Goal: Communication & Community: Answer question/provide support

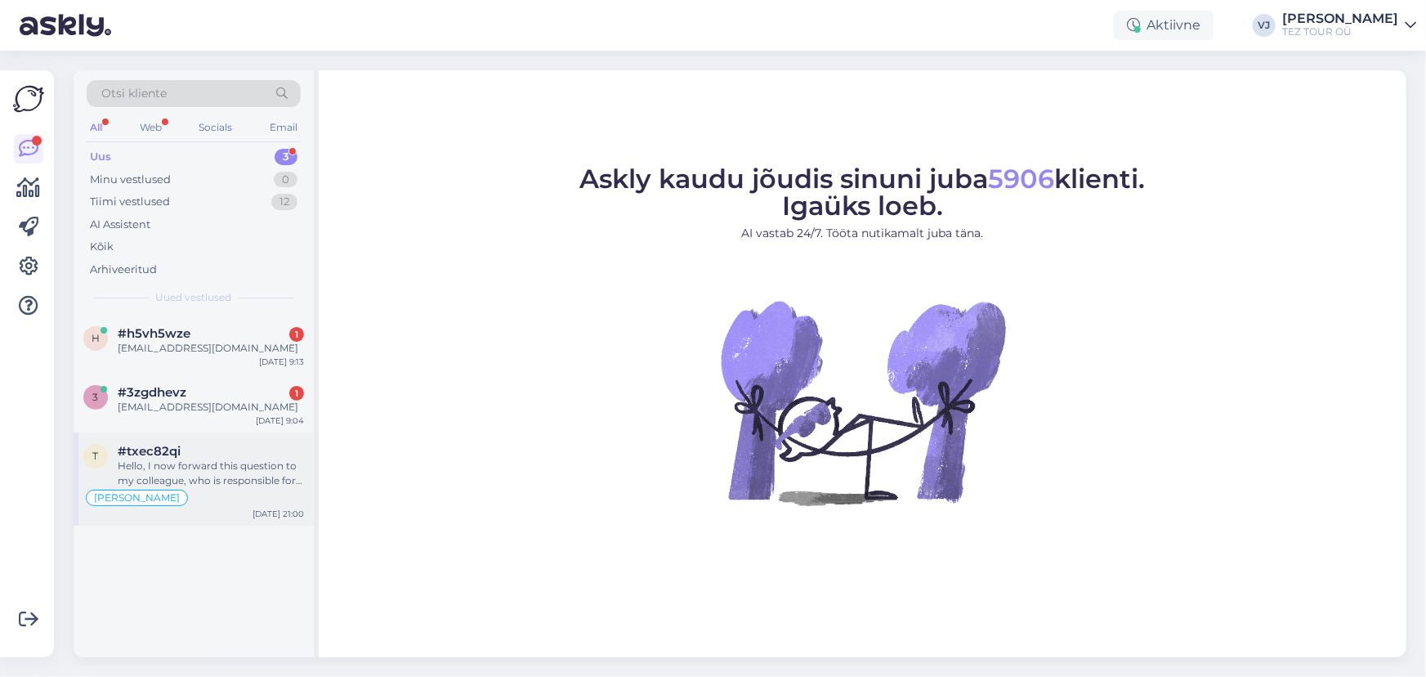
click at [195, 469] on div "Hello, I now forward this question to my colleague, who is responsible for this…" at bounding box center [211, 472] width 186 height 29
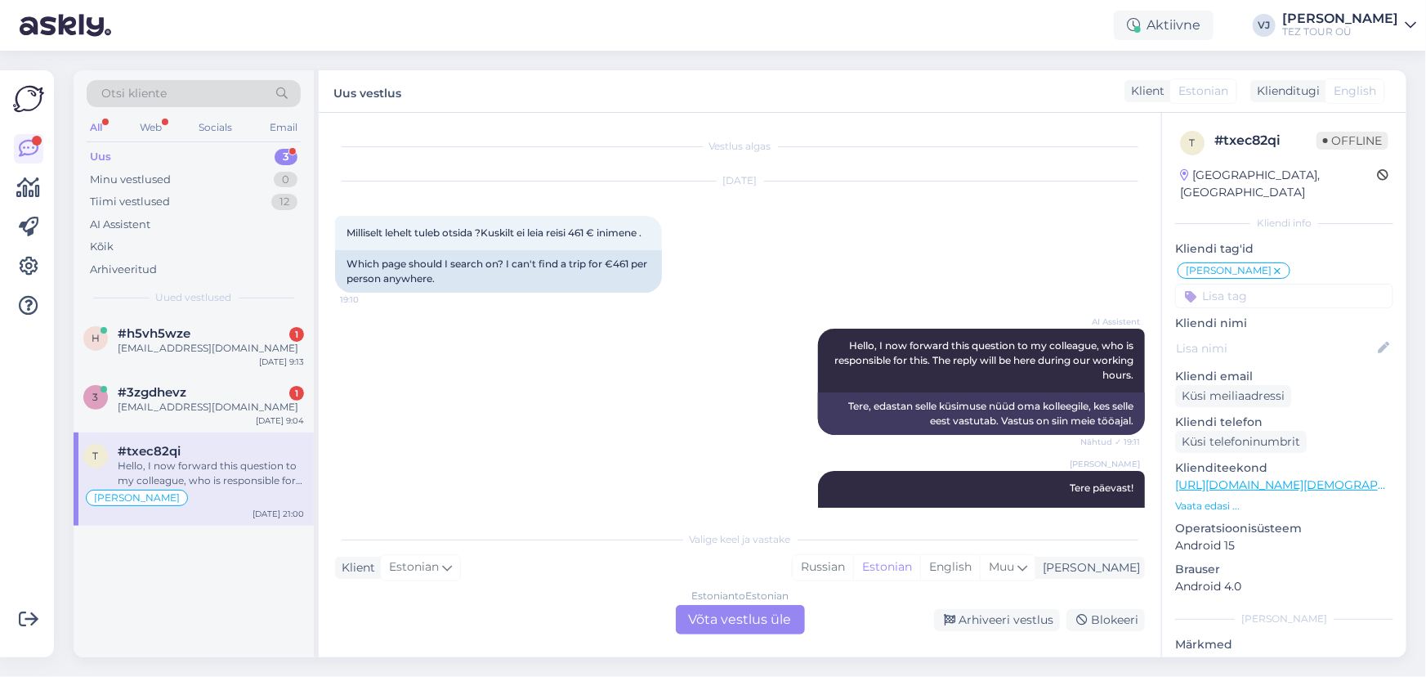
scroll to position [422, 0]
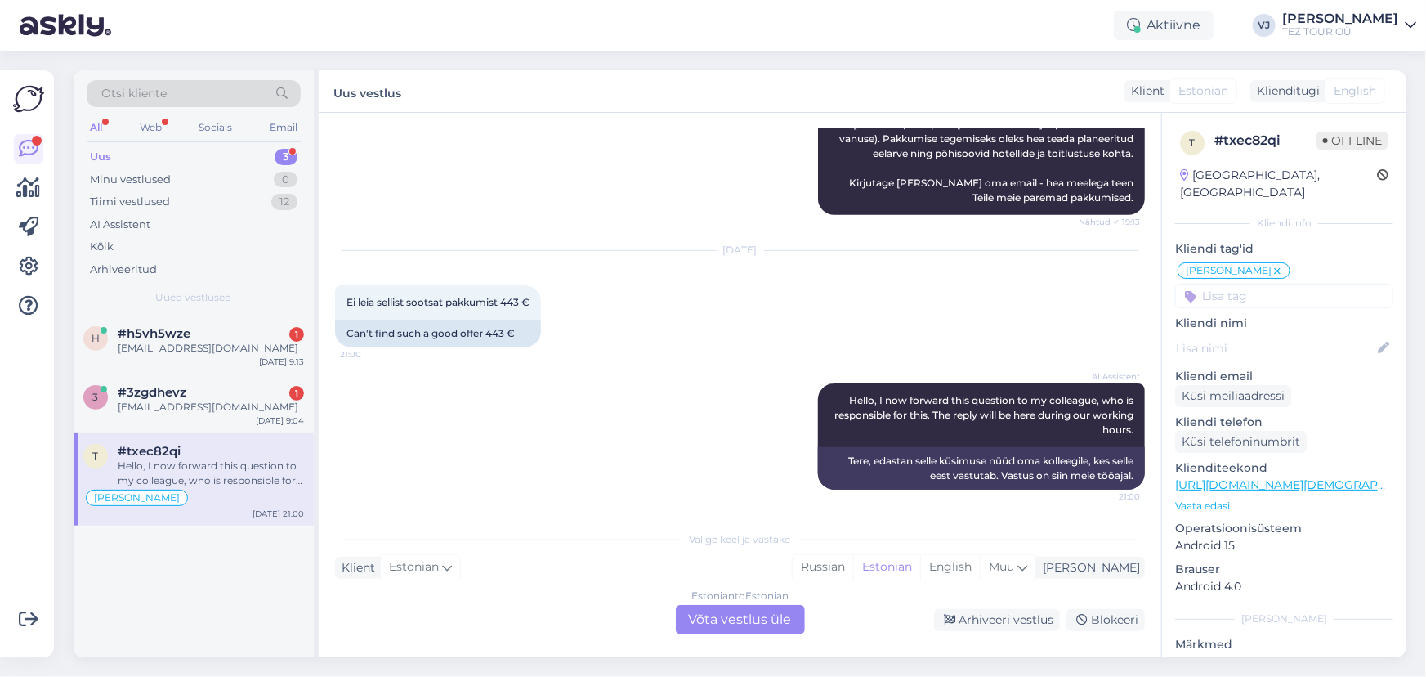
click at [733, 626] on div "Estonian to Estonian Võta vestlus üle" at bounding box center [740, 619] width 129 height 29
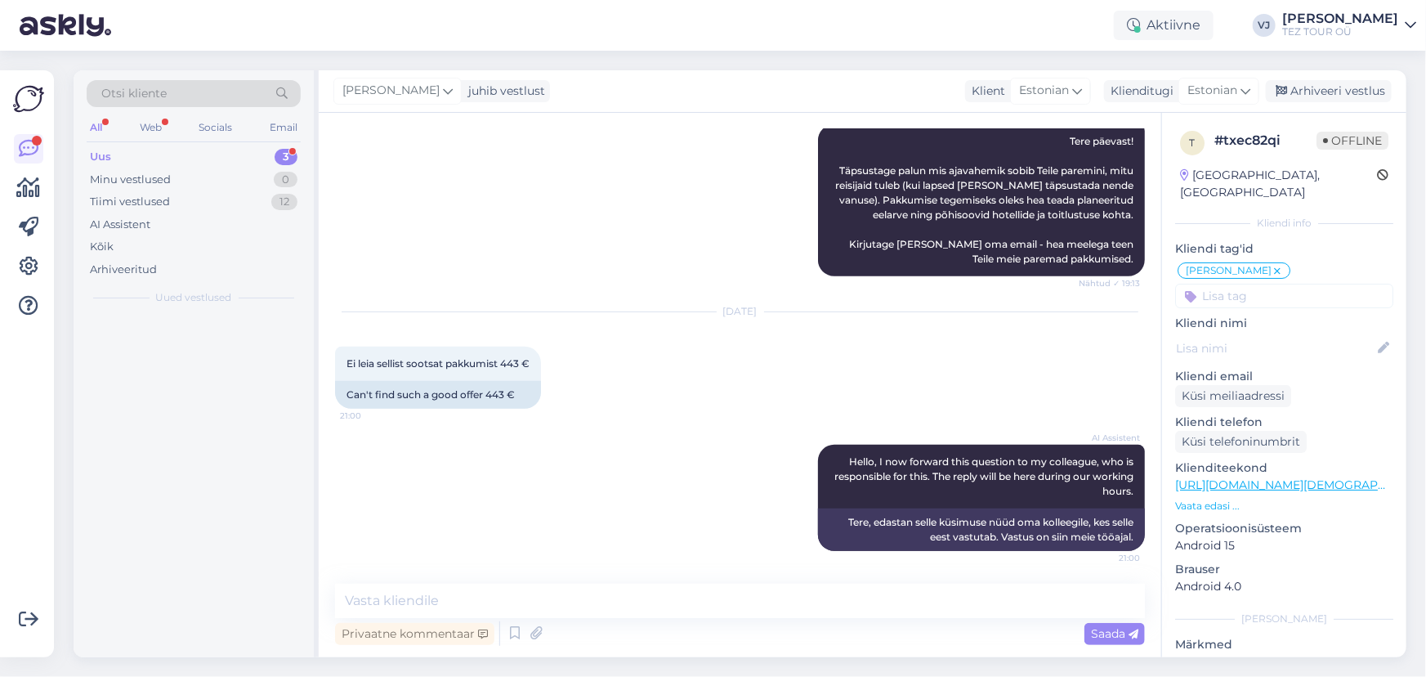
scroll to position [360, 0]
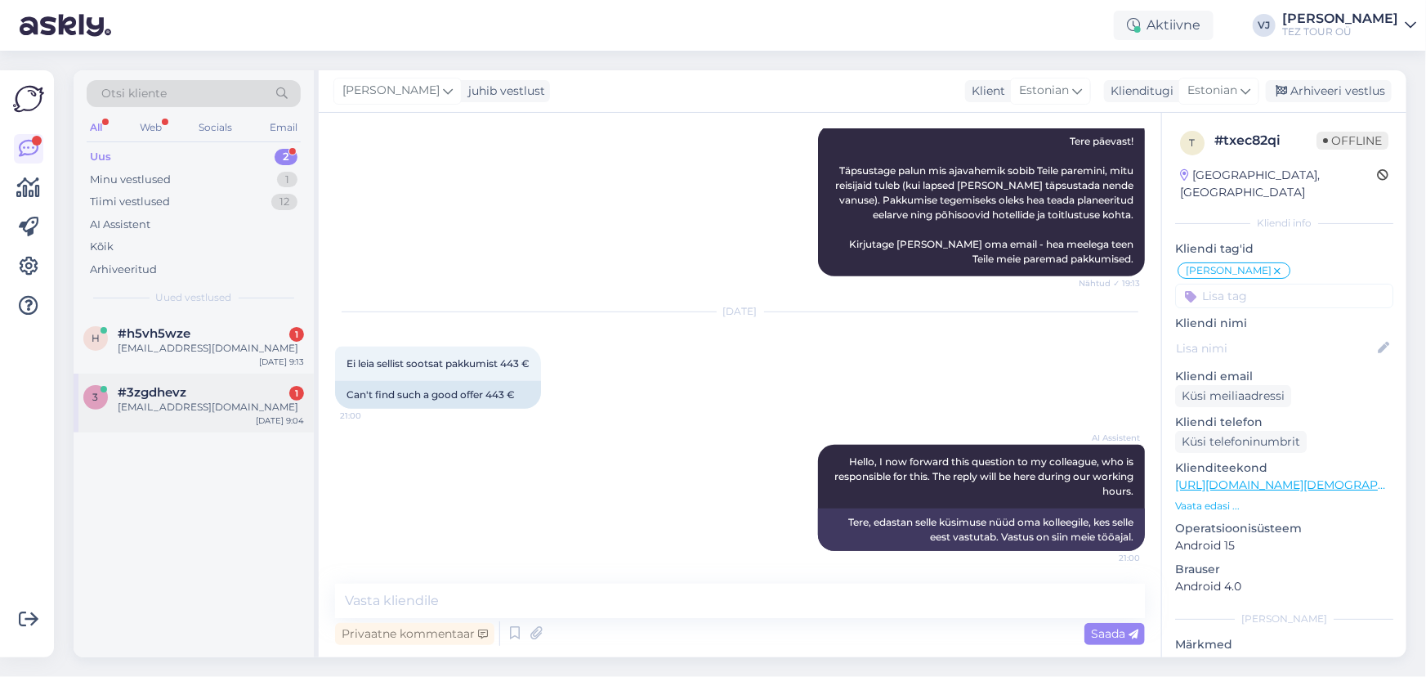
click at [190, 404] on div "dmitry.lukas@gmail.com" at bounding box center [211, 407] width 186 height 15
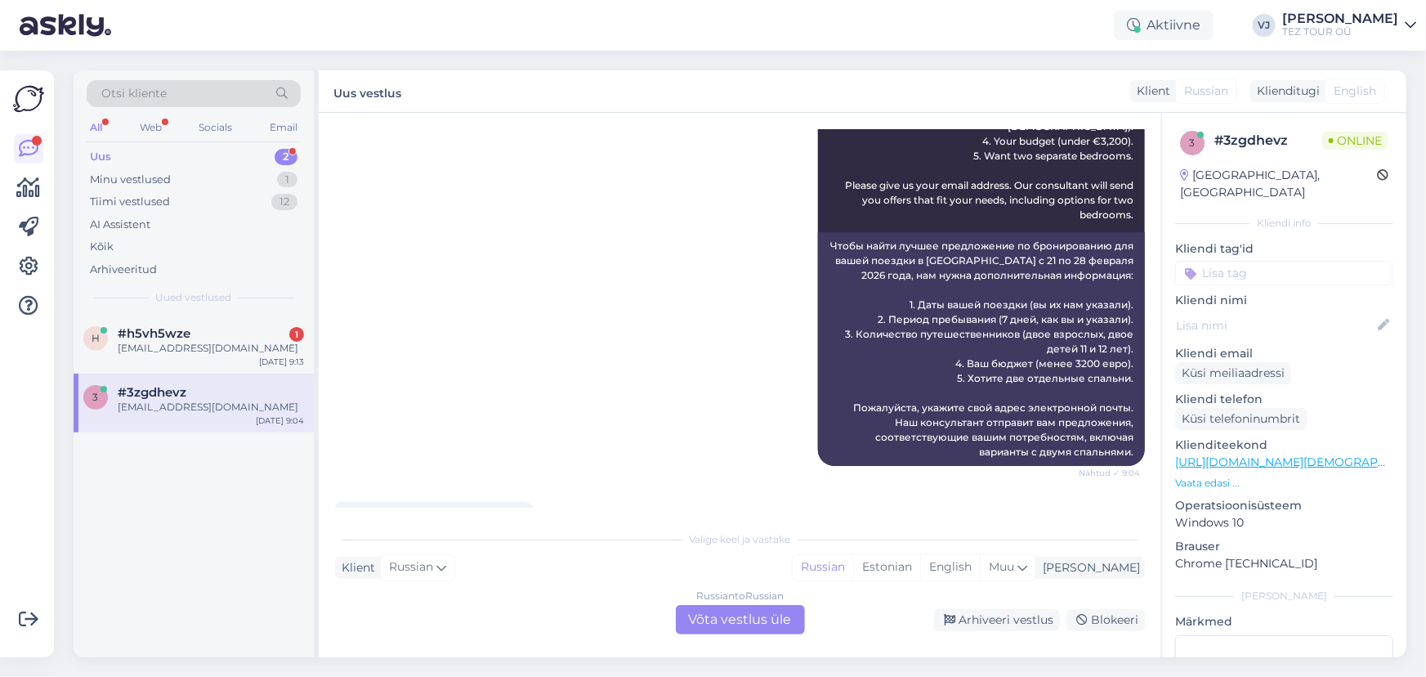
click at [1309, 261] on input at bounding box center [1284, 273] width 218 height 25
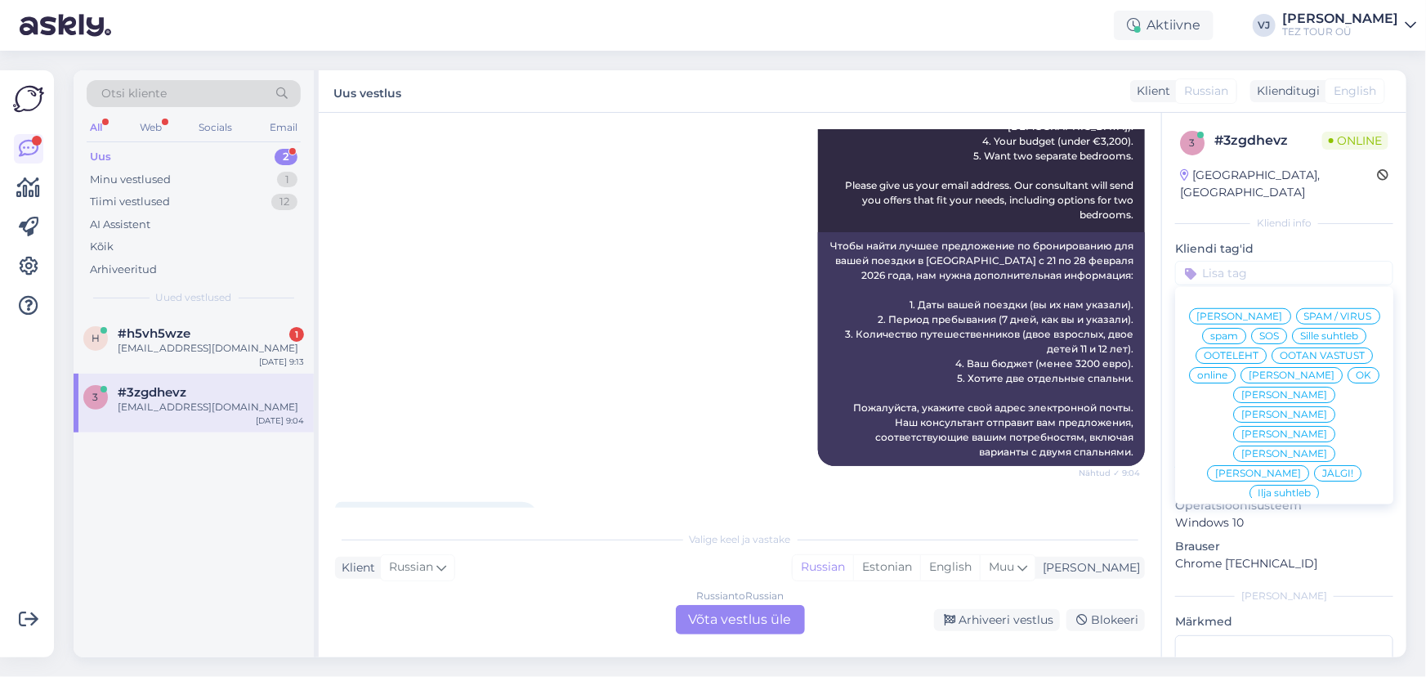
click at [1283, 311] on span "Vladimir Suhtleb" at bounding box center [1240, 316] width 86 height 10
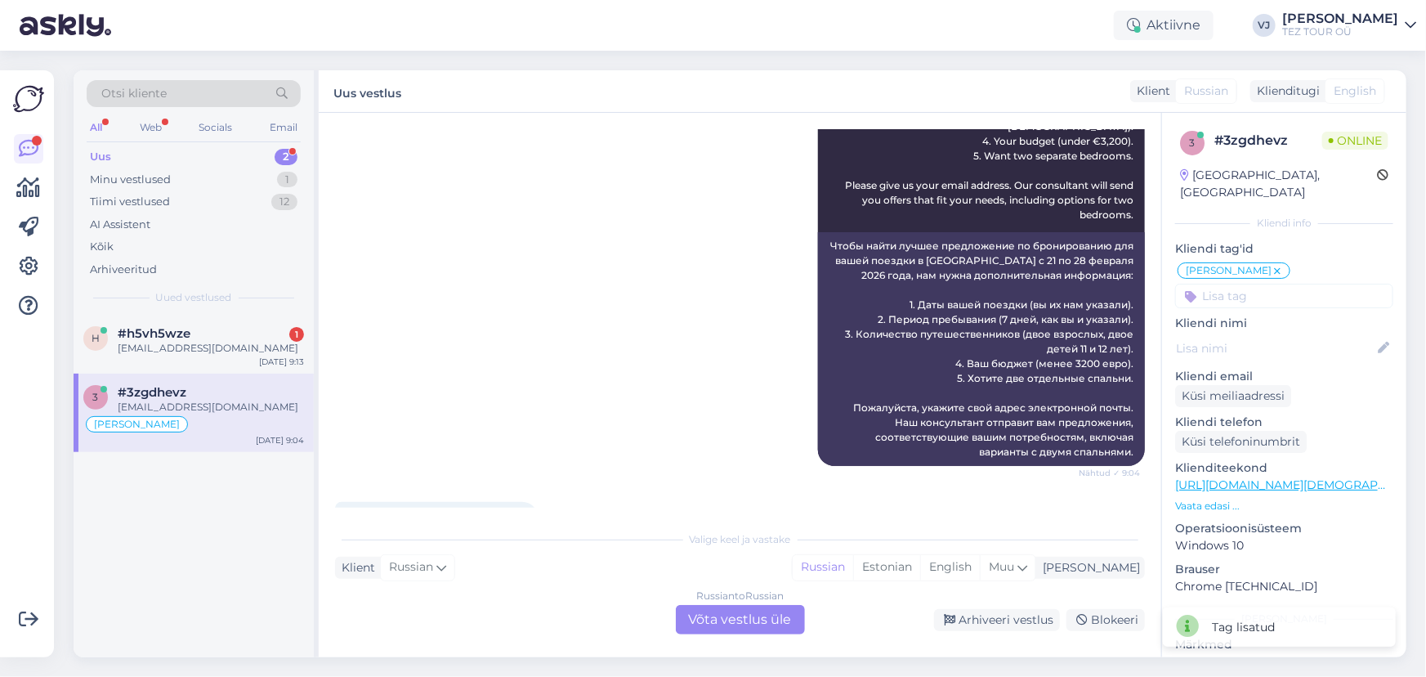
click at [726, 615] on div "Russian to Russian Võta vestlus üle" at bounding box center [740, 619] width 129 height 29
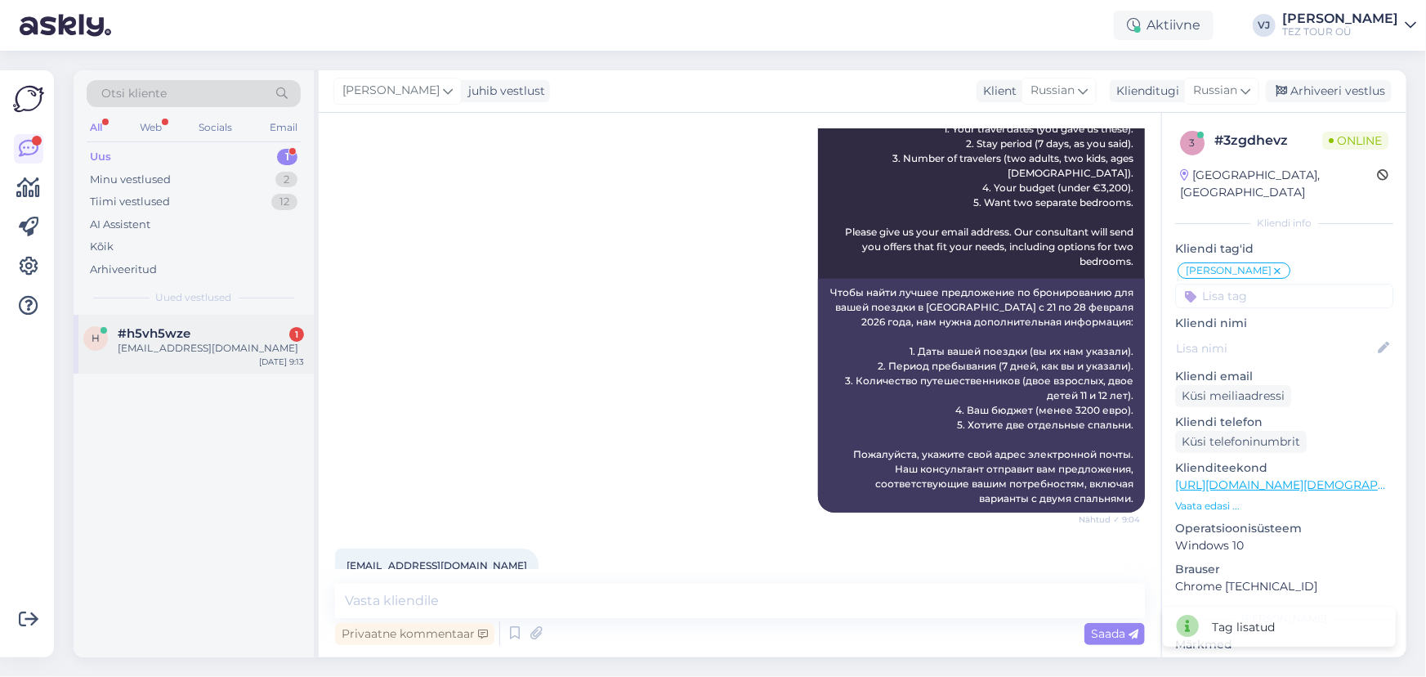
click at [217, 338] on div "#h5vh5wze 1" at bounding box center [211, 333] width 186 height 15
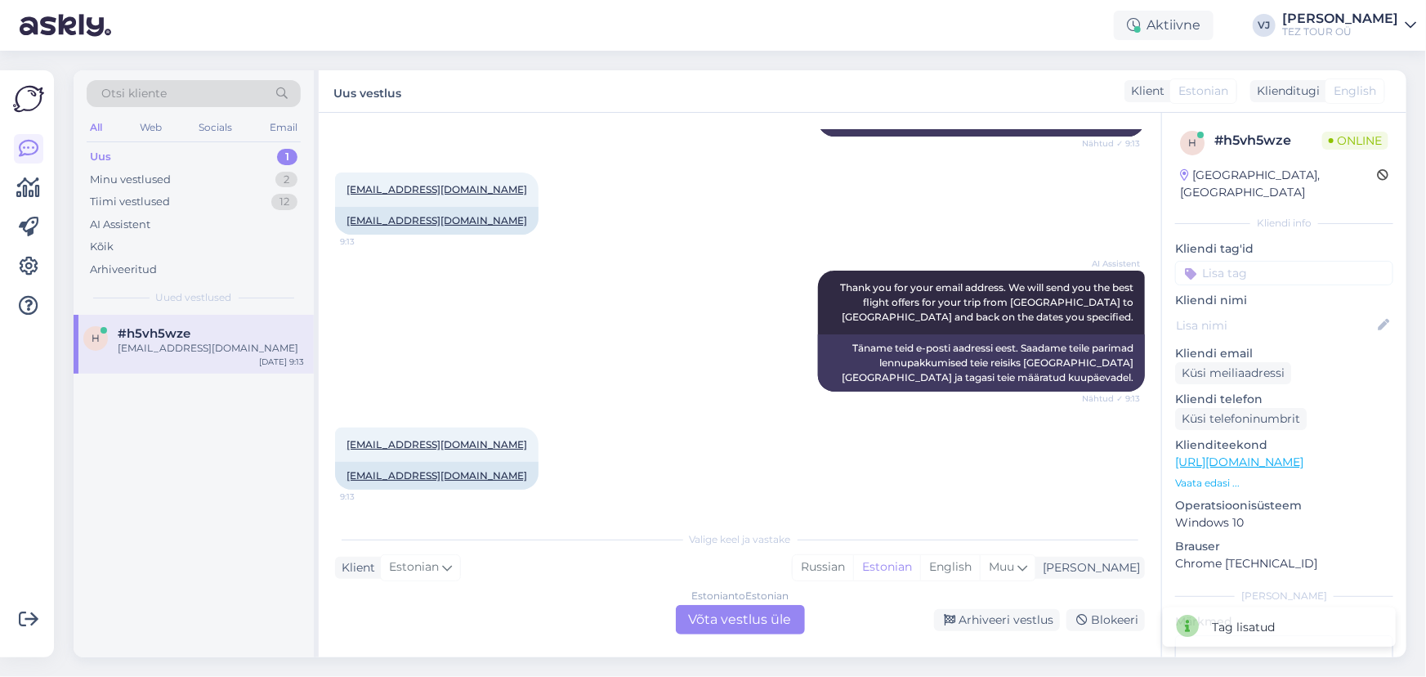
scroll to position [327, 0]
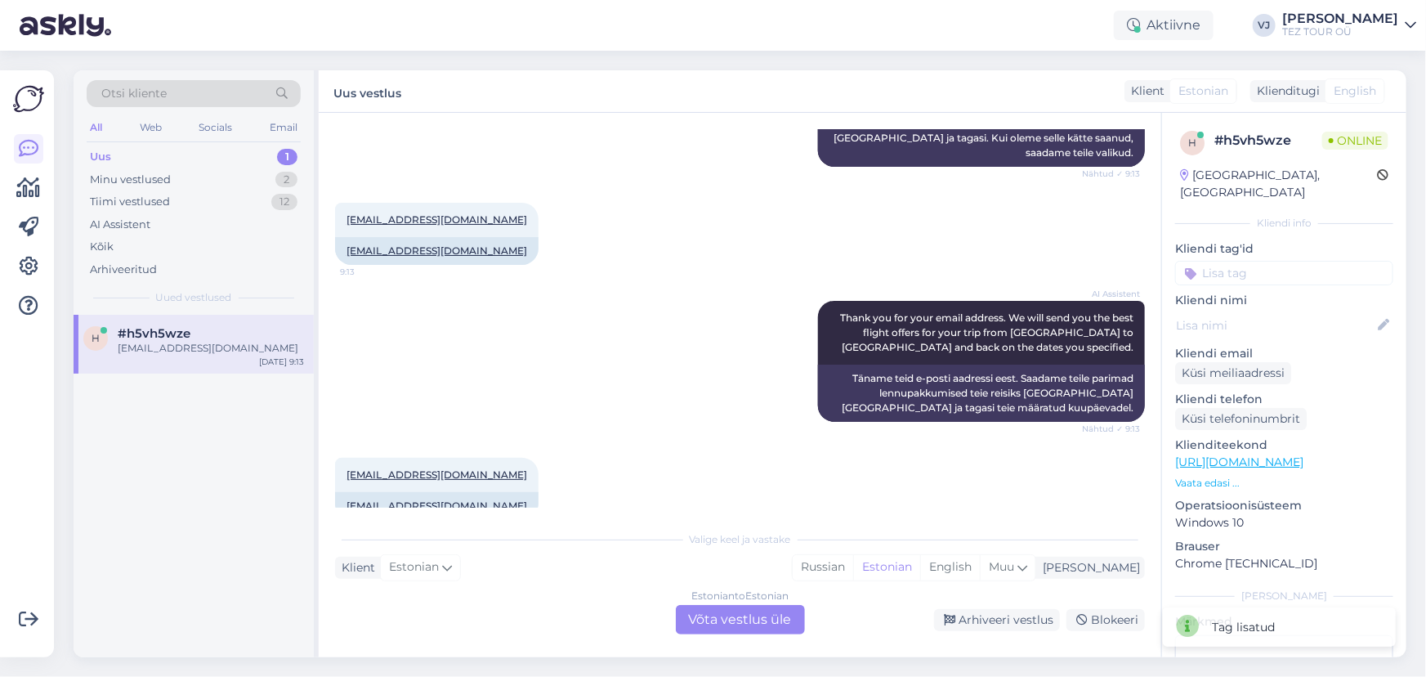
click at [1307, 261] on input at bounding box center [1284, 273] width 218 height 25
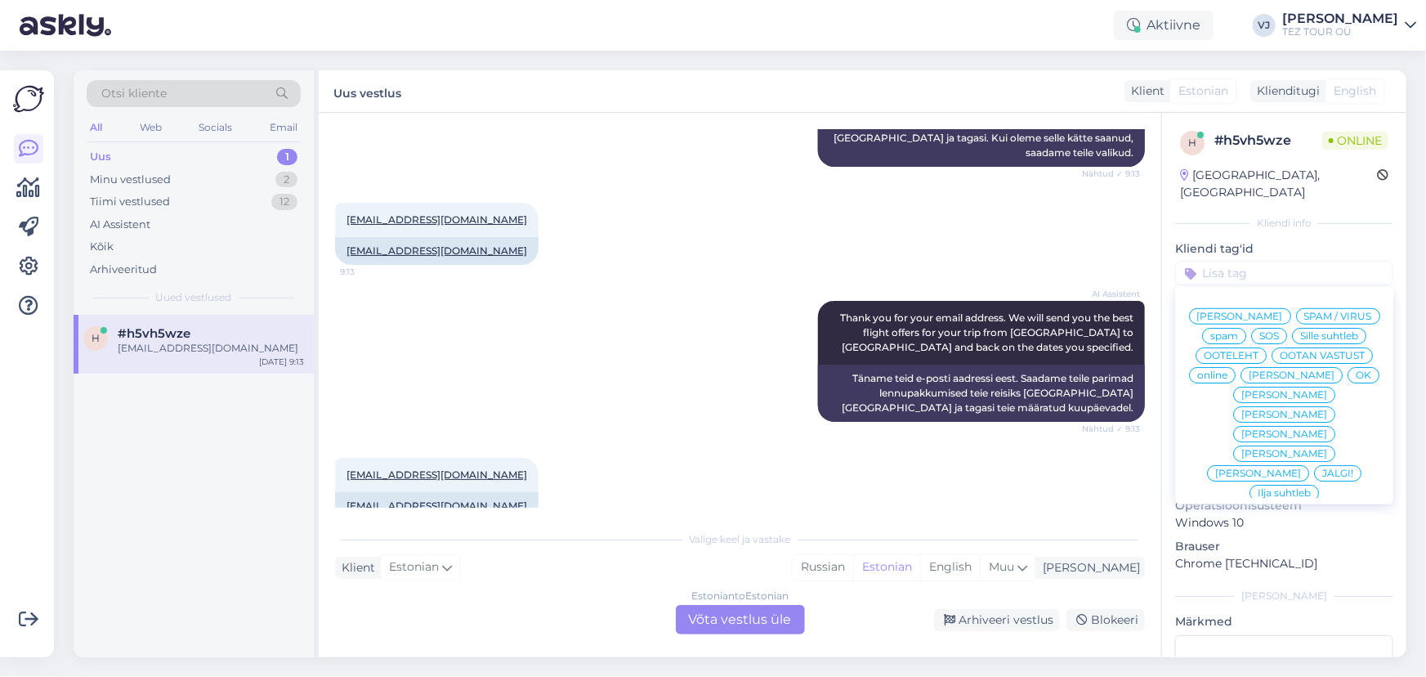
click at [1283, 311] on span "Vladimir Suhtleb" at bounding box center [1240, 316] width 86 height 10
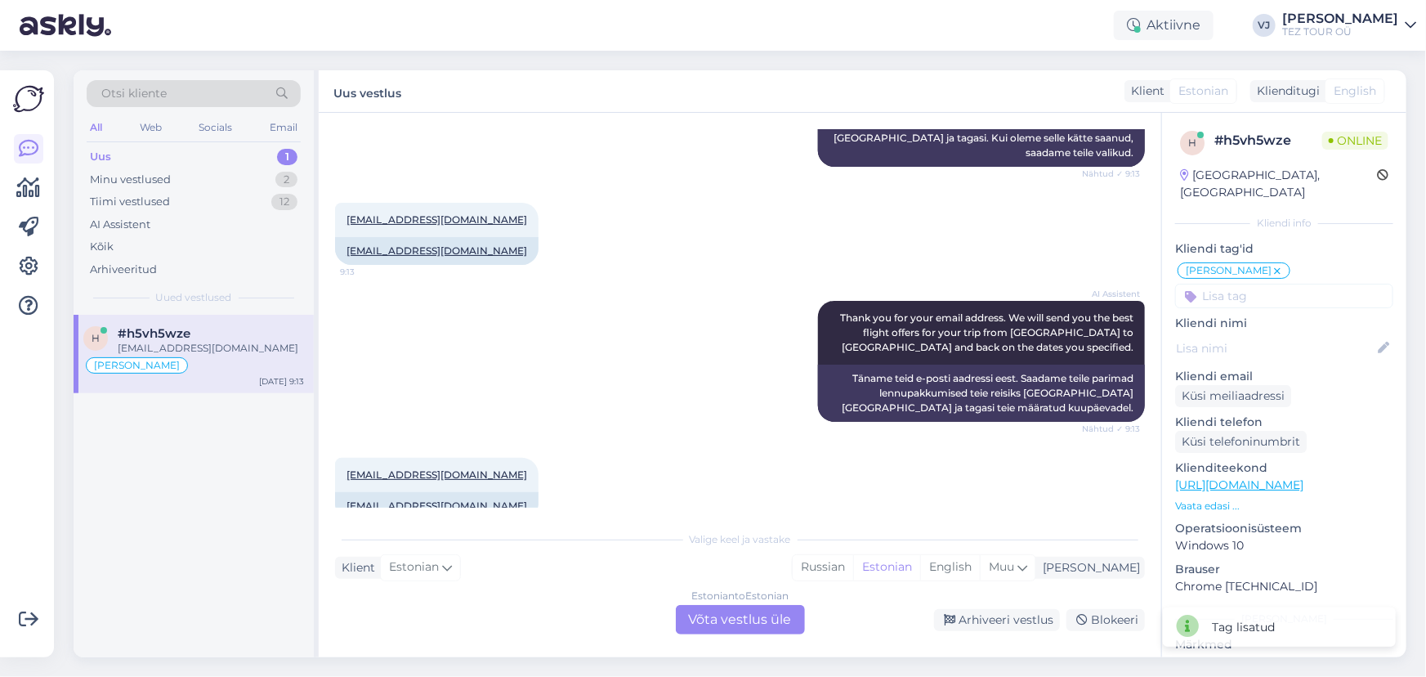
click at [759, 616] on div "Estonian to Estonian Võta vestlus üle" at bounding box center [740, 619] width 129 height 29
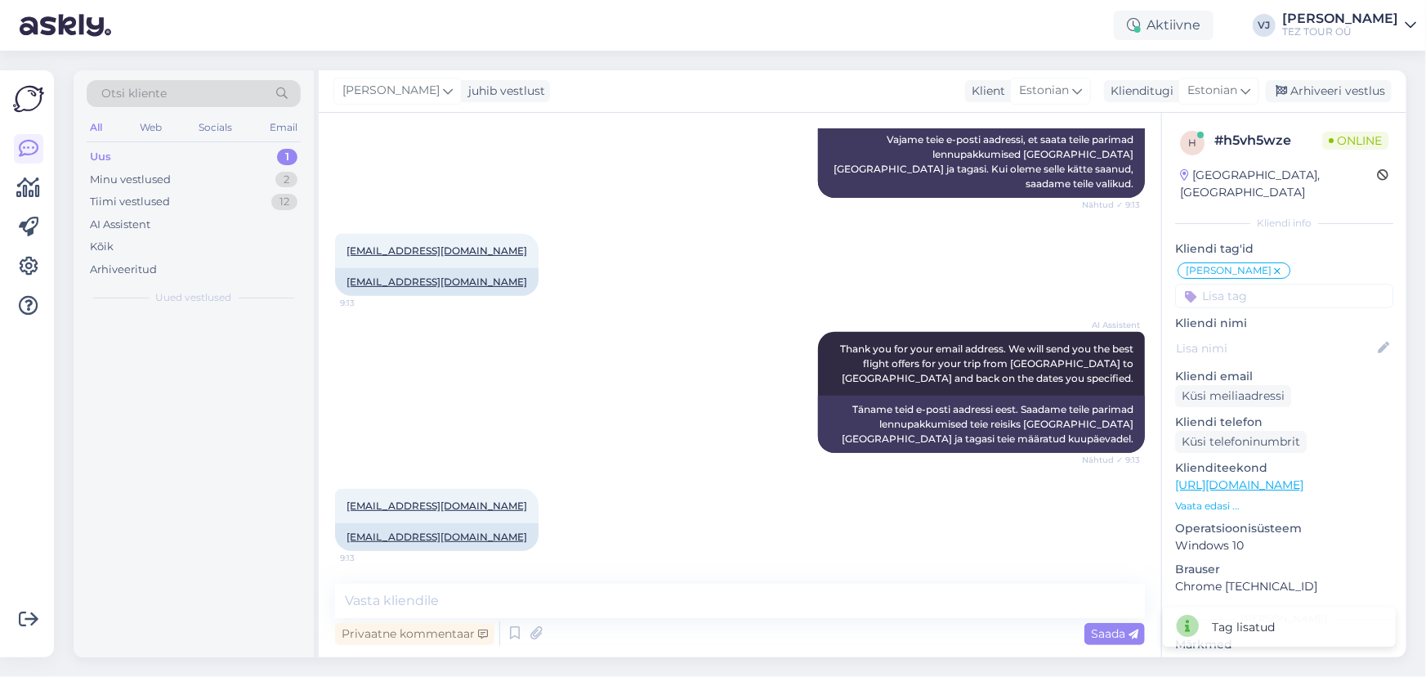
scroll to position [266, 0]
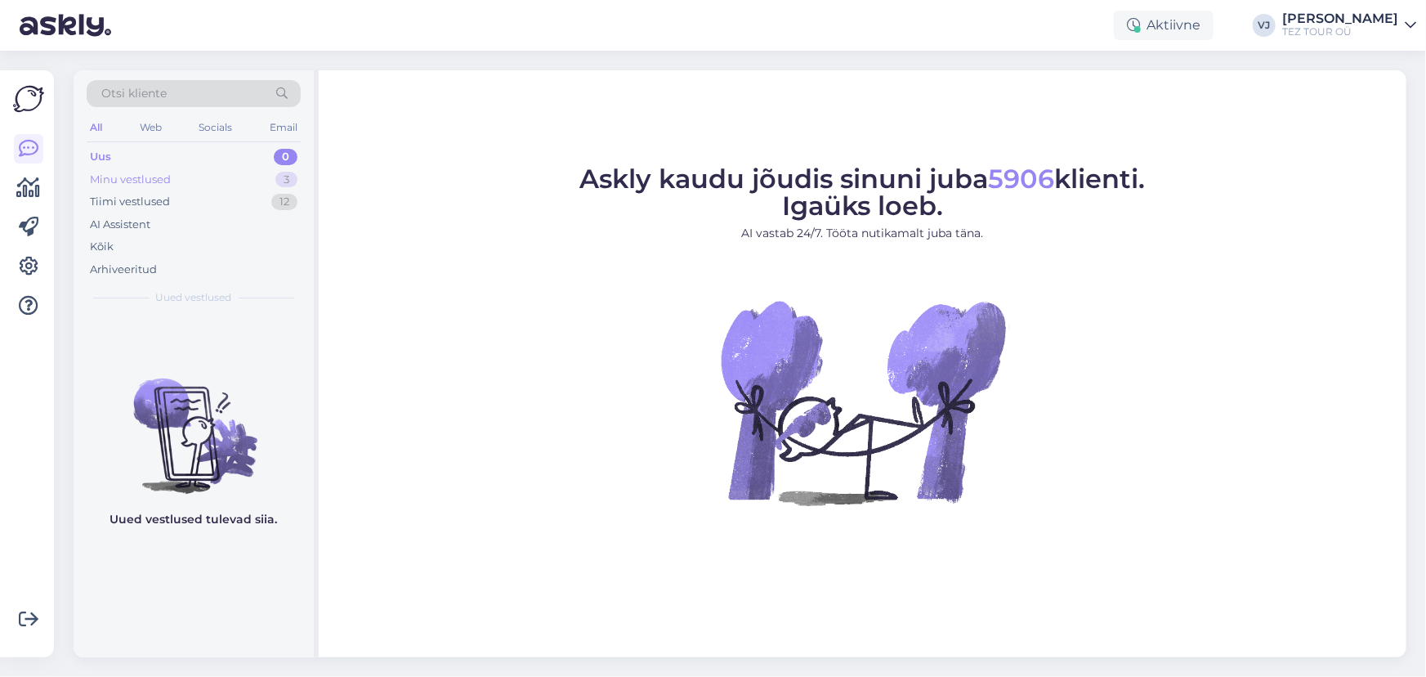
click at [226, 185] on div "Minu vestlused 3" at bounding box center [194, 179] width 214 height 23
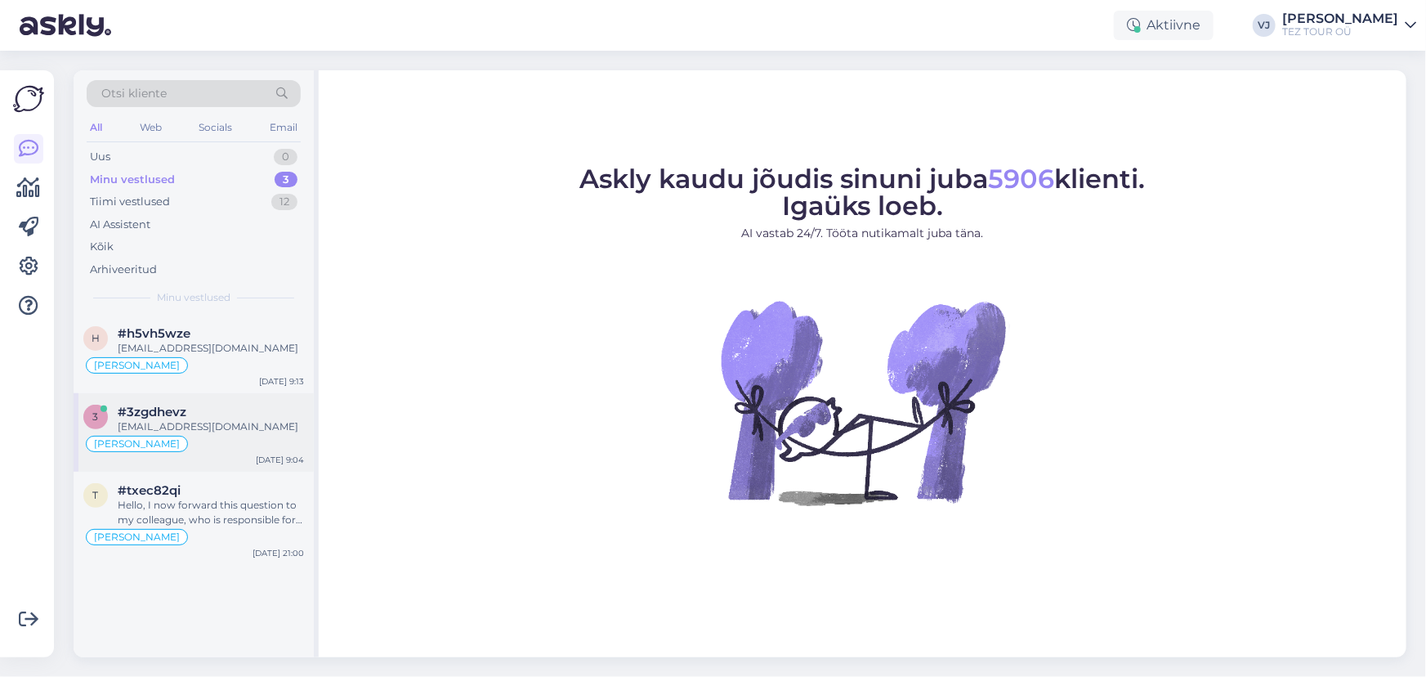
click at [243, 411] on div "#3zgdhevz" at bounding box center [211, 411] width 186 height 15
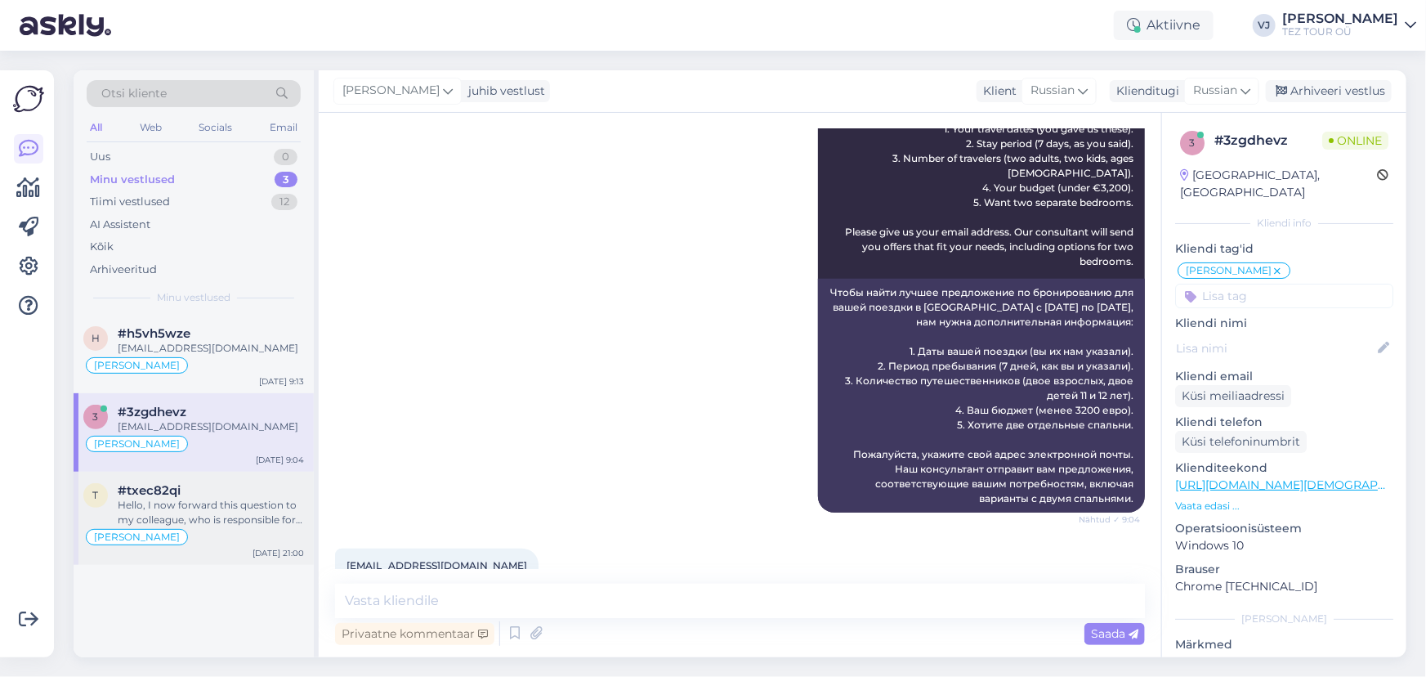
click at [224, 521] on div "Hello, I now forward this question to my colleague, who is responsible for this…" at bounding box center [211, 512] width 186 height 29
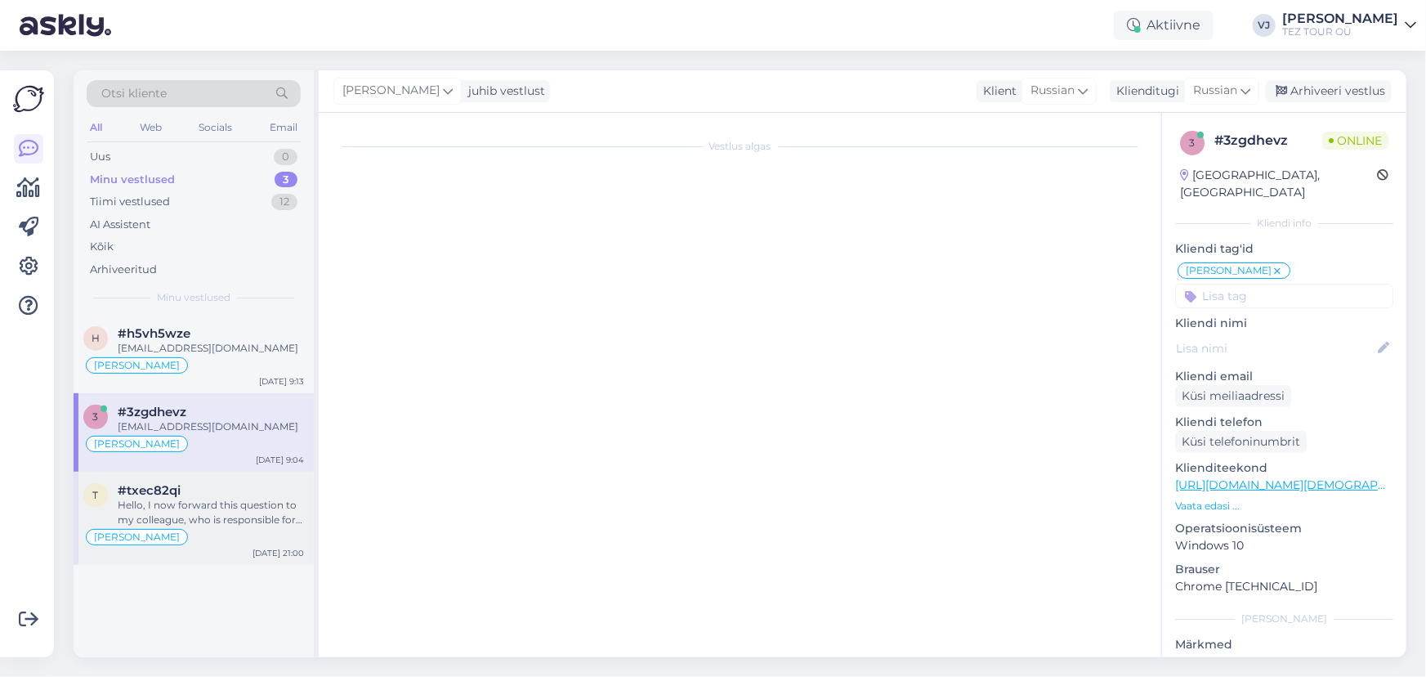
scroll to position [360, 0]
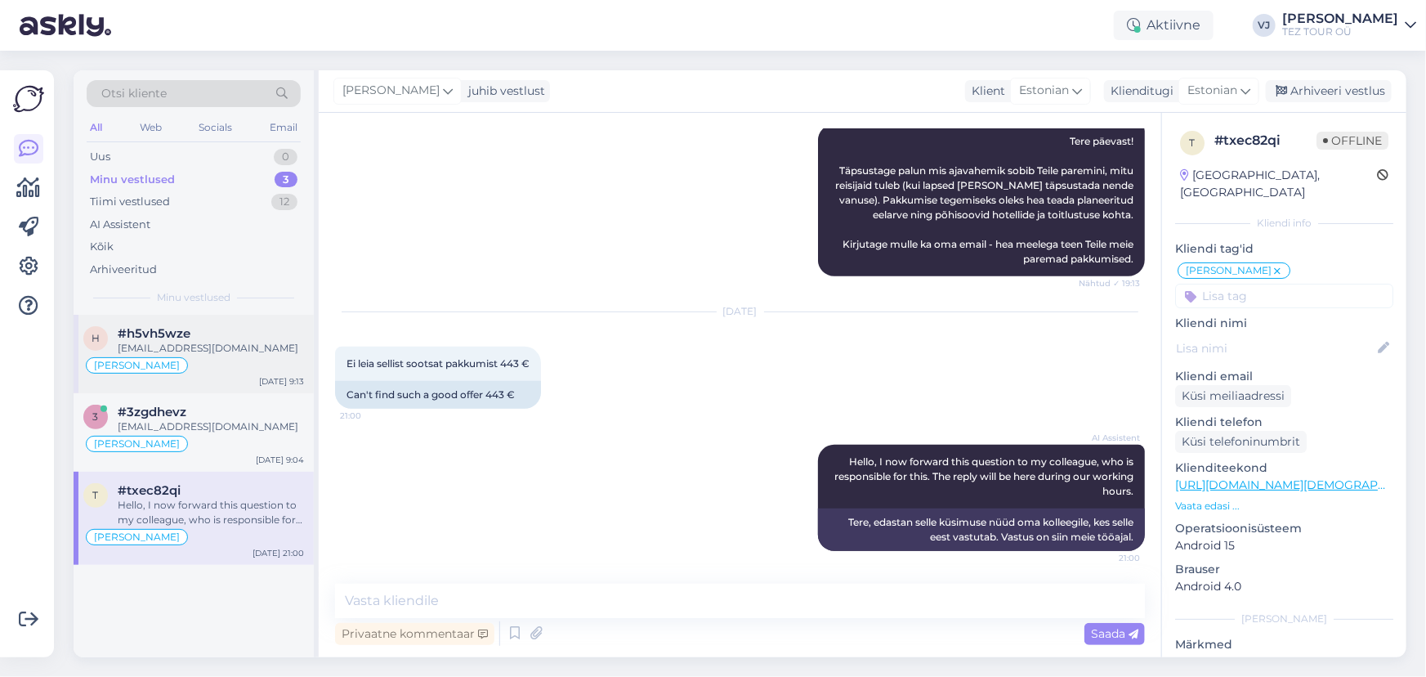
click at [186, 347] on div "easytrans@hot.ee" at bounding box center [211, 348] width 186 height 15
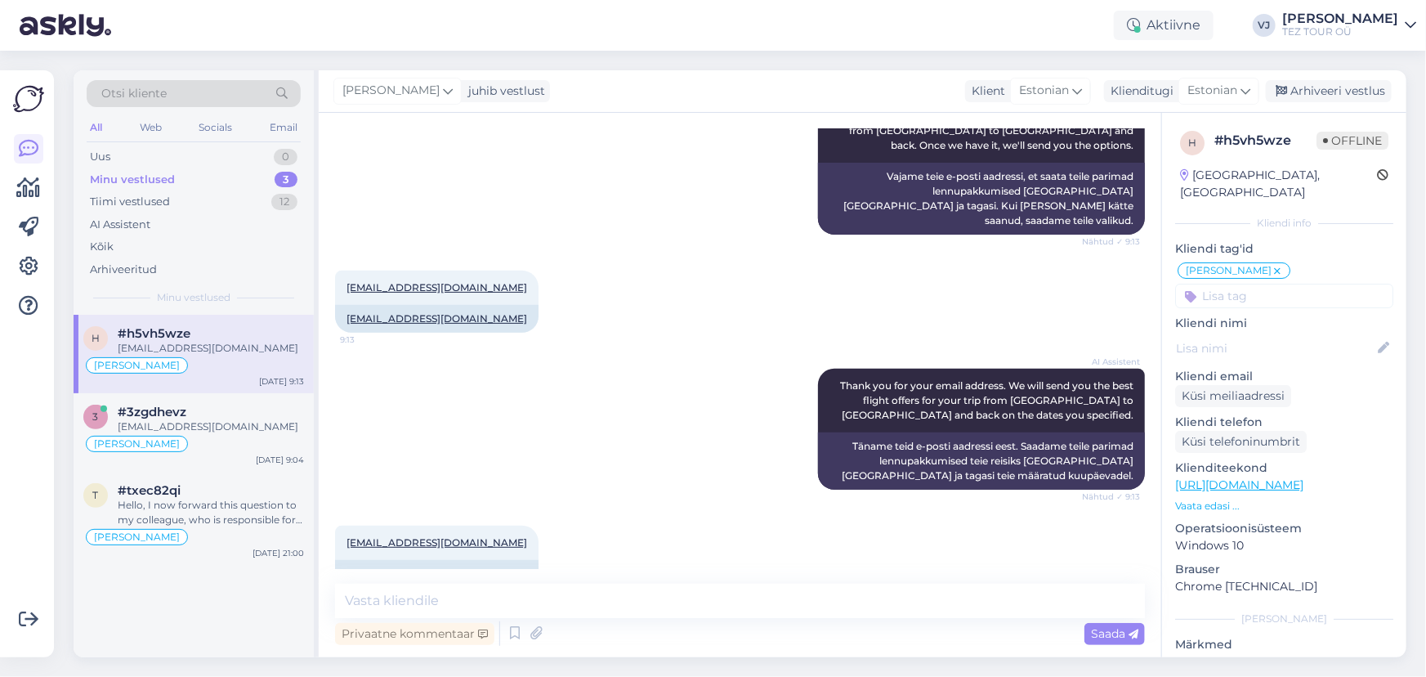
scroll to position [266, 0]
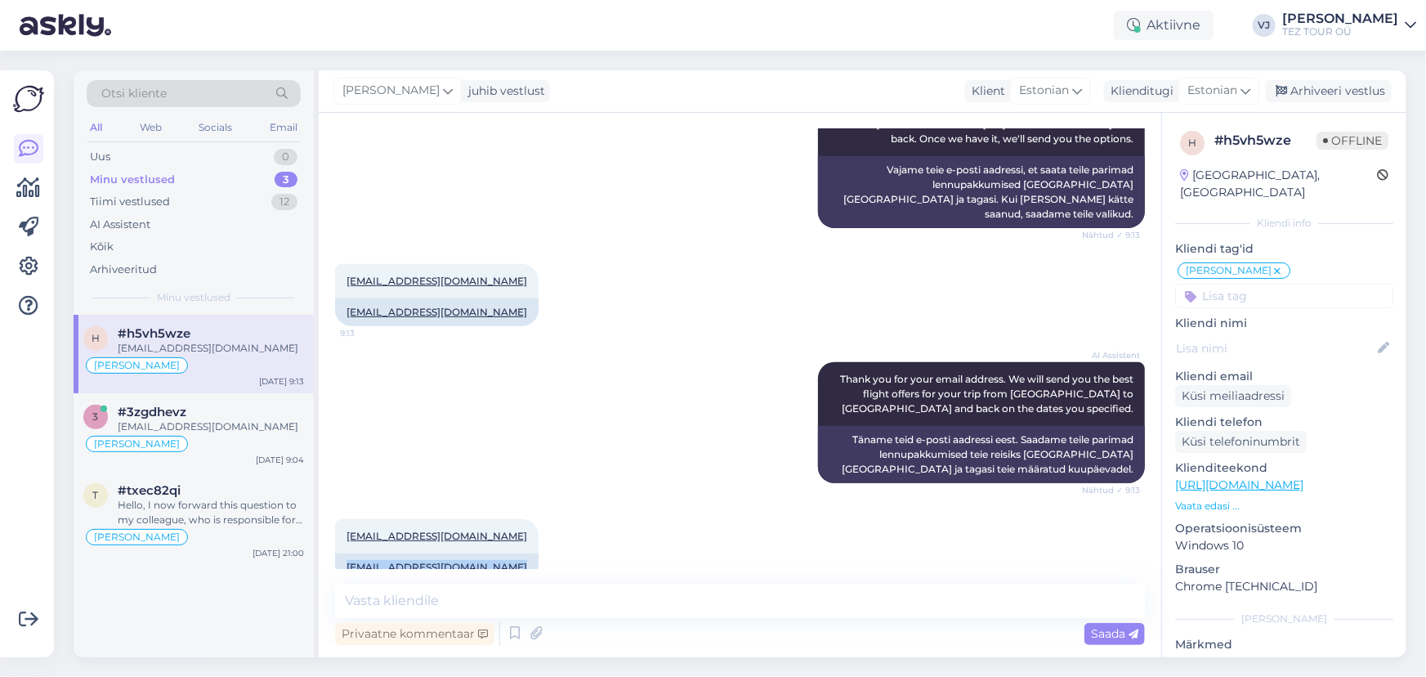
drag, startPoint x: 456, startPoint y: 538, endPoint x: 341, endPoint y: 547, distance: 115.6
click at [341, 547] on div "easytrans@hot.ee 9:13 easytrans@hot.ee" at bounding box center [740, 550] width 810 height 98
copy link "easytrans@hot.ee"
click at [1281, 262] on div "Vladimir Suhtleb" at bounding box center [1234, 270] width 113 height 16
click at [1276, 265] on icon at bounding box center [1277, 271] width 10 height 13
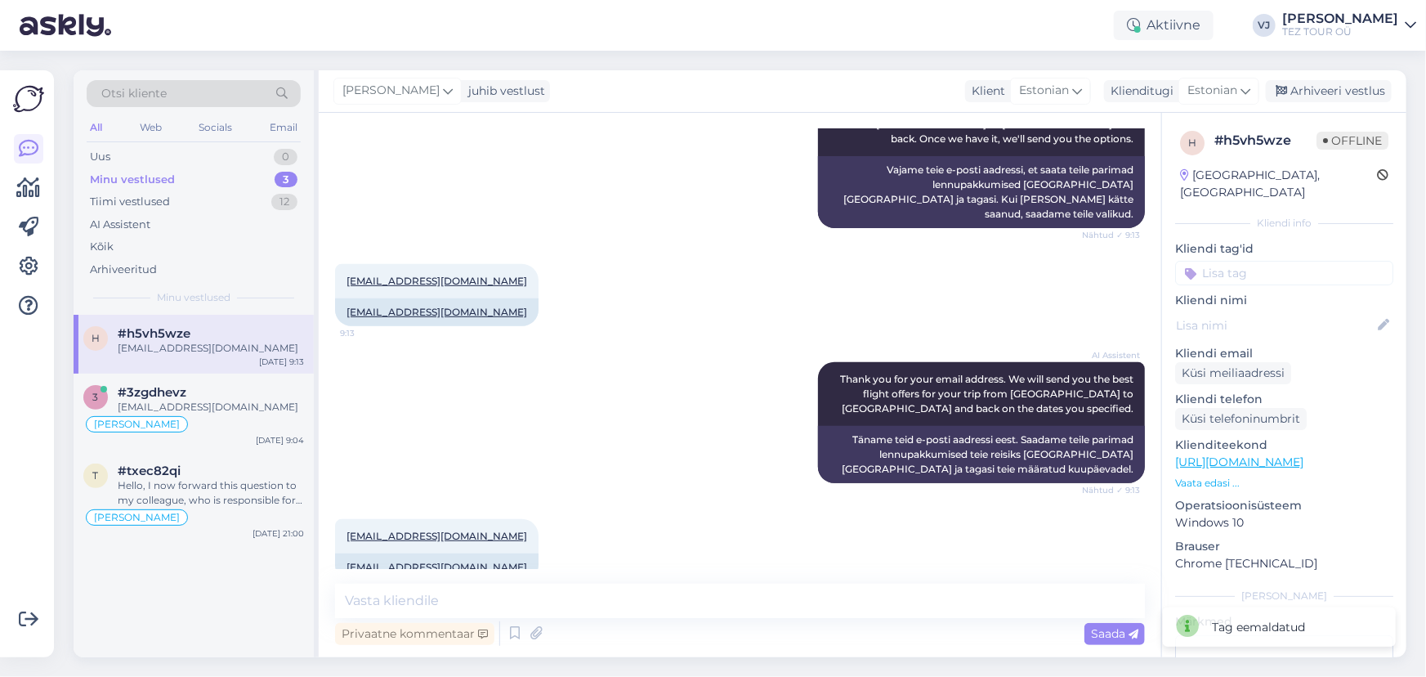
click at [1276, 292] on p "Kliendi nimi" at bounding box center [1284, 300] width 218 height 17
click at [1290, 261] on input at bounding box center [1284, 273] width 218 height 25
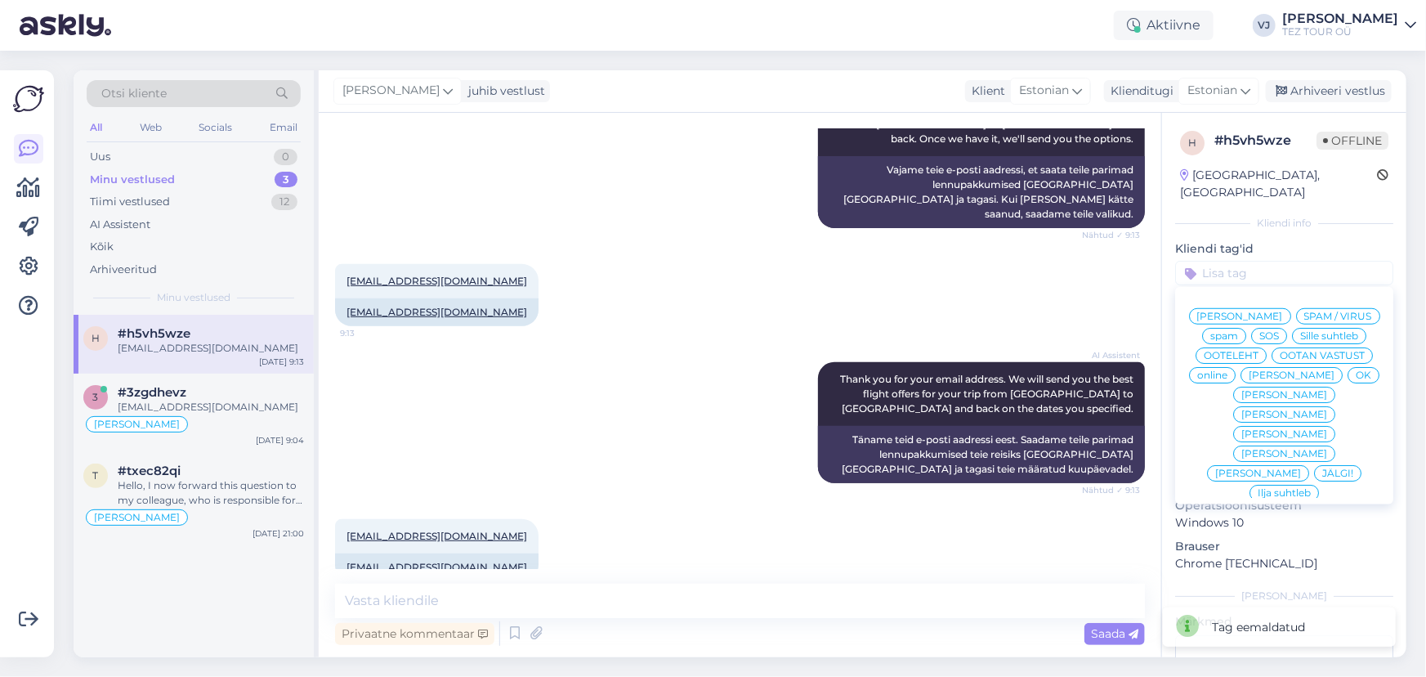
drag, startPoint x: 1298, startPoint y: 393, endPoint x: 1295, endPoint y: 411, distance: 18.1
click at [1295, 411] on div "Vladimir Suhtleb SPAM / VIRUS spam SOS Sille suhtleb OOTELEHT OOTAN VASTUST onl…" at bounding box center [1284, 395] width 218 height 204
click at [1295, 411] on span "Natalja suhtleb" at bounding box center [1284, 414] width 86 height 10
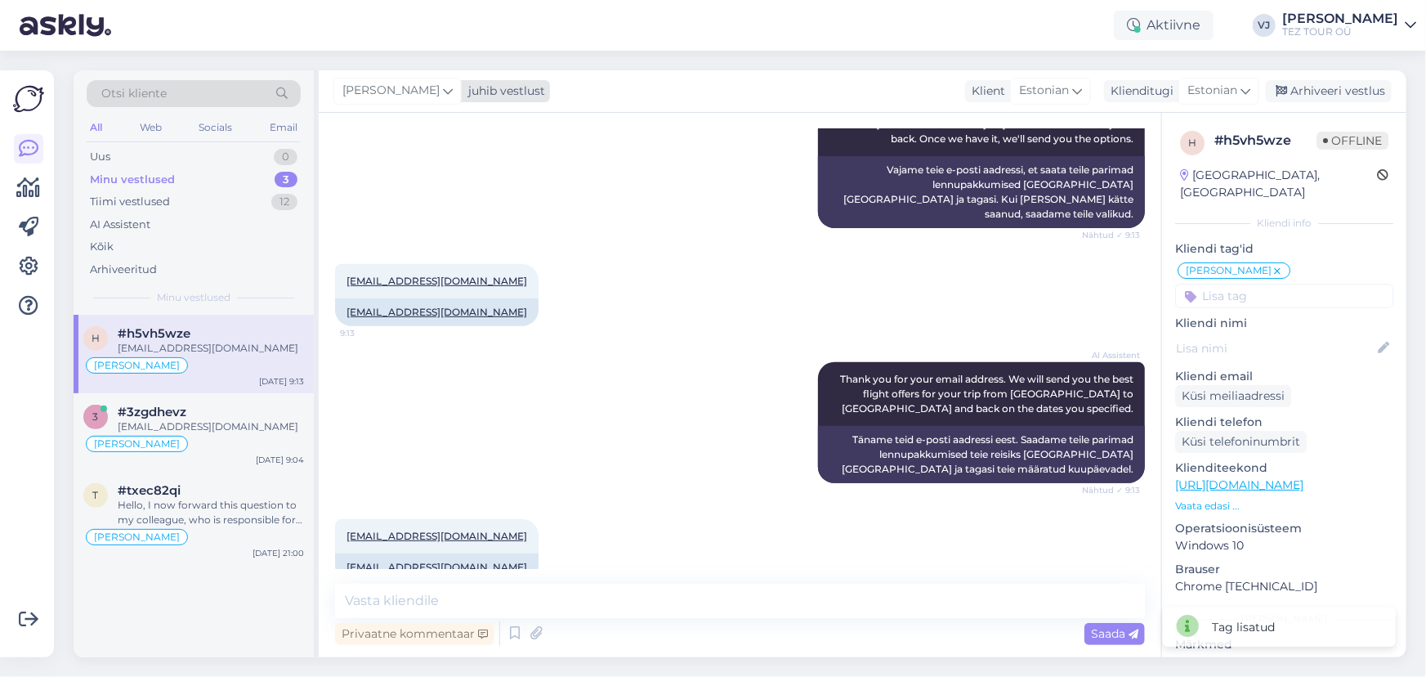
click at [443, 89] on icon at bounding box center [448, 91] width 10 height 18
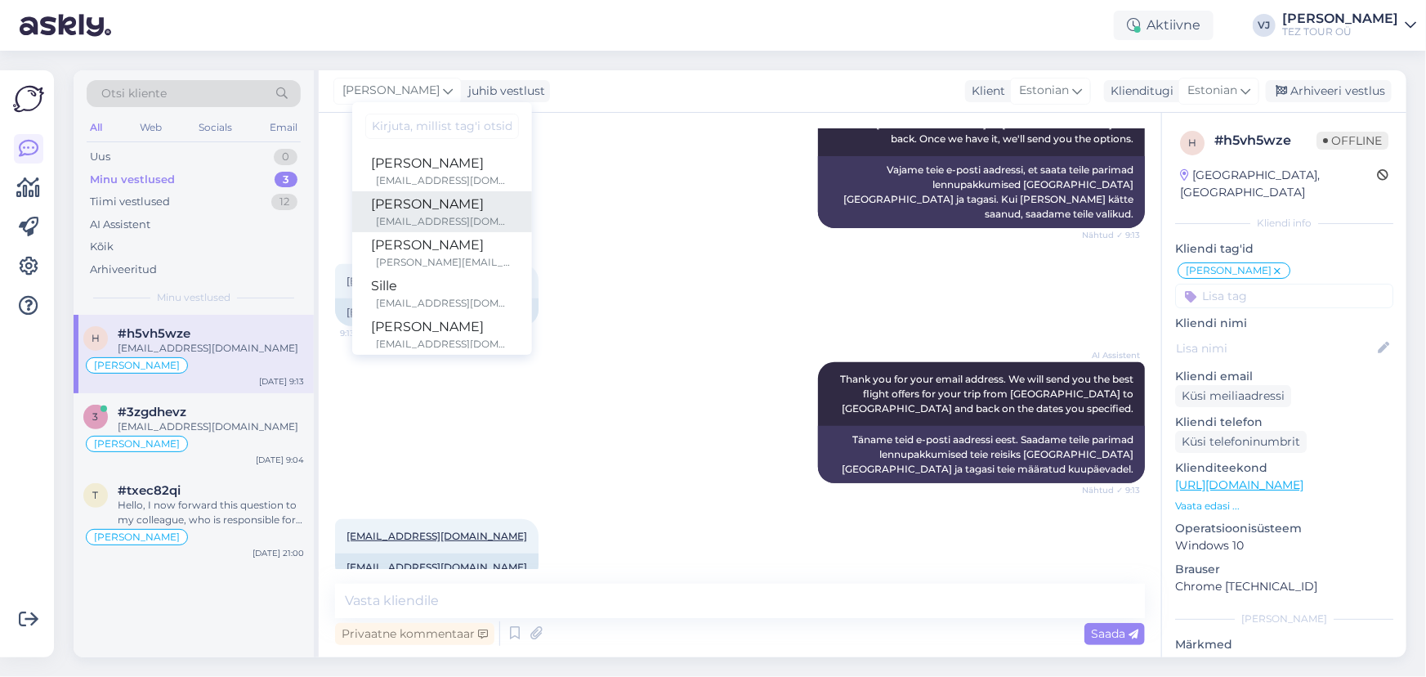
drag, startPoint x: 433, startPoint y: 216, endPoint x: 449, endPoint y: 217, distance: 16.4
click at [433, 216] on div "nataljas@teztour.ee" at bounding box center [445, 221] width 136 height 15
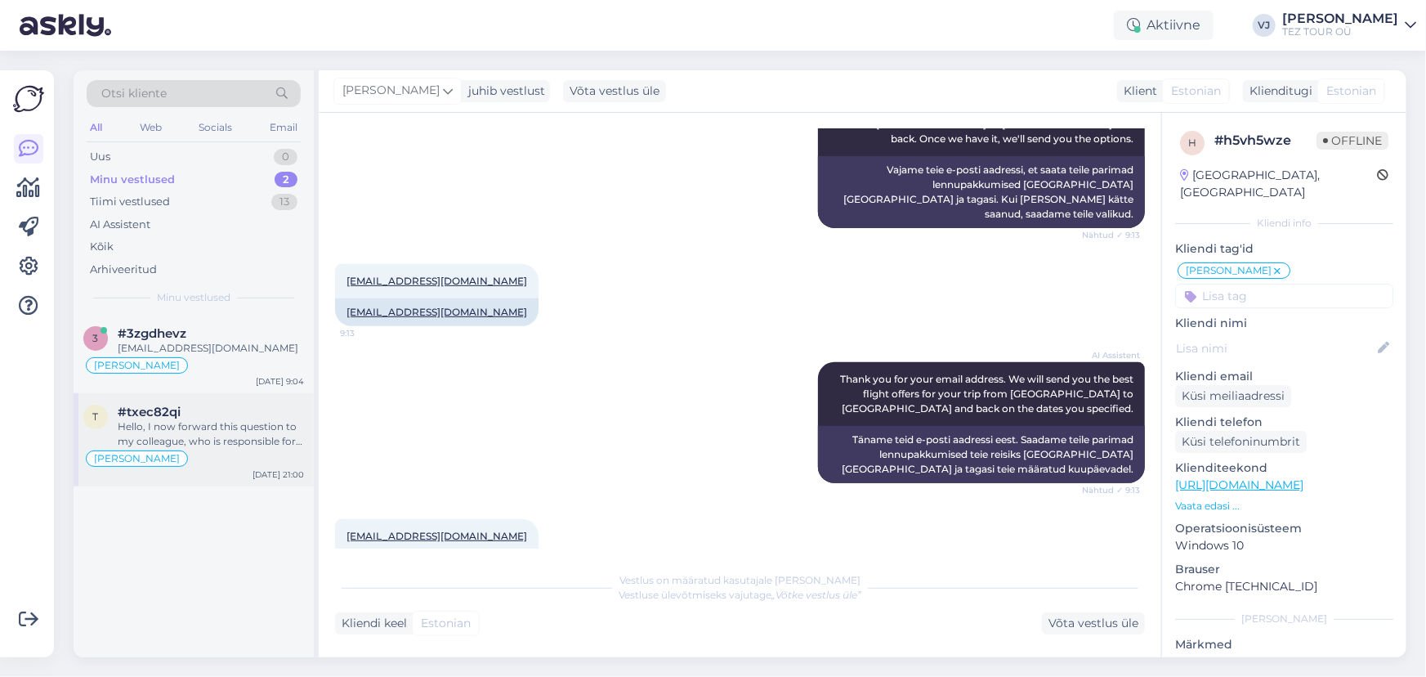
click at [209, 449] on div "Vladimir Suhtleb" at bounding box center [193, 459] width 221 height 20
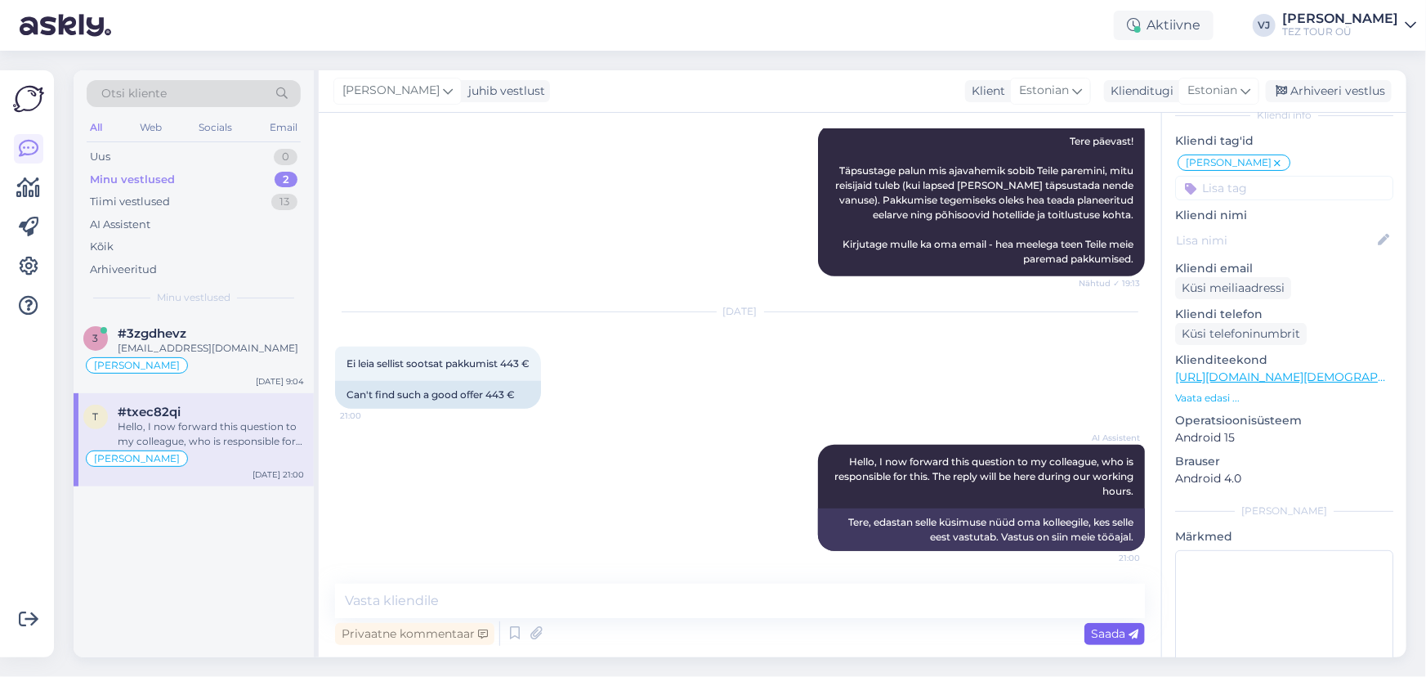
scroll to position [109, 0]
click at [454, 597] on textarea at bounding box center [740, 600] width 810 height 34
click at [510, 636] on icon at bounding box center [515, 633] width 20 height 25
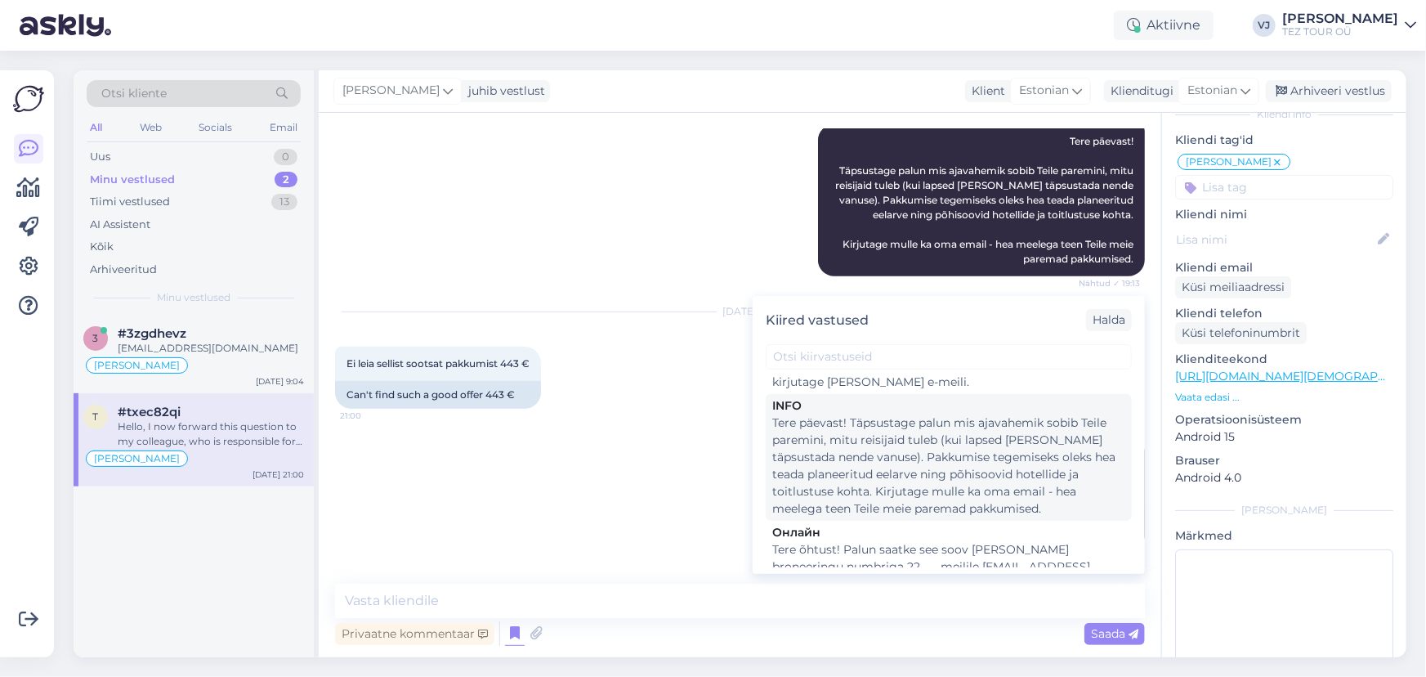
scroll to position [744, 0]
click at [1002, 458] on div "Tere päevast! Täpsustage palun mis ajavahemik sobib Teile paremini, mitu reisij…" at bounding box center [948, 466] width 353 height 103
type textarea "Tere päevast! Täpsustage palun mis ajavahemik sobib Teile paremini, mitu reisij…"
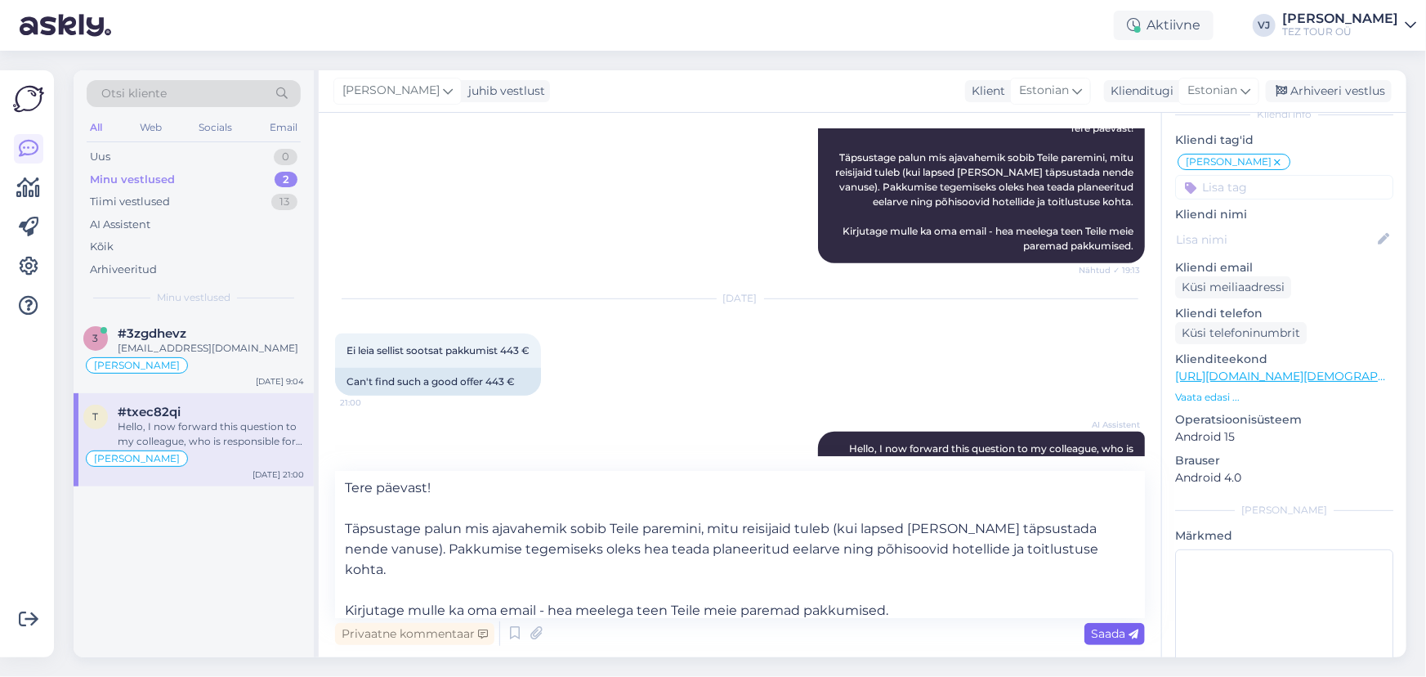
click at [1105, 640] on div "Saada" at bounding box center [1114, 634] width 60 height 22
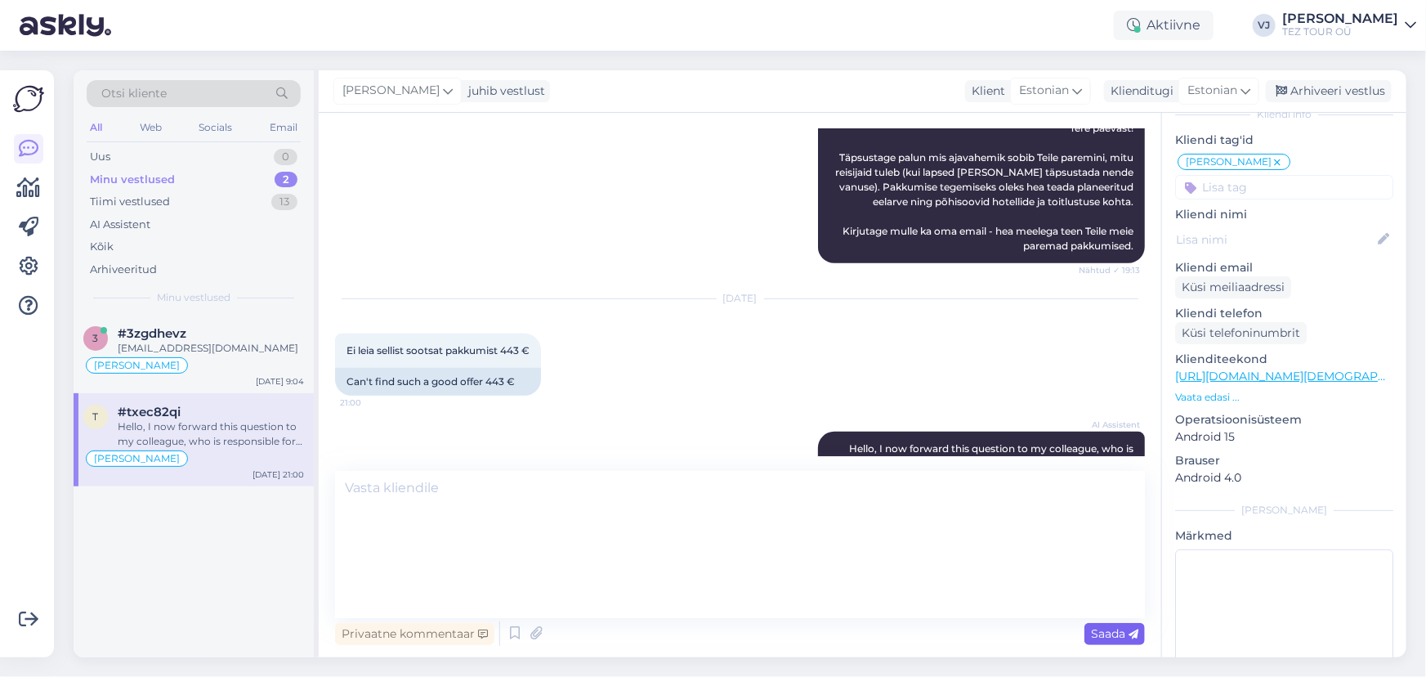
scroll to position [583, 0]
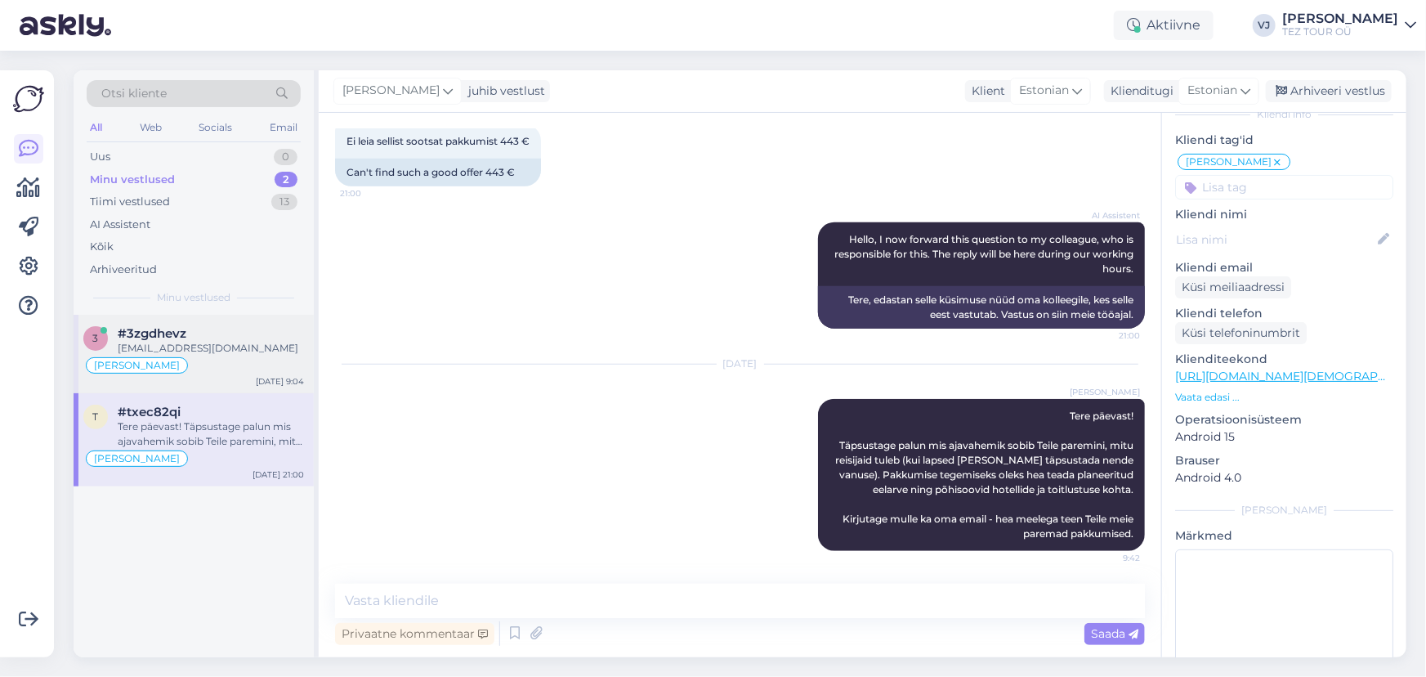
click at [243, 351] on div "dmitry.lukas@gmail.com" at bounding box center [211, 348] width 186 height 15
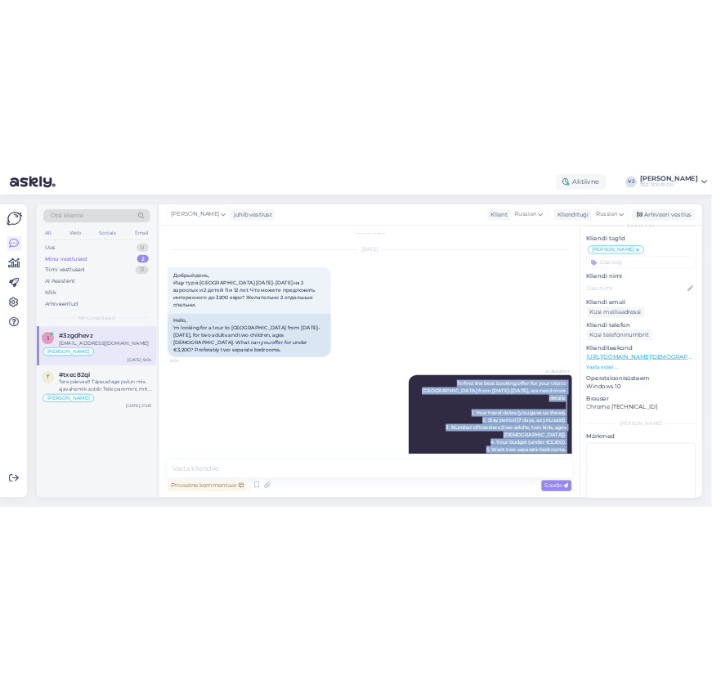
scroll to position [0, 0]
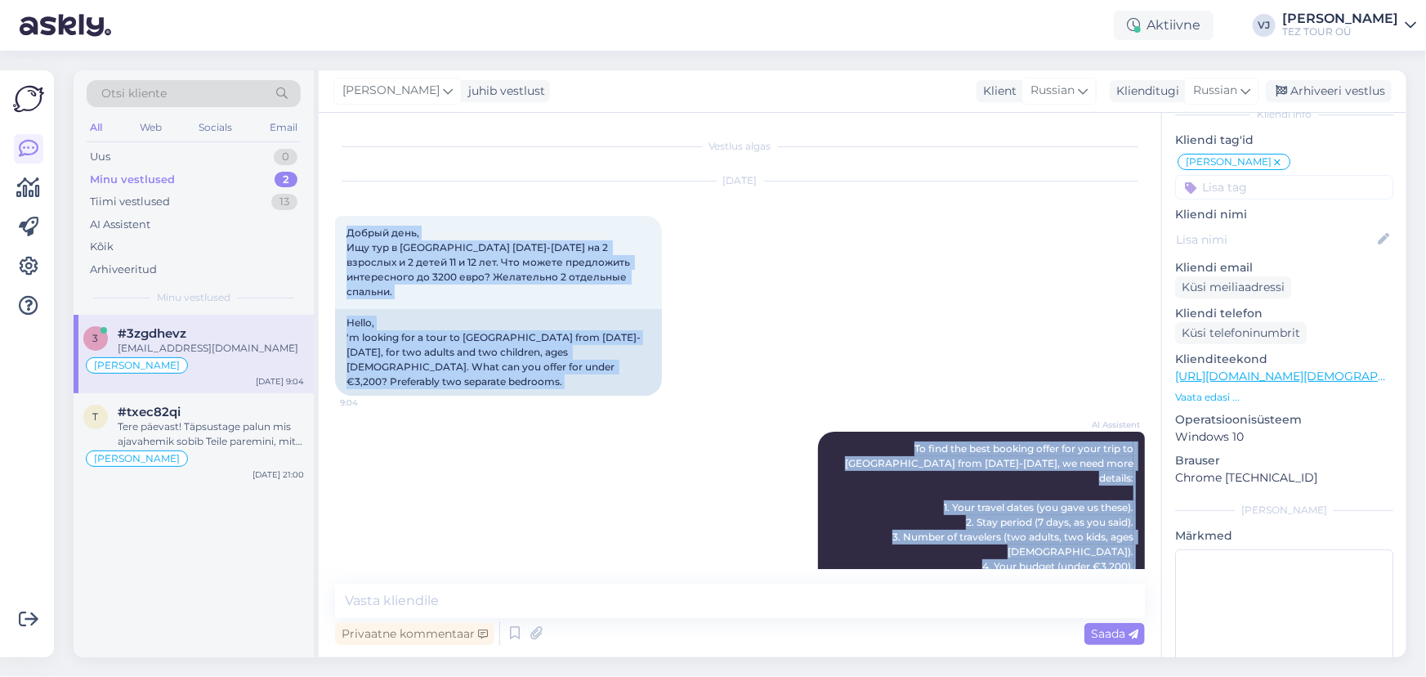
drag, startPoint x: 472, startPoint y: 538, endPoint x: 331, endPoint y: 230, distance: 338.2
click at [331, 230] on div "Vestlus algas Oct 6 2025 Добрый день, Ищу тур в Египет 21-28 февраля 2026 года …" at bounding box center [740, 385] width 842 height 544
copy div "Добрый день, Ищу тур в Египет 21-28 февраля 2026 года на 2 взрослых и 2 детей 1…"
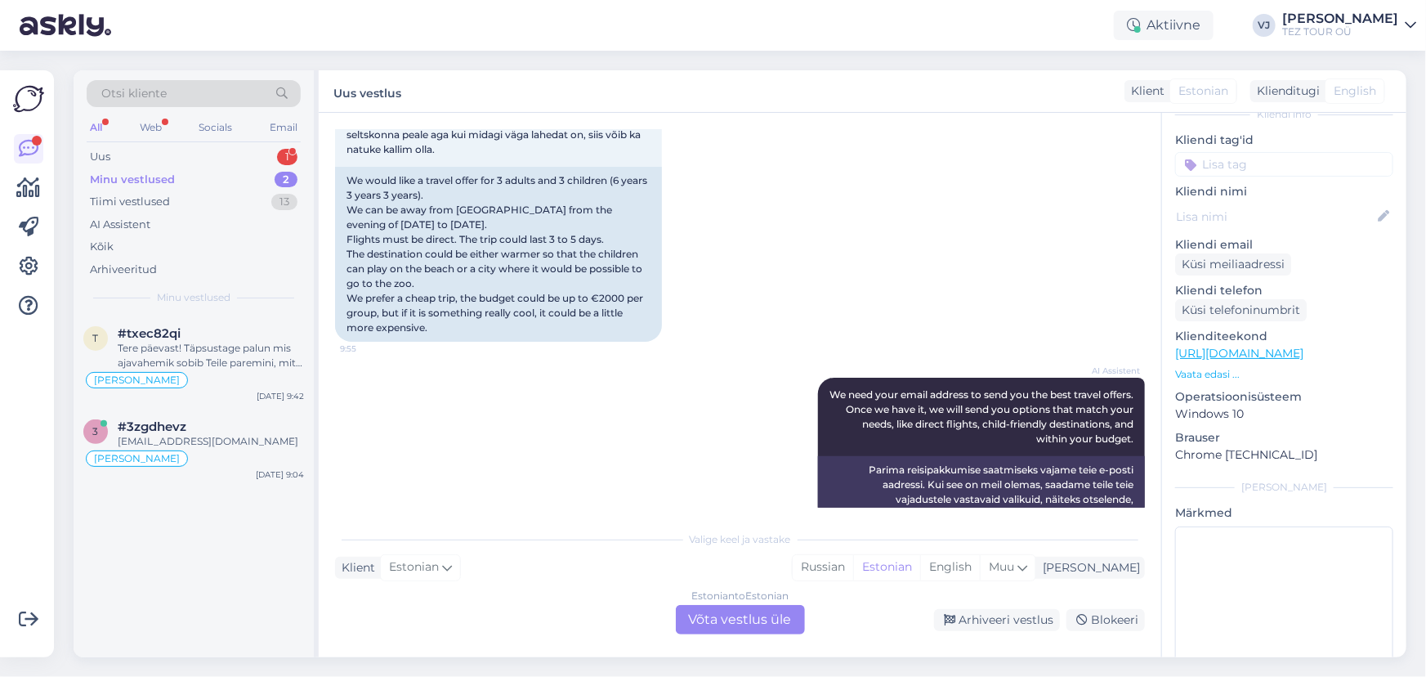
scroll to position [253, 0]
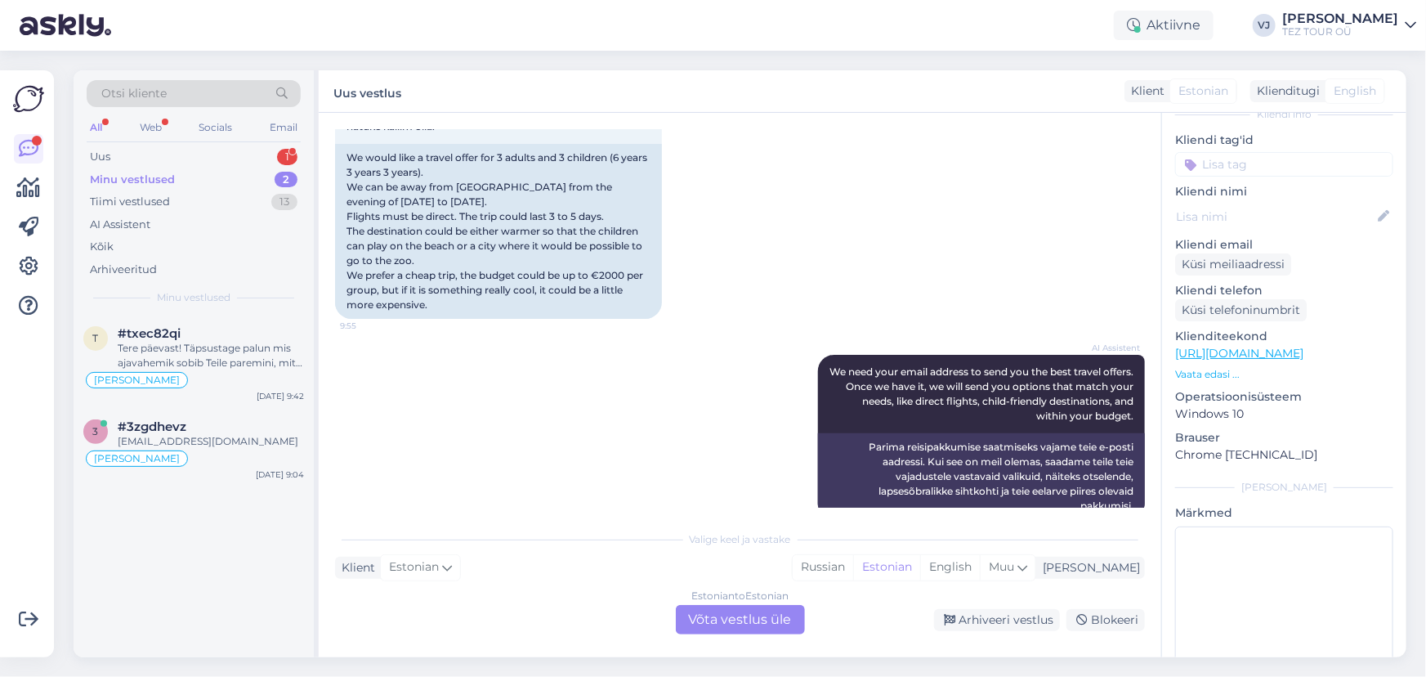
click at [754, 623] on div "Estonian to Estonian Võta vestlus üle" at bounding box center [740, 619] width 129 height 29
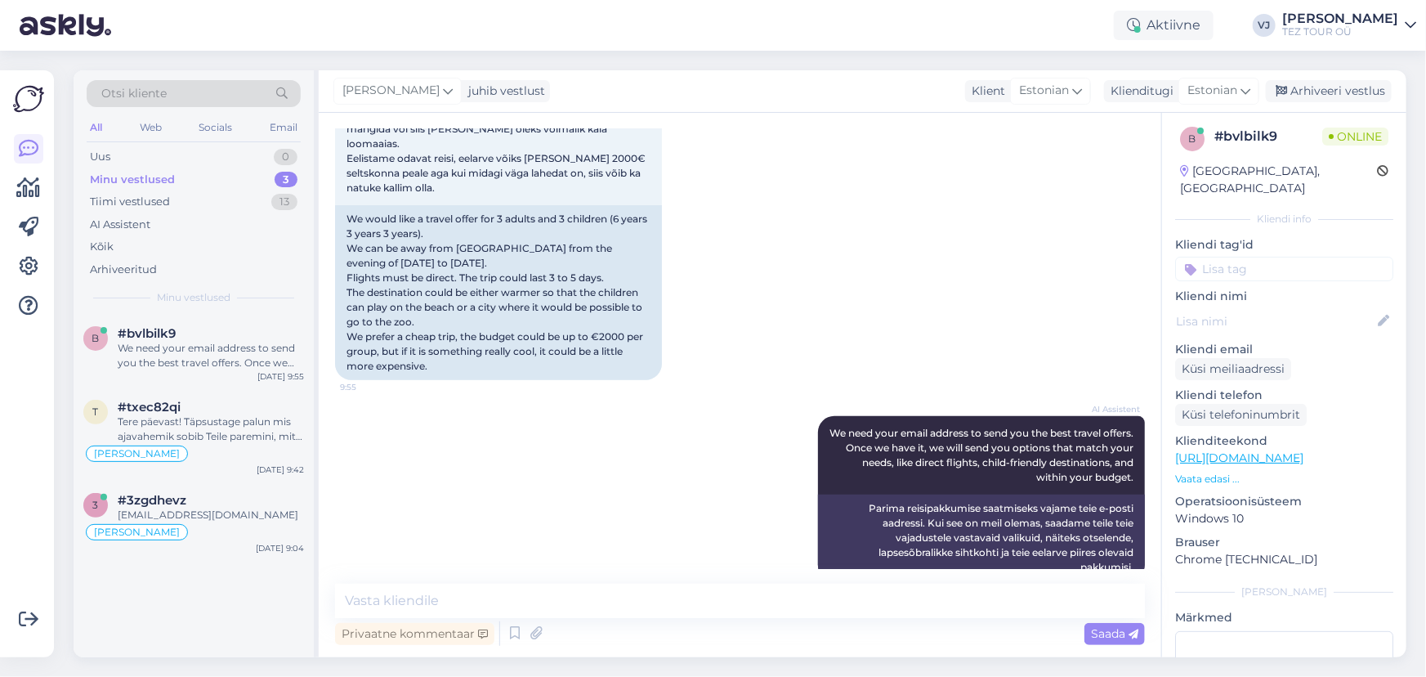
scroll to position [0, 0]
click at [1280, 265] on input at bounding box center [1284, 273] width 218 height 25
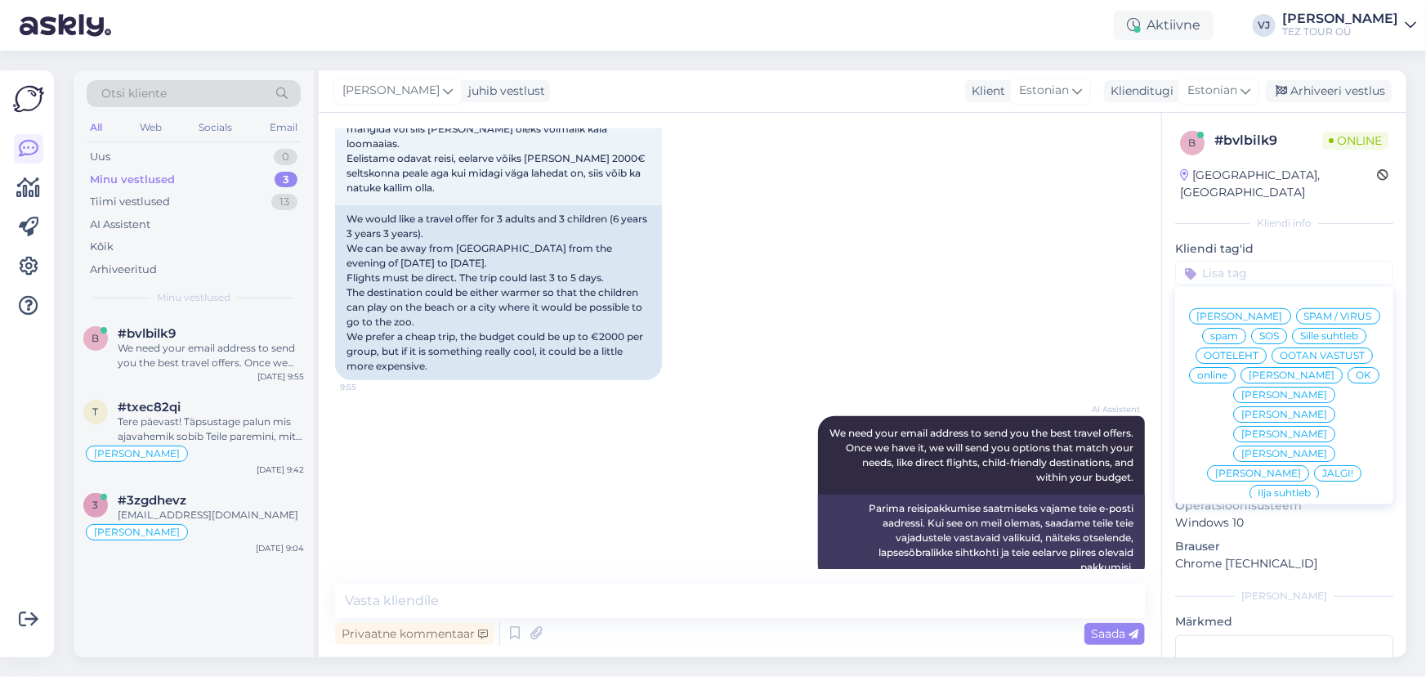
click at [1283, 311] on span "Vladimir Suhtleb" at bounding box center [1240, 316] width 86 height 10
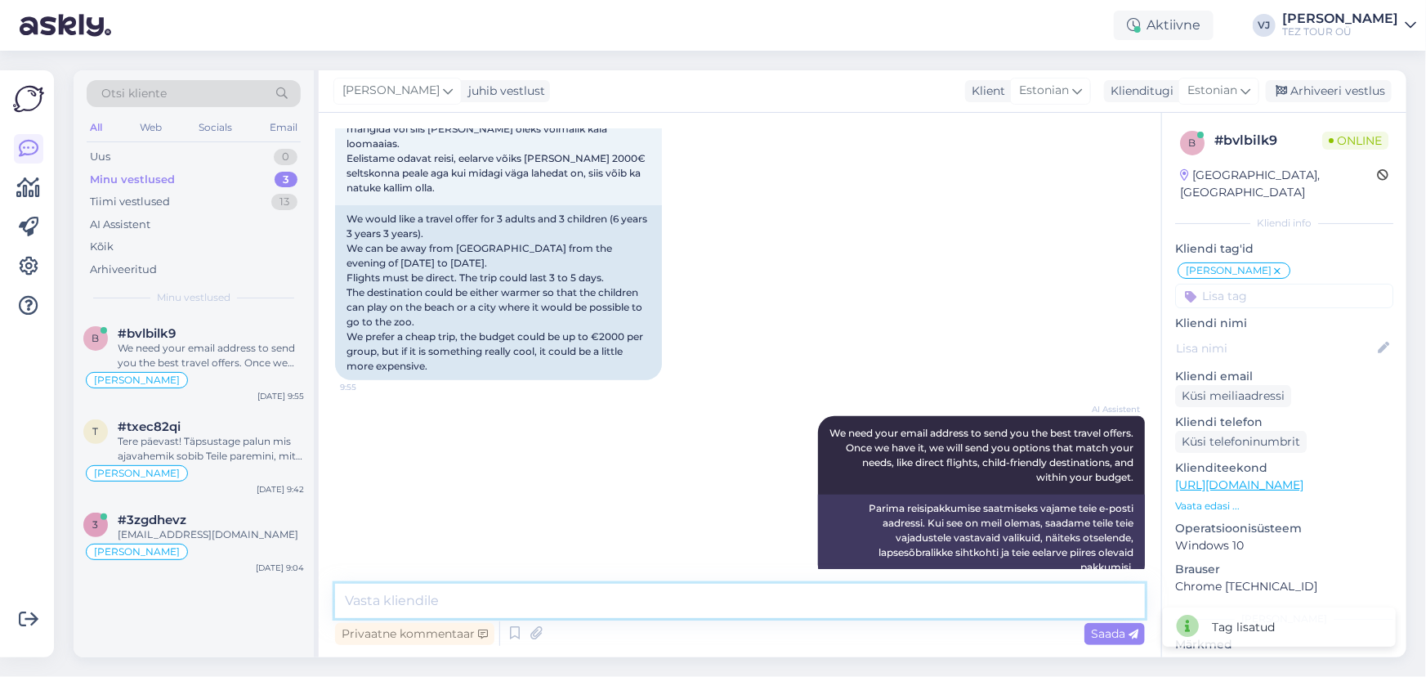
click at [521, 609] on textarea at bounding box center [740, 600] width 810 height 34
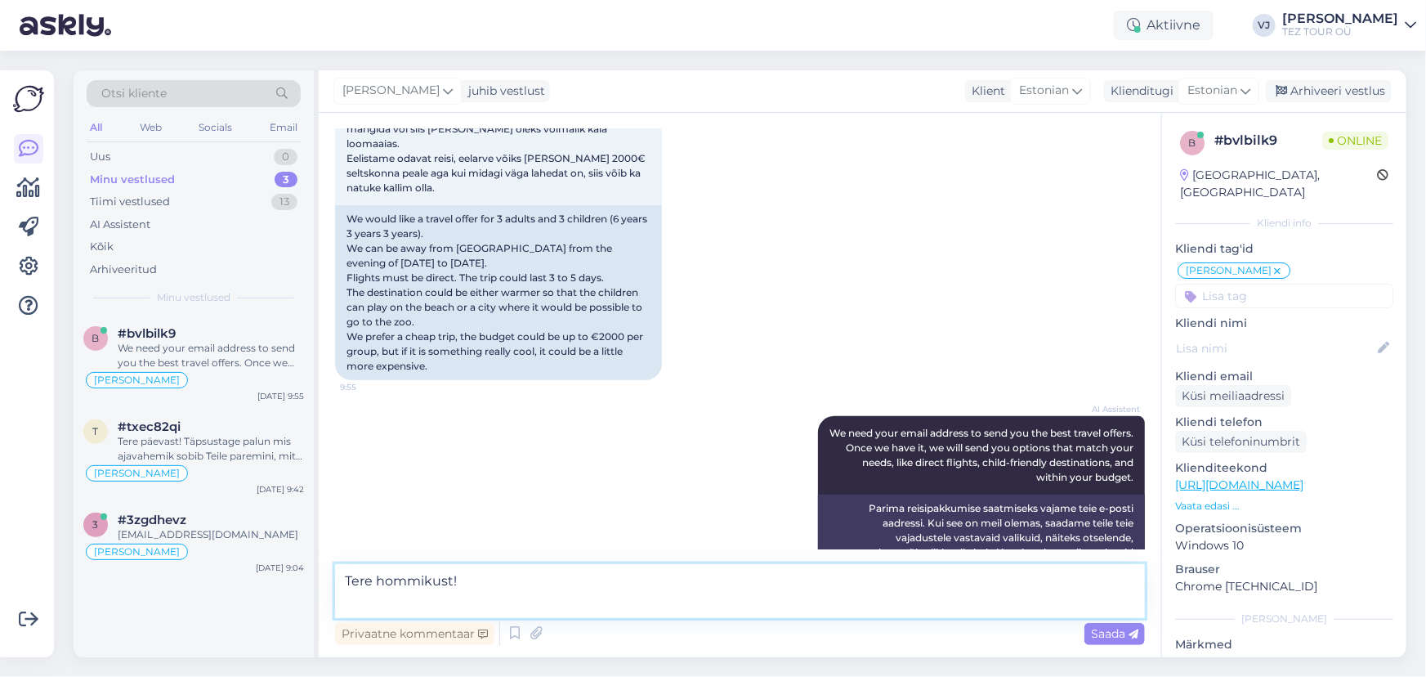
scroll to position [212, 0]
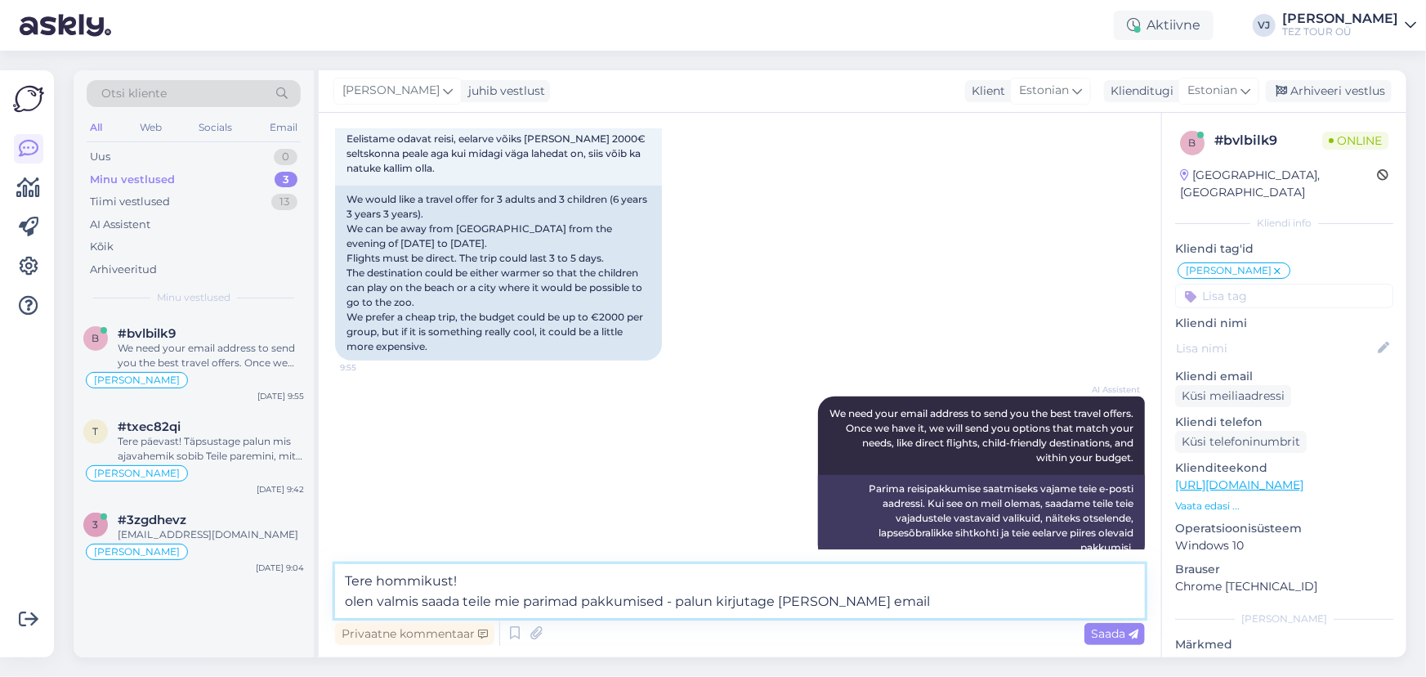
type textarea "Tere hommikust! olen valmis saada teile mie parimad pakkumised - palun kirjutag…"
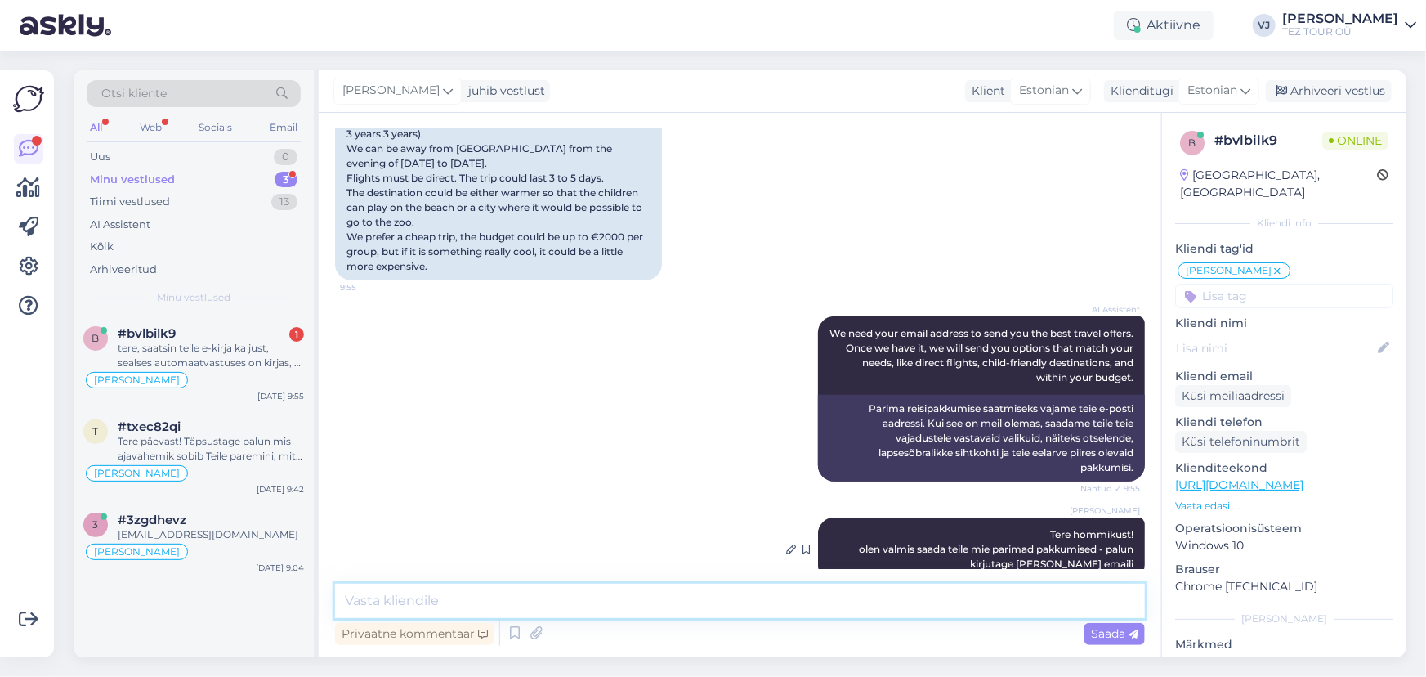
scroll to position [391, 0]
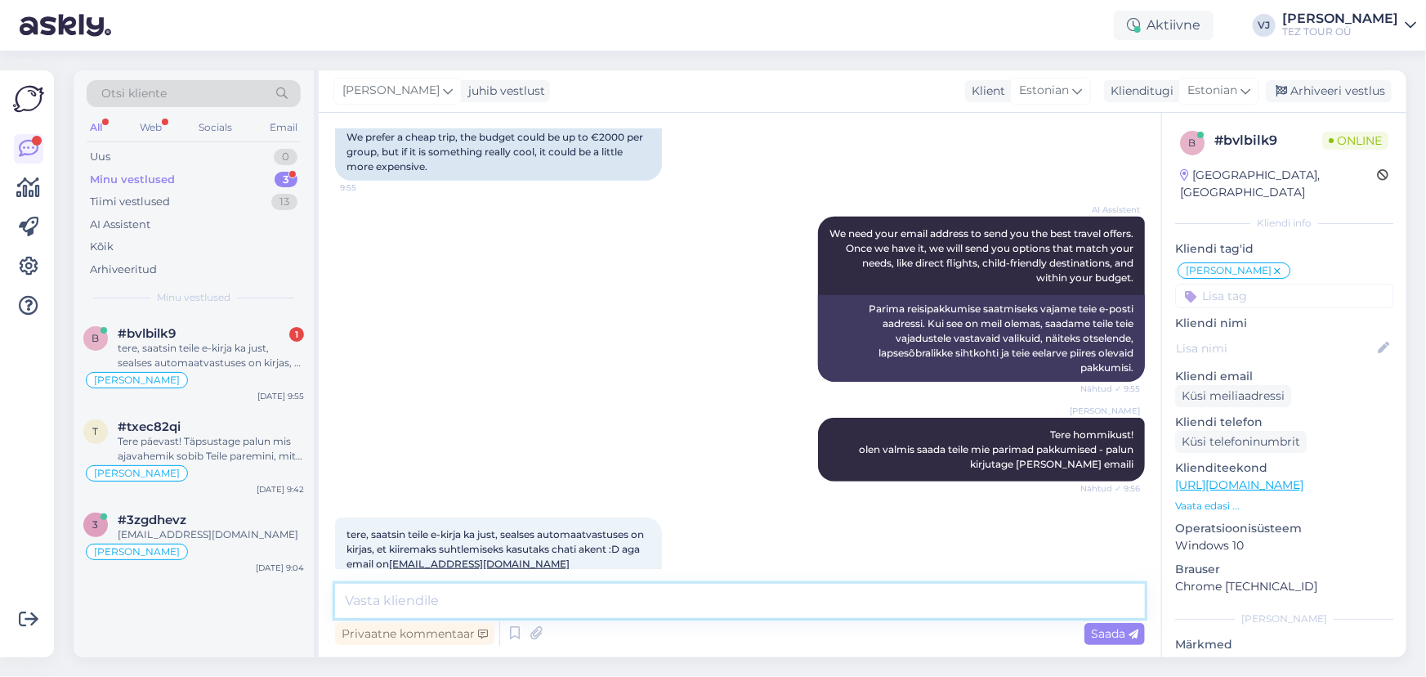
click at [537, 592] on textarea at bounding box center [740, 600] width 810 height 34
click at [525, 597] on textarea at bounding box center [740, 600] width 810 height 34
type textarea "P"
click at [452, 605] on textarea "Ragnar" at bounding box center [740, 600] width 810 height 34
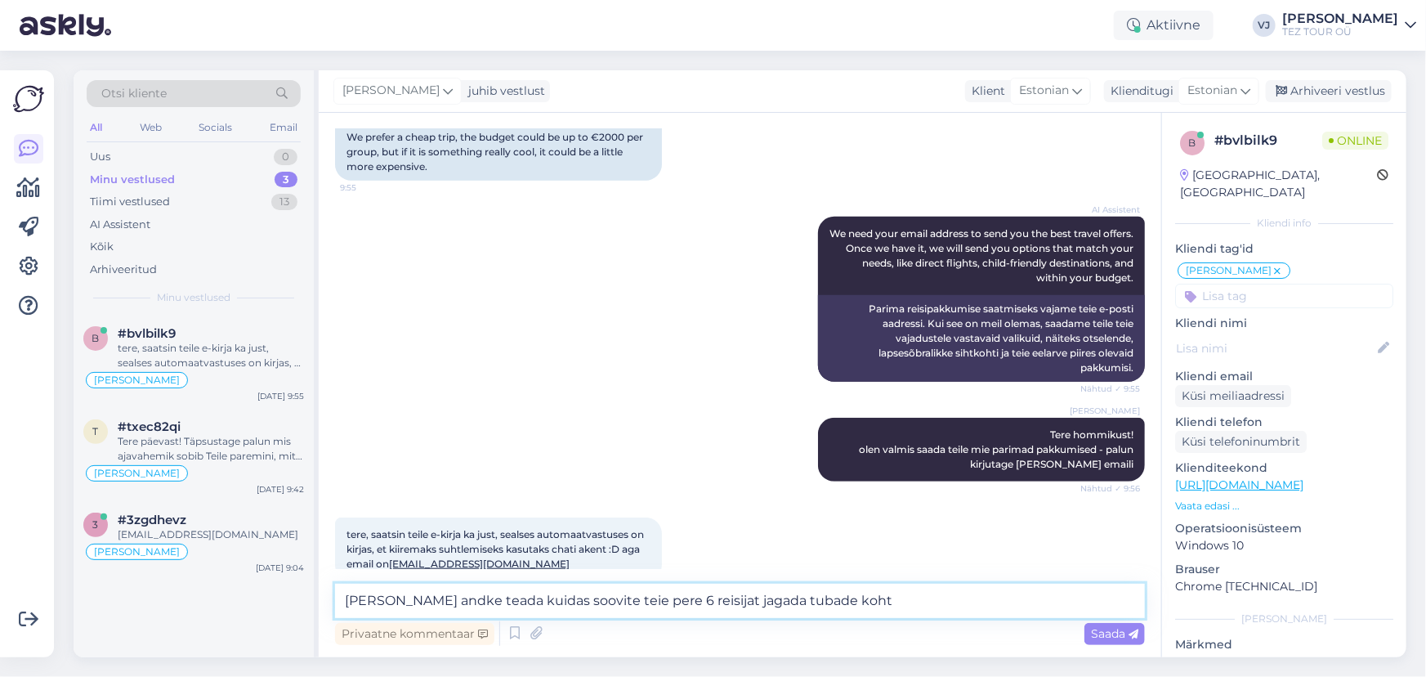
type textarea "Ragnar palun andke teada kuidas soovite teie pere 6 reisijat jagada tubade kohta"
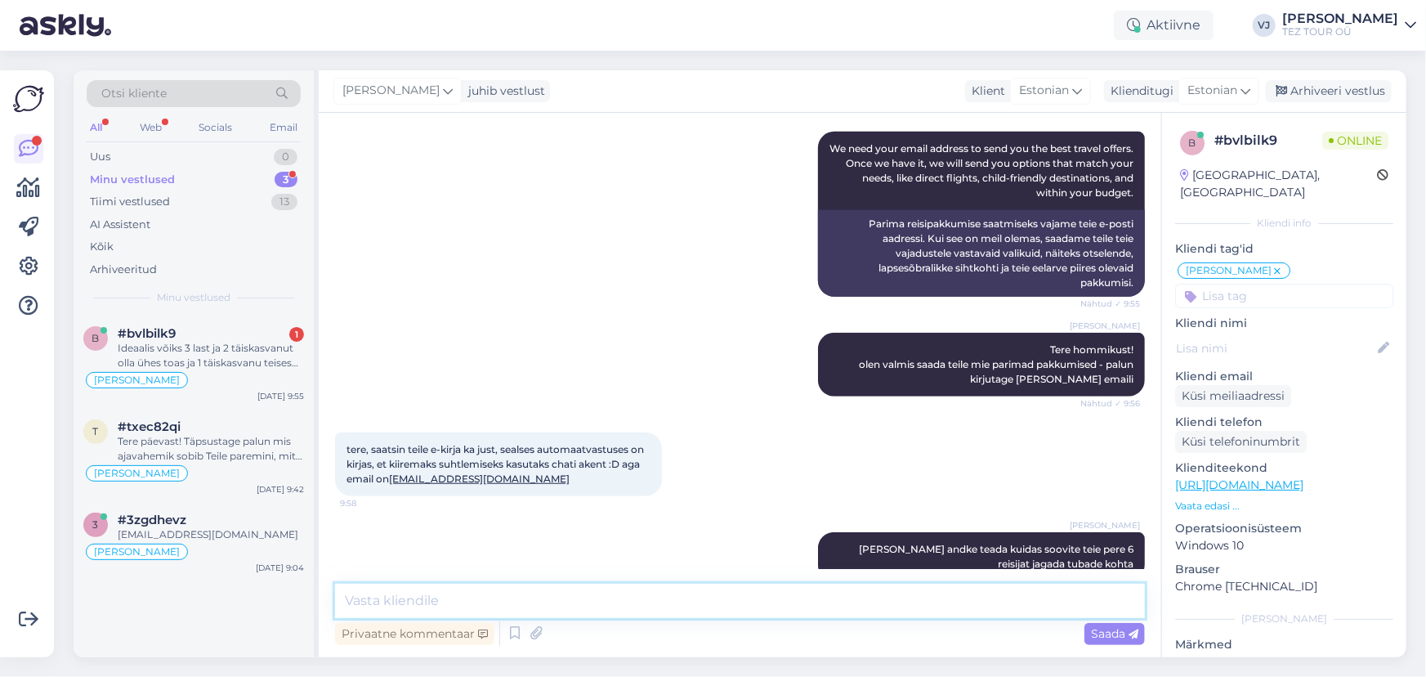
scroll to position [576, 0]
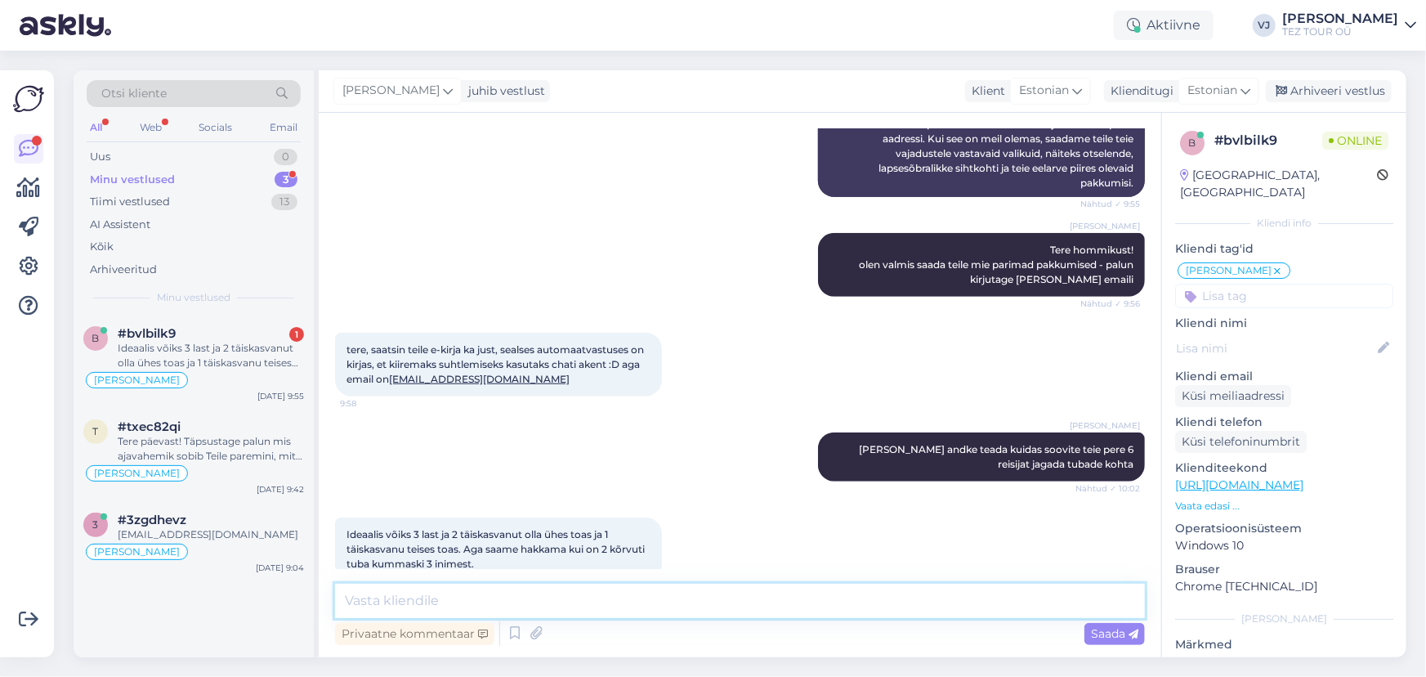
click at [658, 605] on textarea at bounding box center [740, 600] width 810 height 34
click at [668, 594] on textarea at bounding box center [740, 600] width 810 height 34
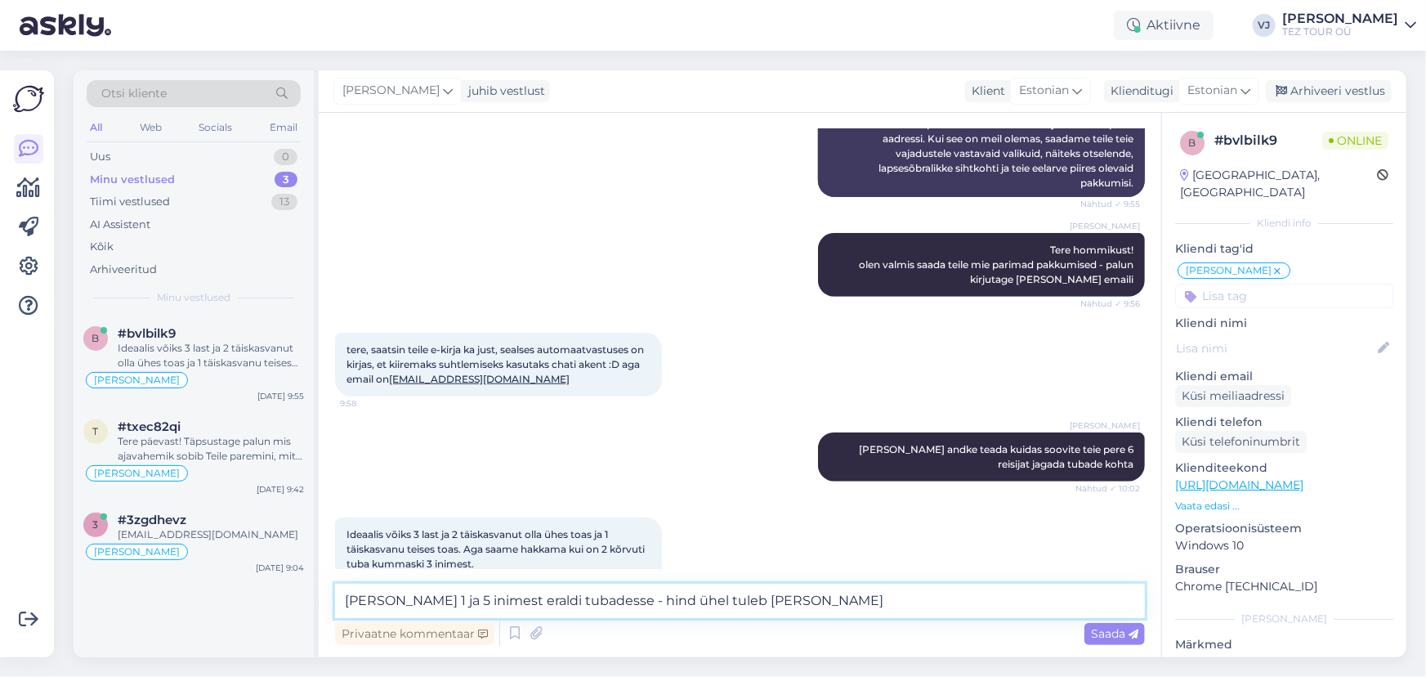
type textarea "Kui teha 1 ja 5 inimest eraldi tubadesse - hind ühel tuleb kallim"
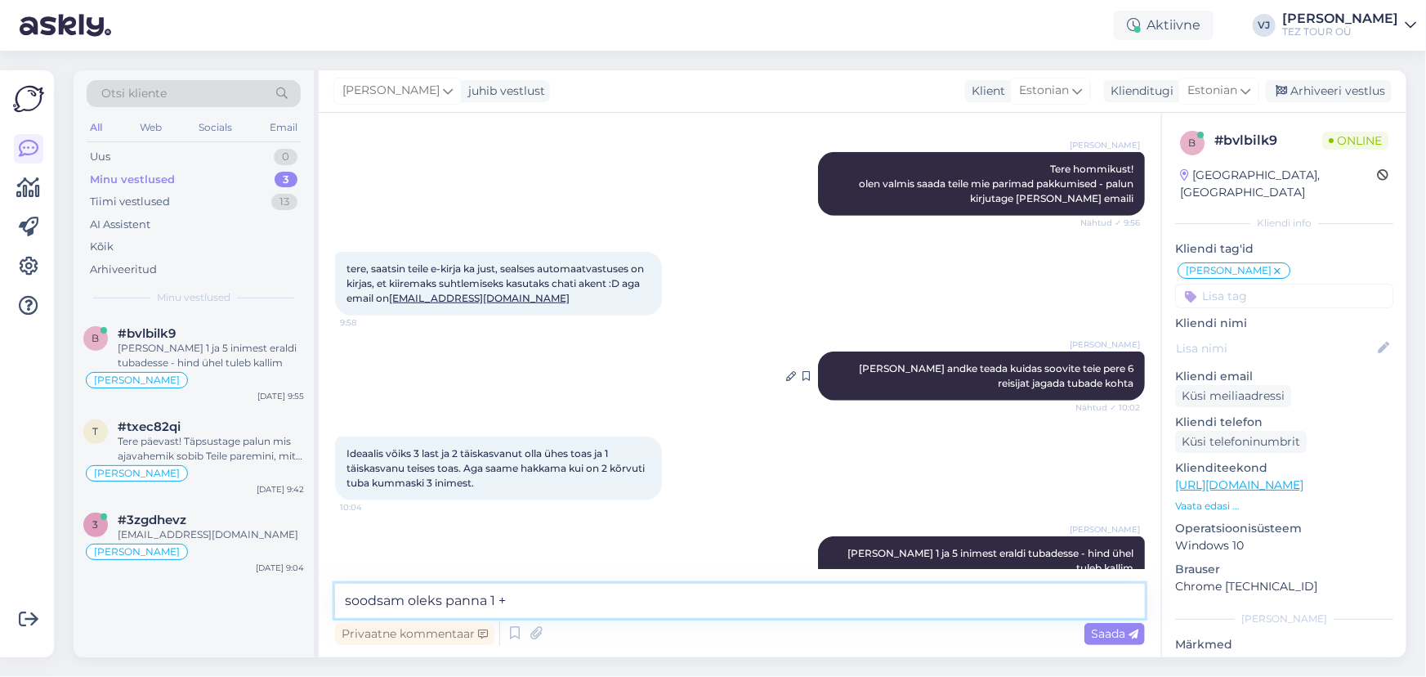
scroll to position [661, 0]
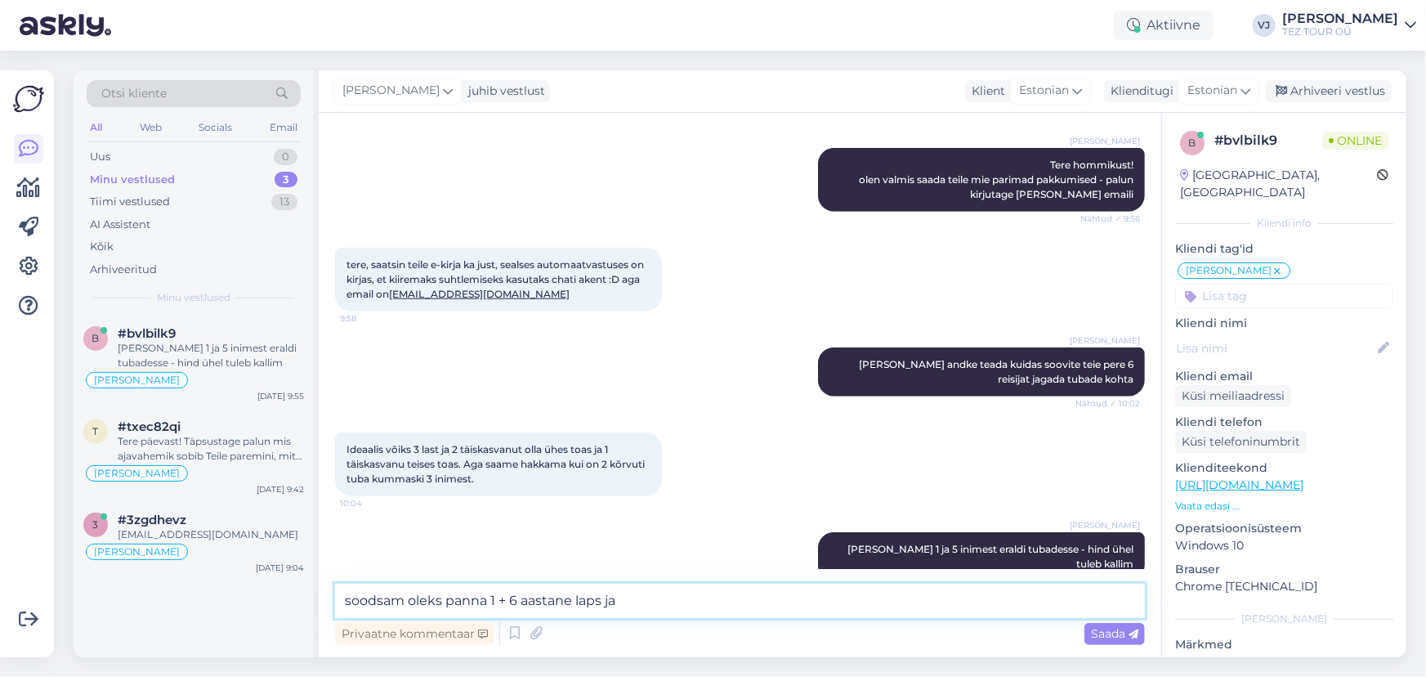
click at [521, 599] on textarea "soodsam oleks panna 1 + 6 aastane laps ja" at bounding box center [740, 600] width 810 height 34
click at [512, 597] on textarea "soodsam oleks panna 1 + 6 +3 aastane laps ja" at bounding box center [740, 600] width 810 height 34
click at [517, 599] on textarea "soodsam oleks panna 1 + 6 +3 aastane laps ja" at bounding box center [740, 600] width 810 height 34
click at [513, 600] on textarea "soodsam oleks panna 1 + 6 aastane +3 aastane laps ja" at bounding box center [740, 600] width 810 height 34
click at [727, 606] on textarea "soodsam oleks panna 1 + 3 aastane +3 aastane laps ja" at bounding box center [740, 600] width 810 height 34
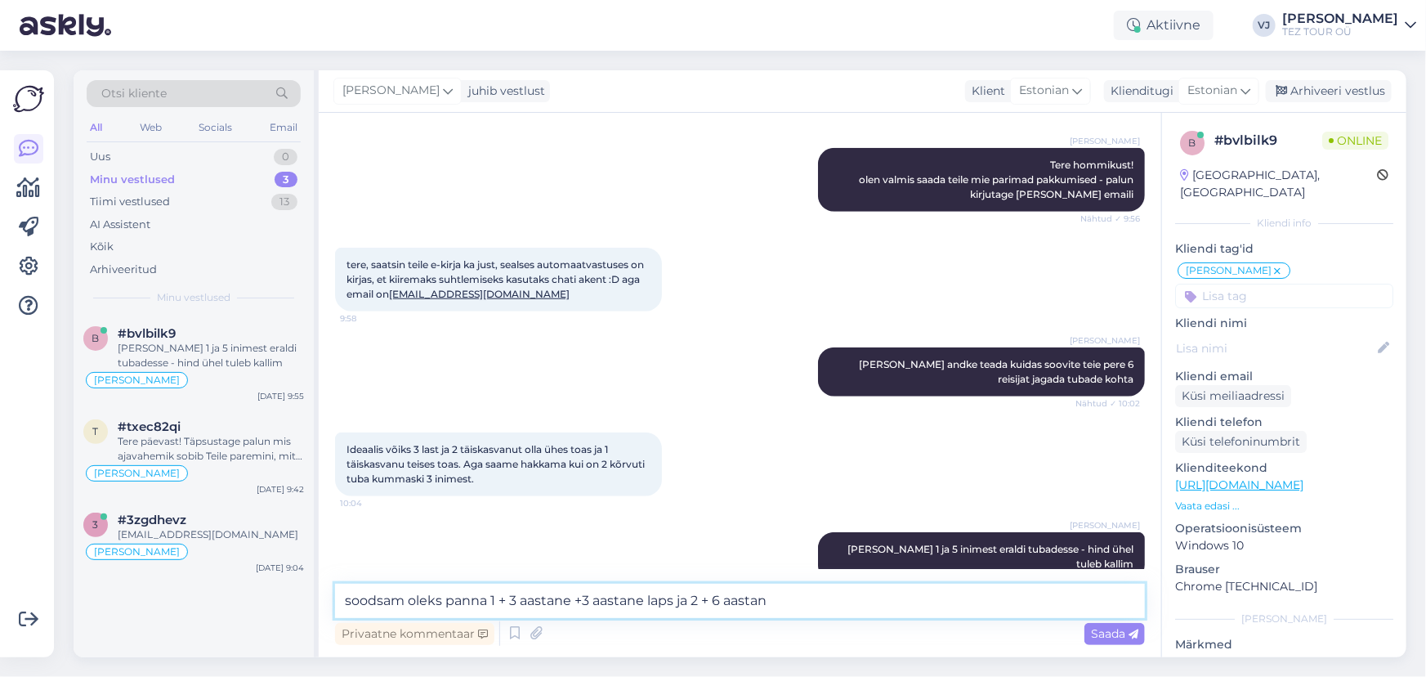
type textarea "soodsam oleks panna 1 + 3 aastane +3 aastane laps ja 2 + 6 aastane"
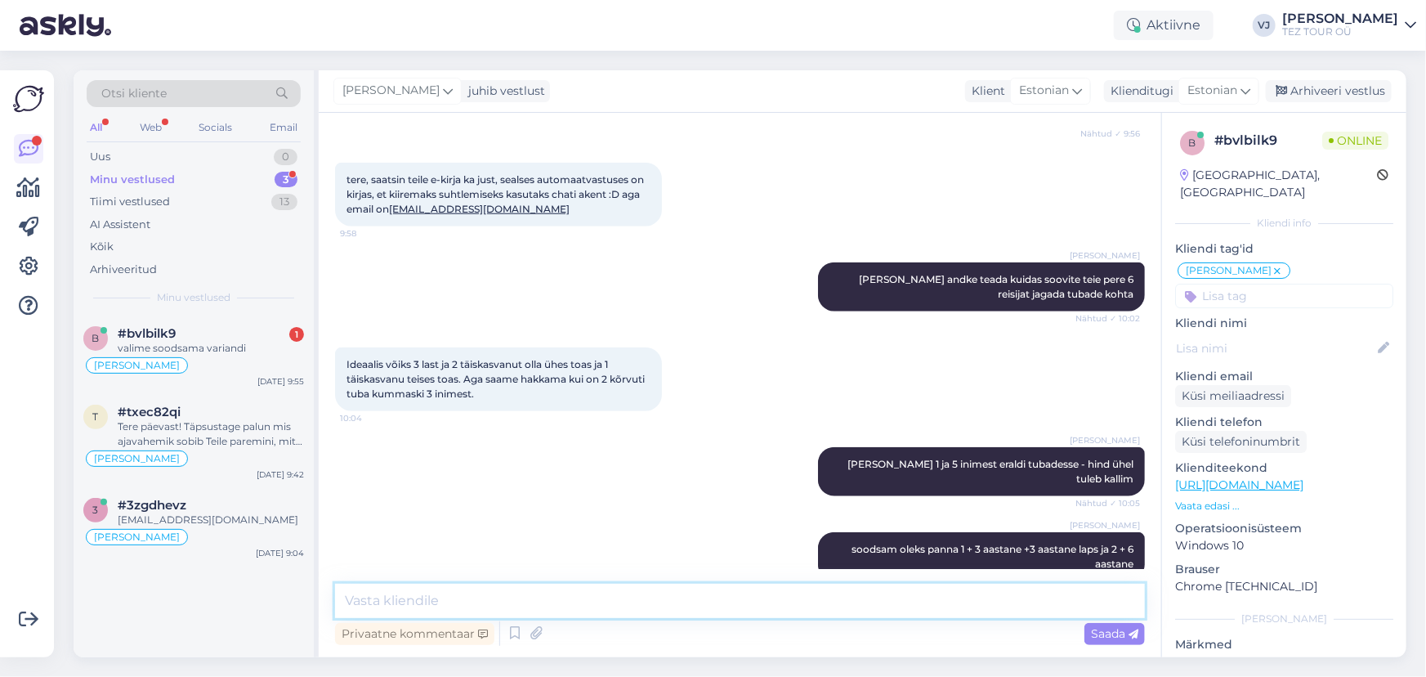
scroll to position [816, 0]
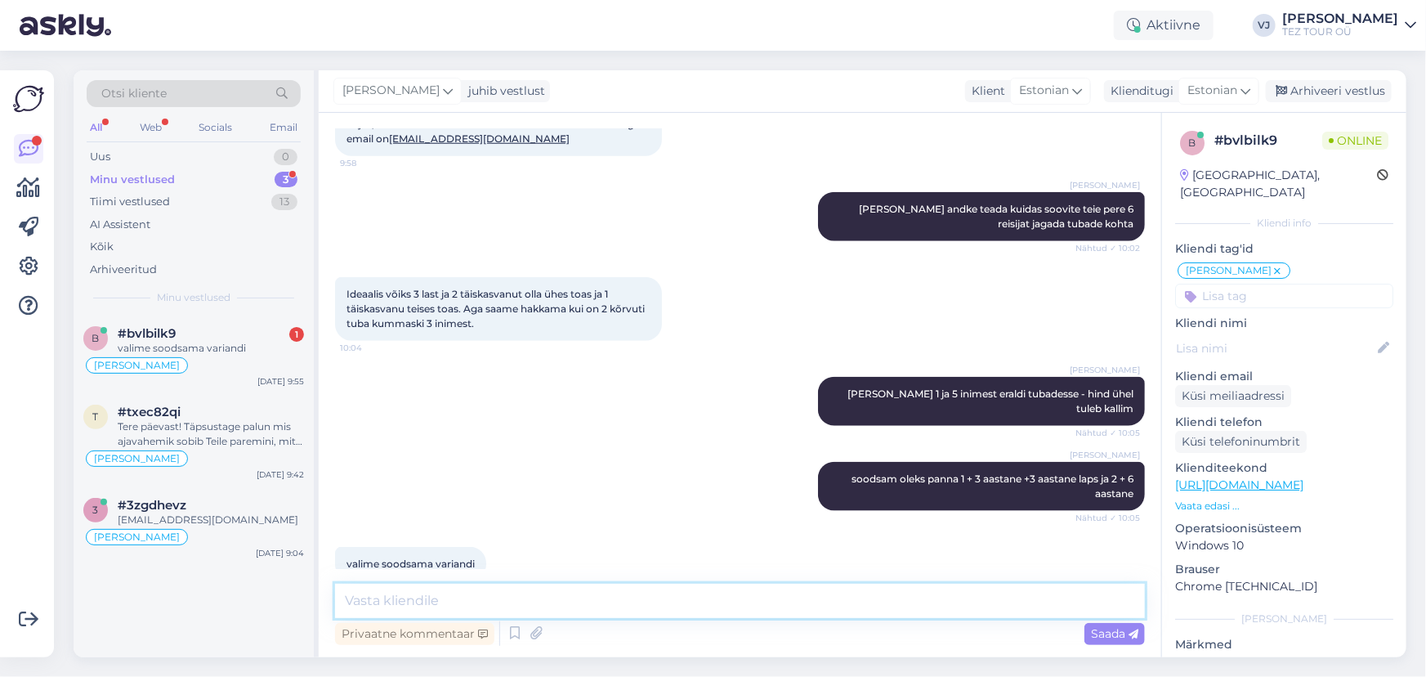
click at [489, 601] on textarea at bounding box center [740, 600] width 810 height 34
type textarea "Saadan varsti teile meie parimad pallumised"
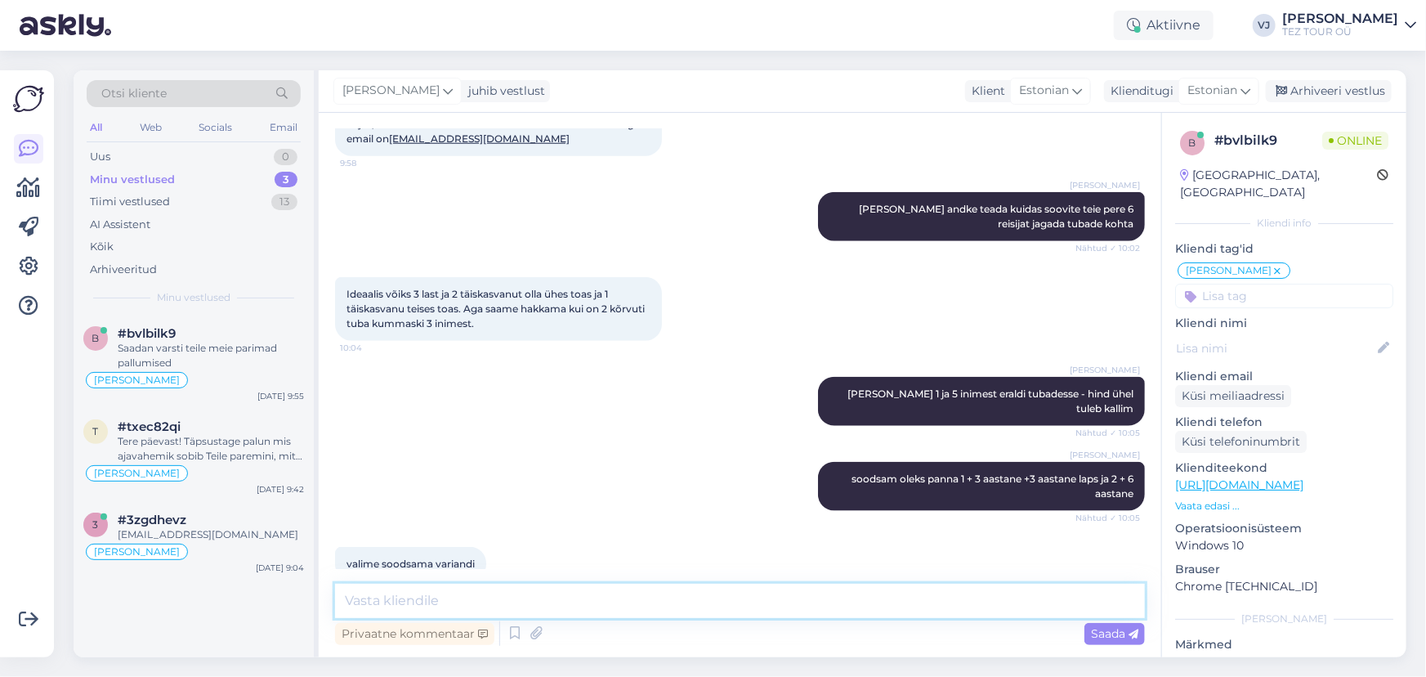
scroll to position [887, 0]
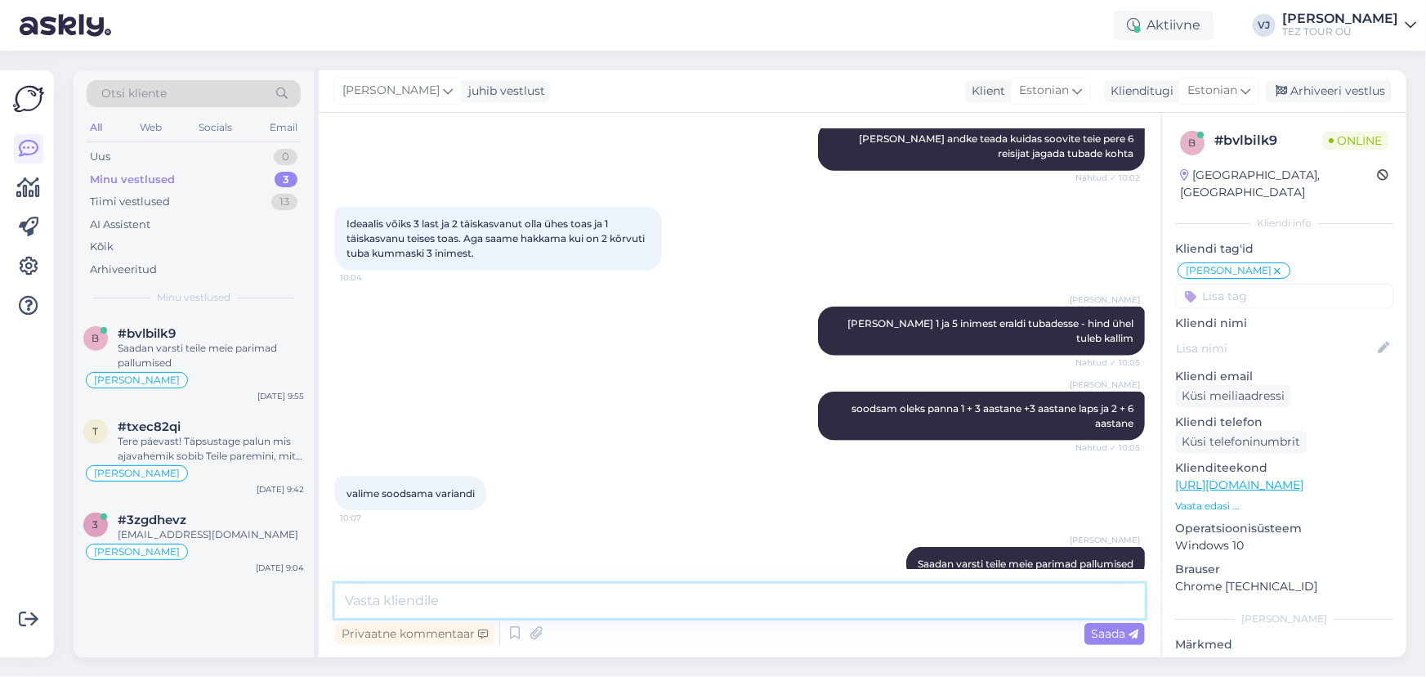
click at [501, 610] on textarea at bounding box center [740, 600] width 810 height 34
type textarea "pakkumised*"
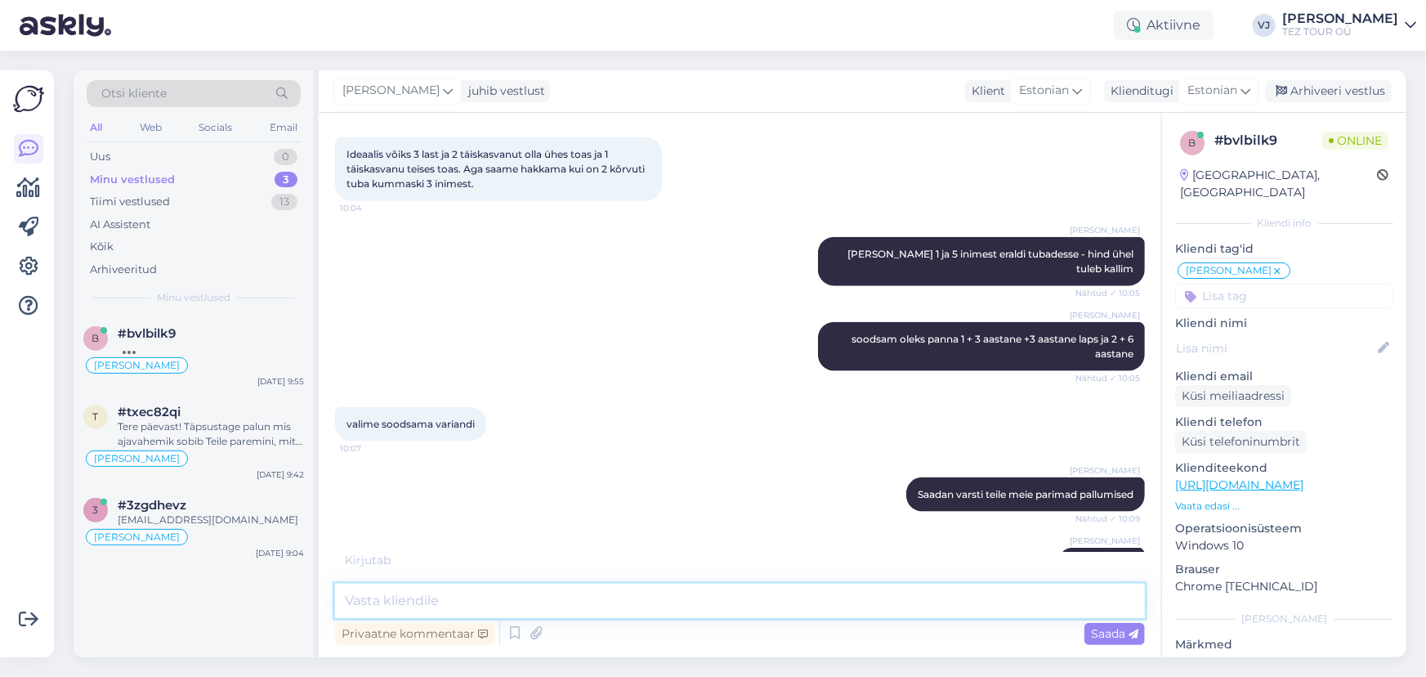
scroll to position [1027, 0]
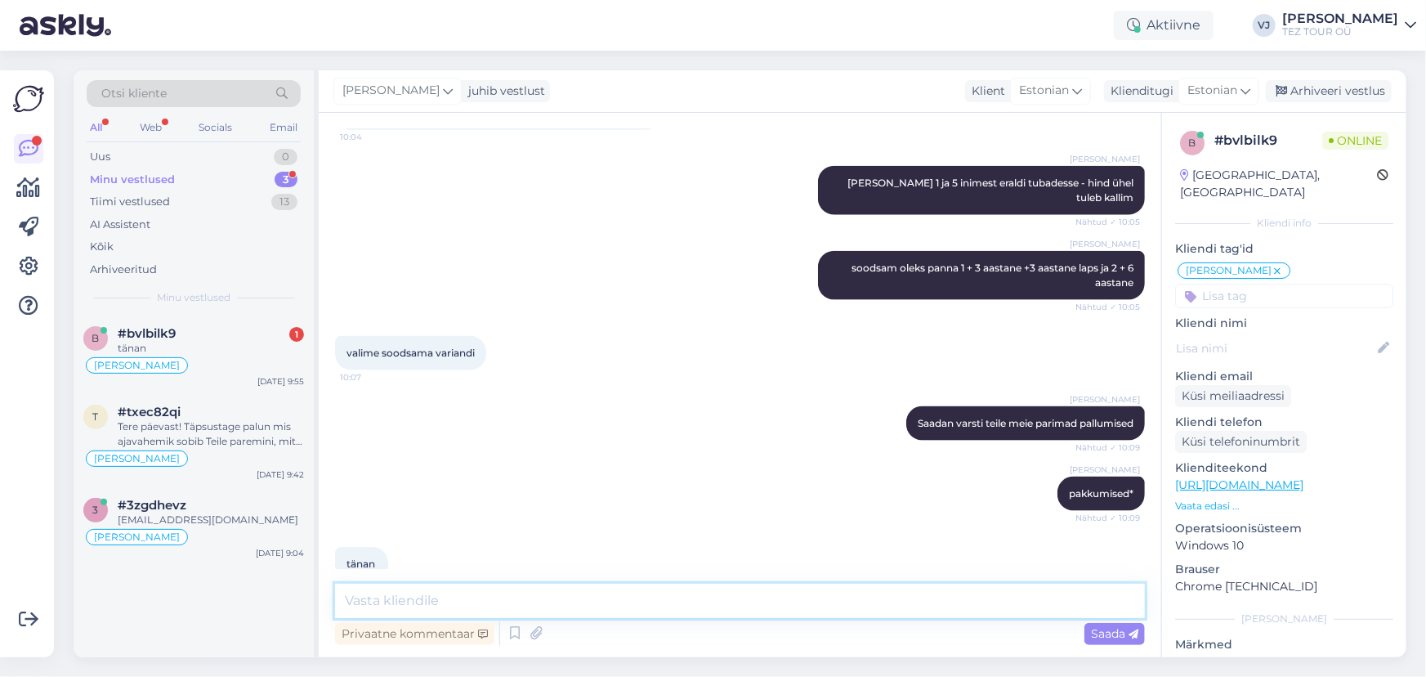
click at [437, 605] on textarea at bounding box center [740, 600] width 810 height 34
type textarea "Palun!"
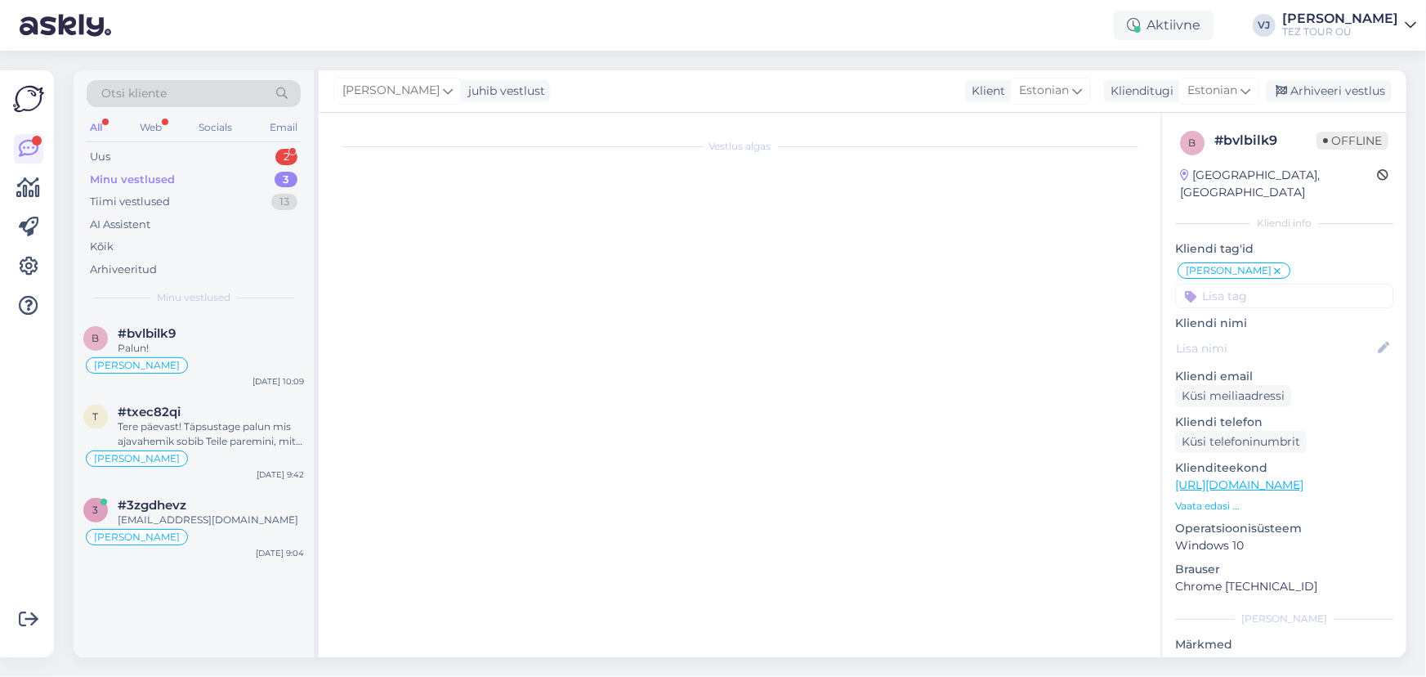
scroll to position [0, 0]
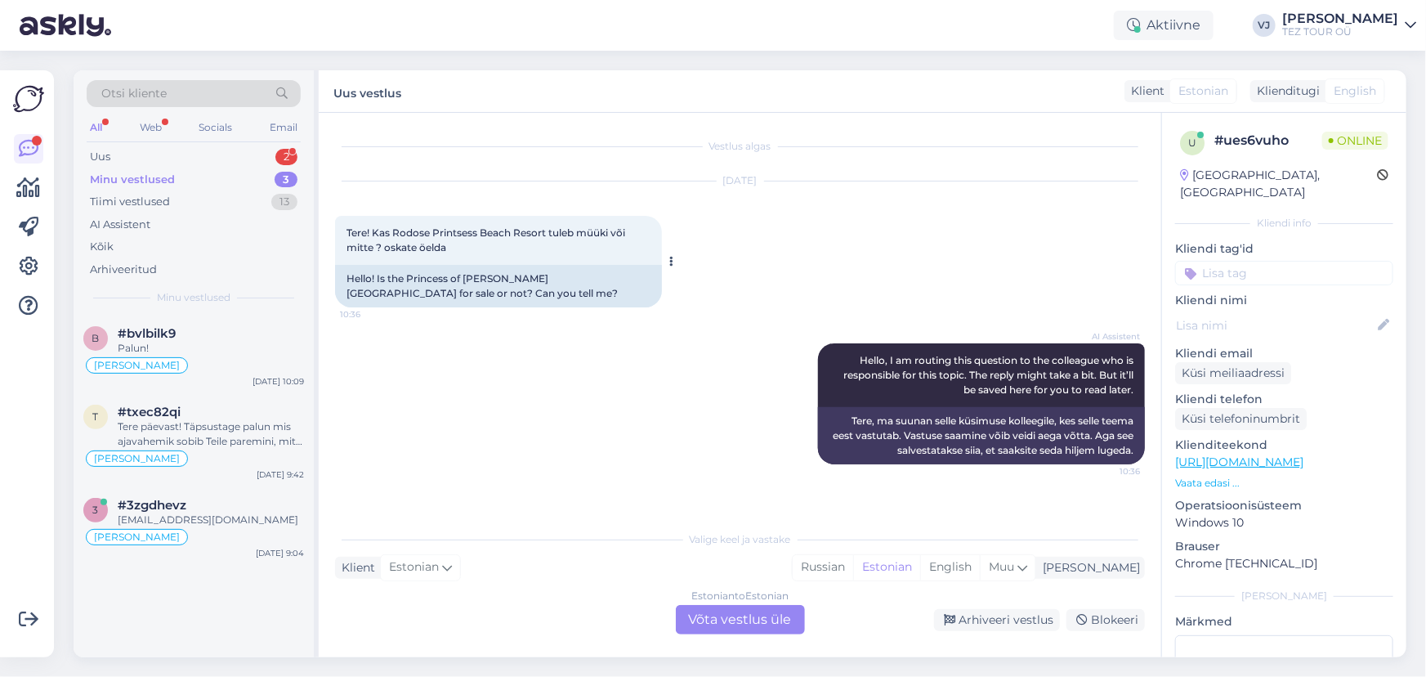
click at [641, 275] on div "Hello! Is the Princess of Rhodes Beach Resort for sale or not? Can you tell me?" at bounding box center [498, 286] width 327 height 42
click at [745, 617] on div "Estonian to Estonian Võta vestlus üle" at bounding box center [740, 619] width 129 height 29
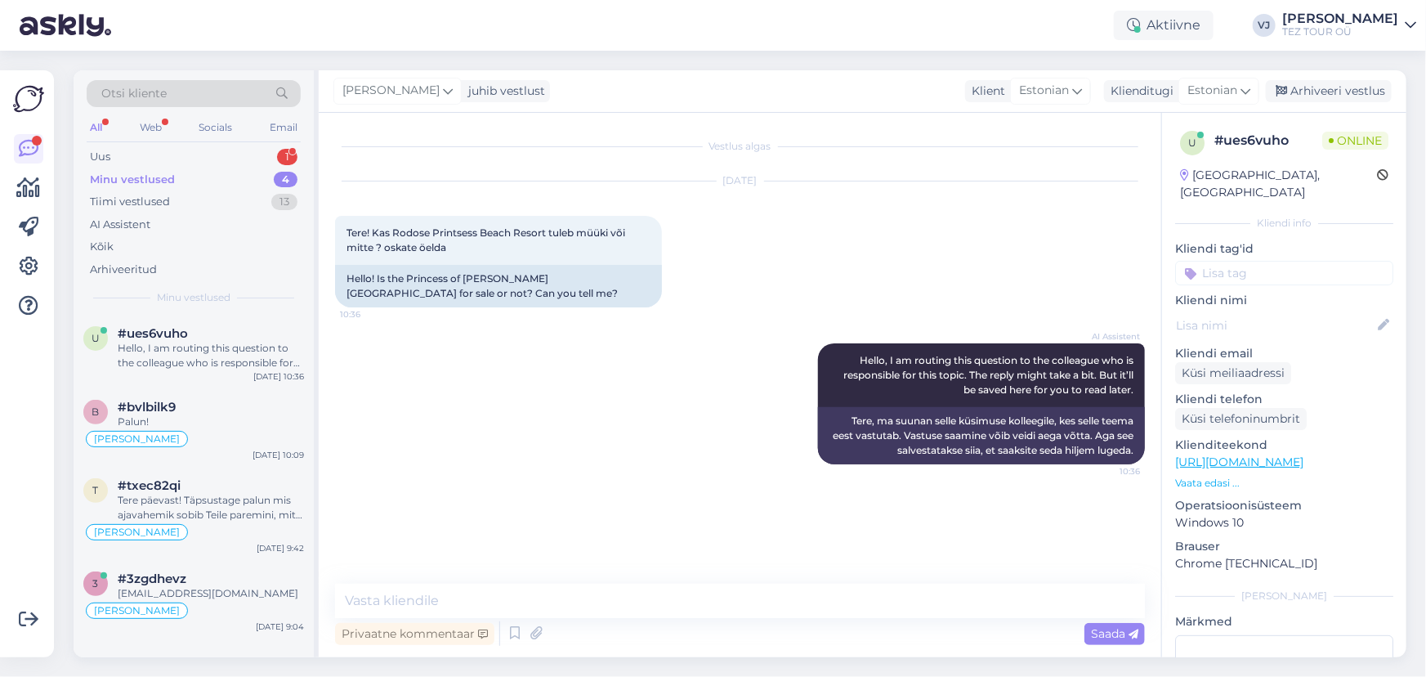
click at [1248, 261] on input at bounding box center [1284, 273] width 218 height 25
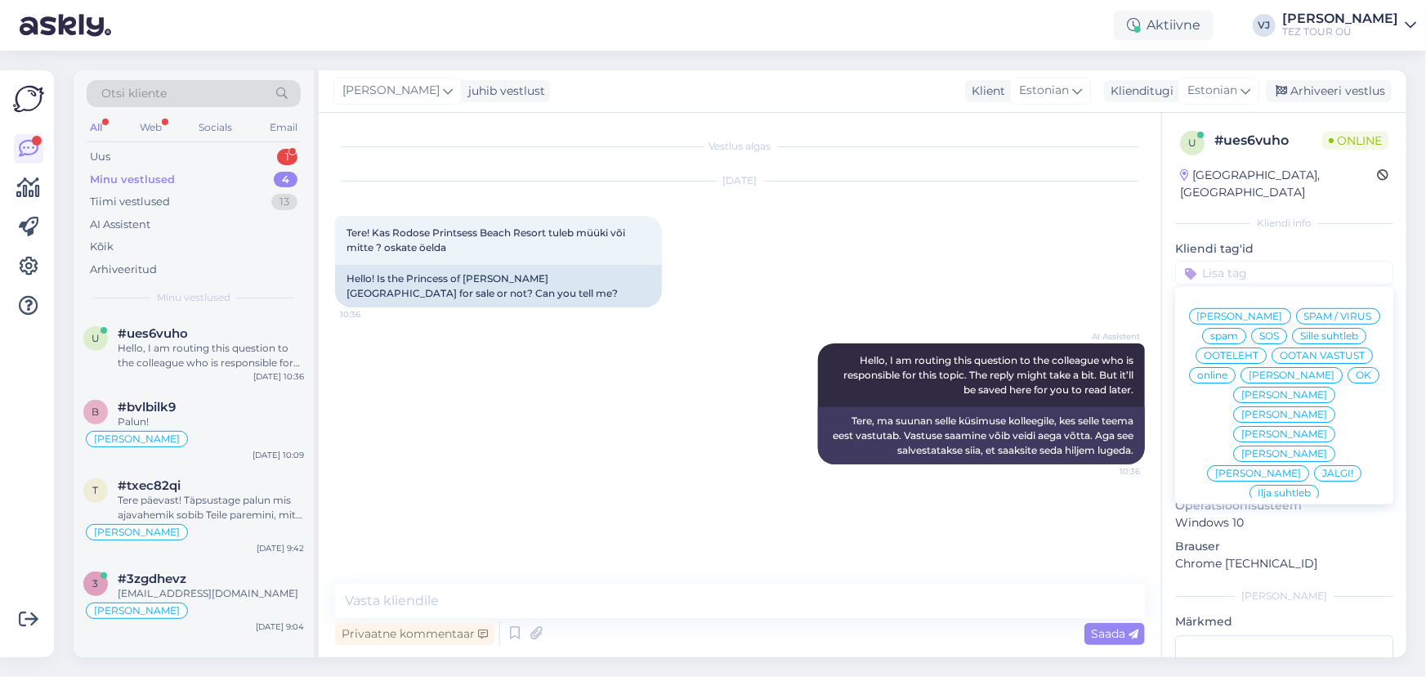
click at [1291, 308] on div "Vladimir Suhtleb" at bounding box center [1240, 316] width 102 height 16
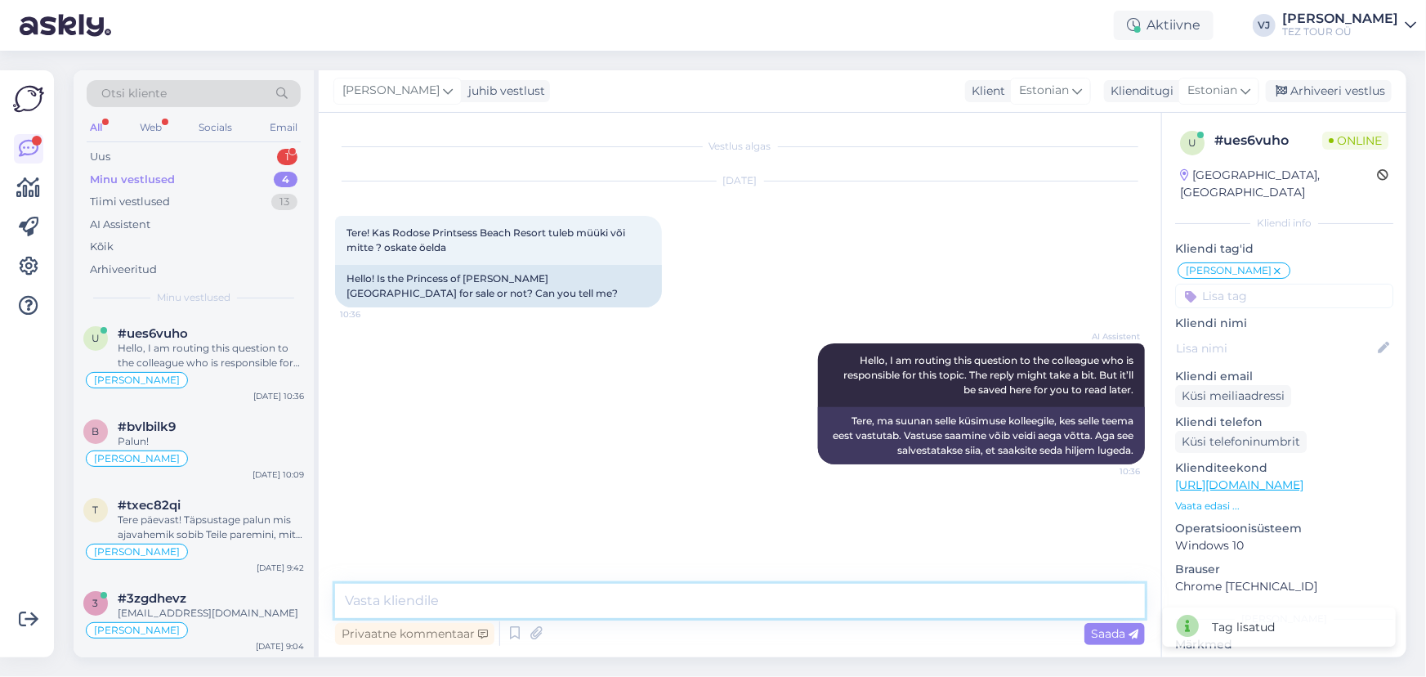
click at [458, 606] on textarea at bounding box center [740, 600] width 810 height 34
type textarea "Tere hommikust!"
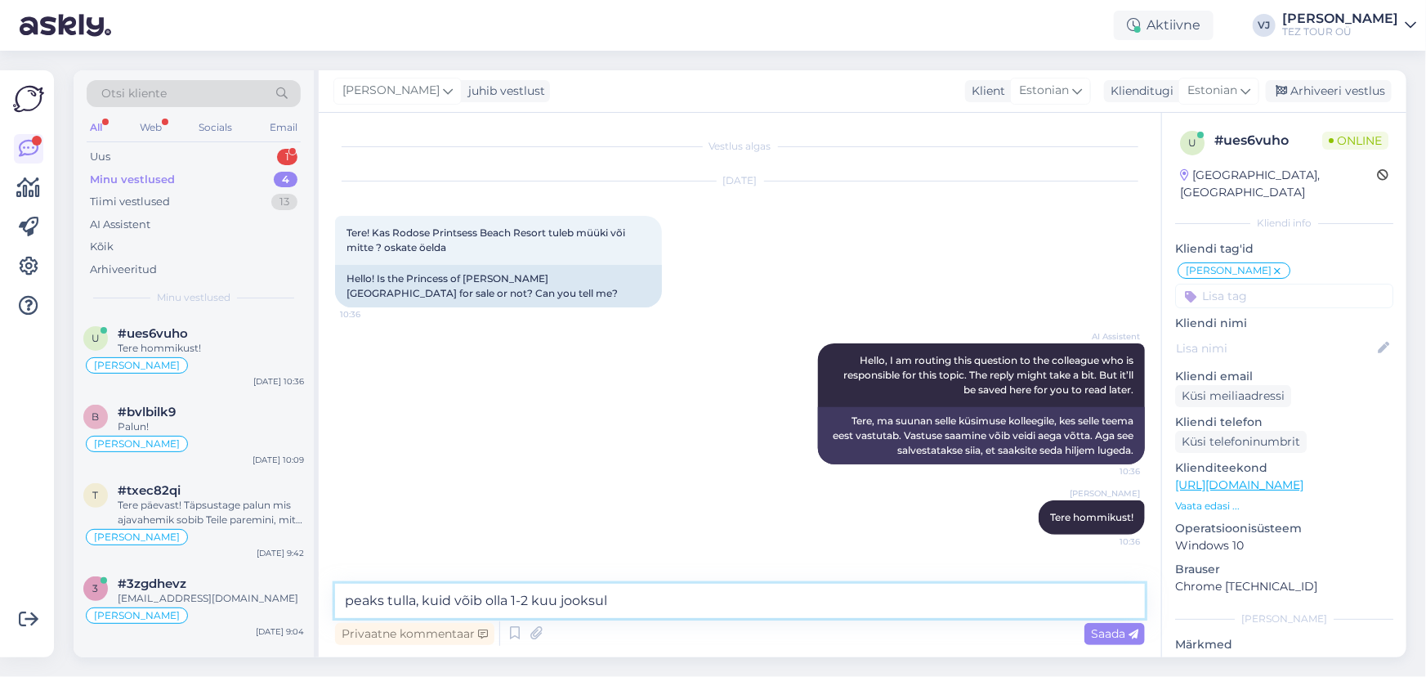
type textarea "peaks tulla, kuid võib olla 1-2 kuu jooksul."
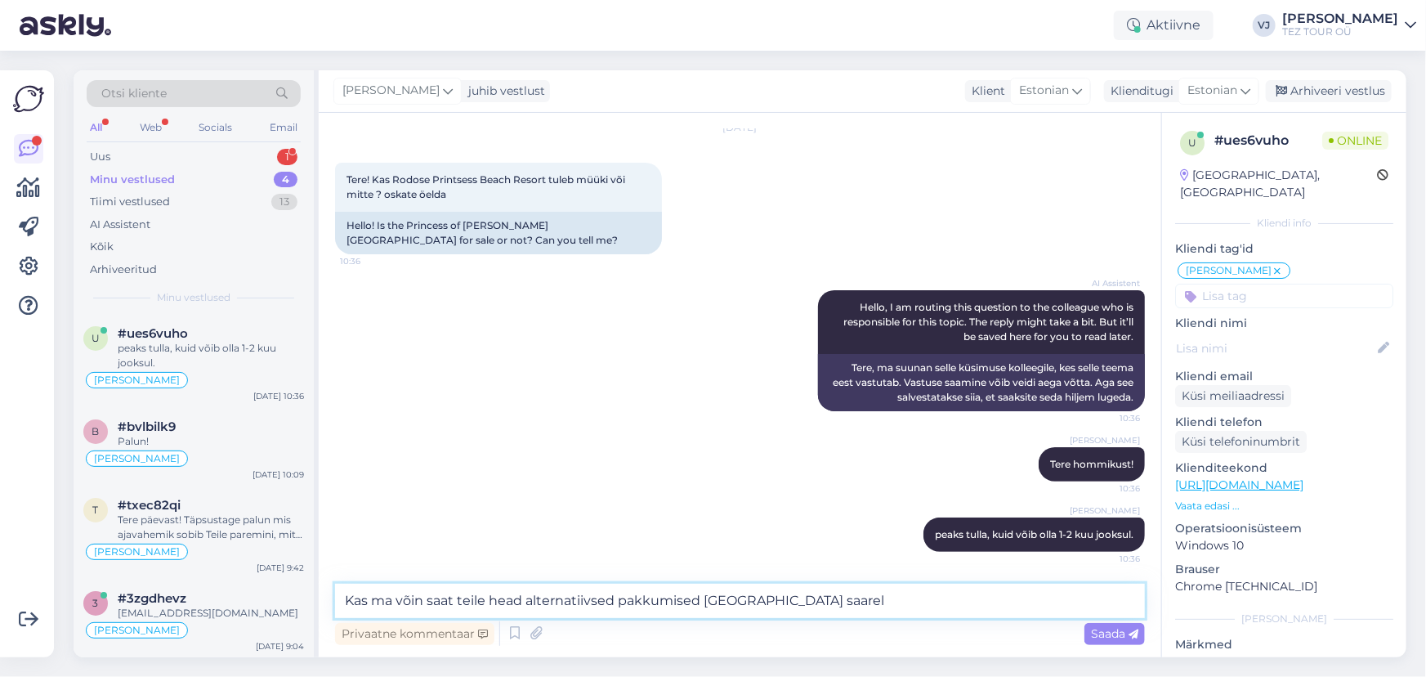
type textarea "Kas ma võin saat teile head alternatiivsed pakkumised Rhodose saarel?"
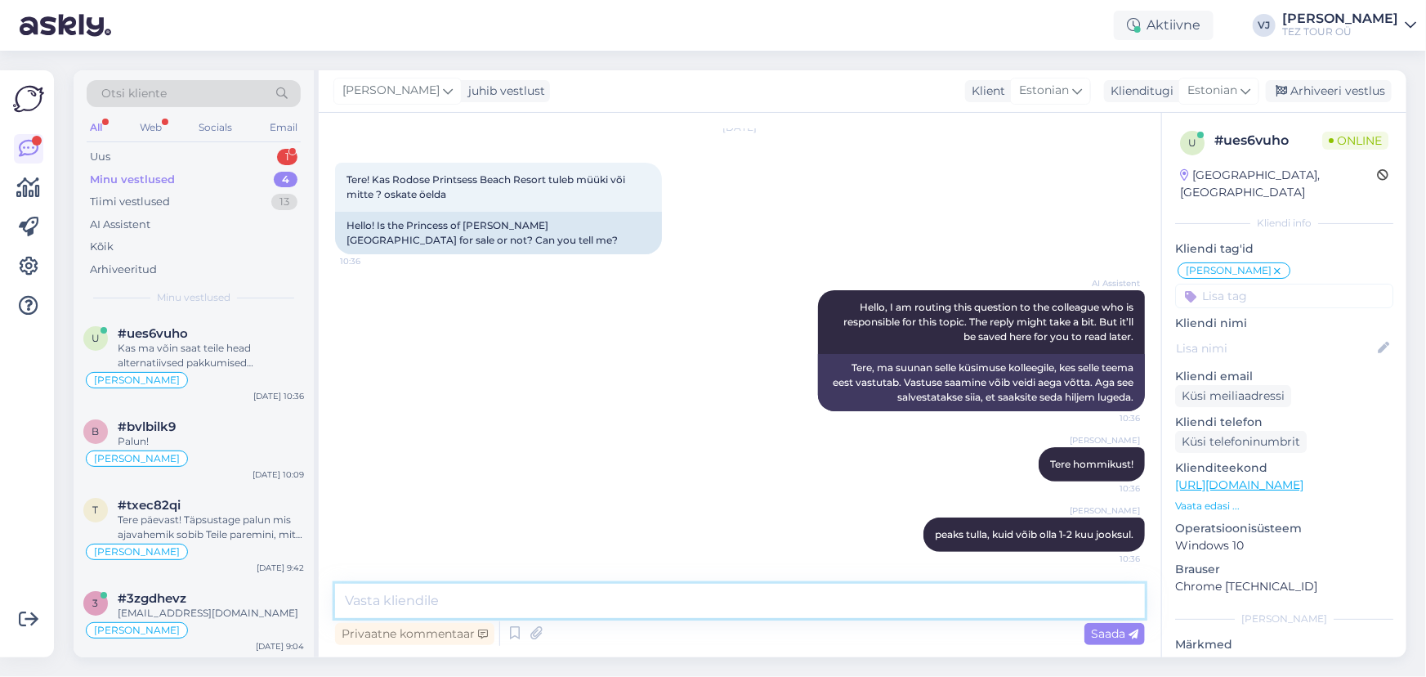
scroll to position [138, 0]
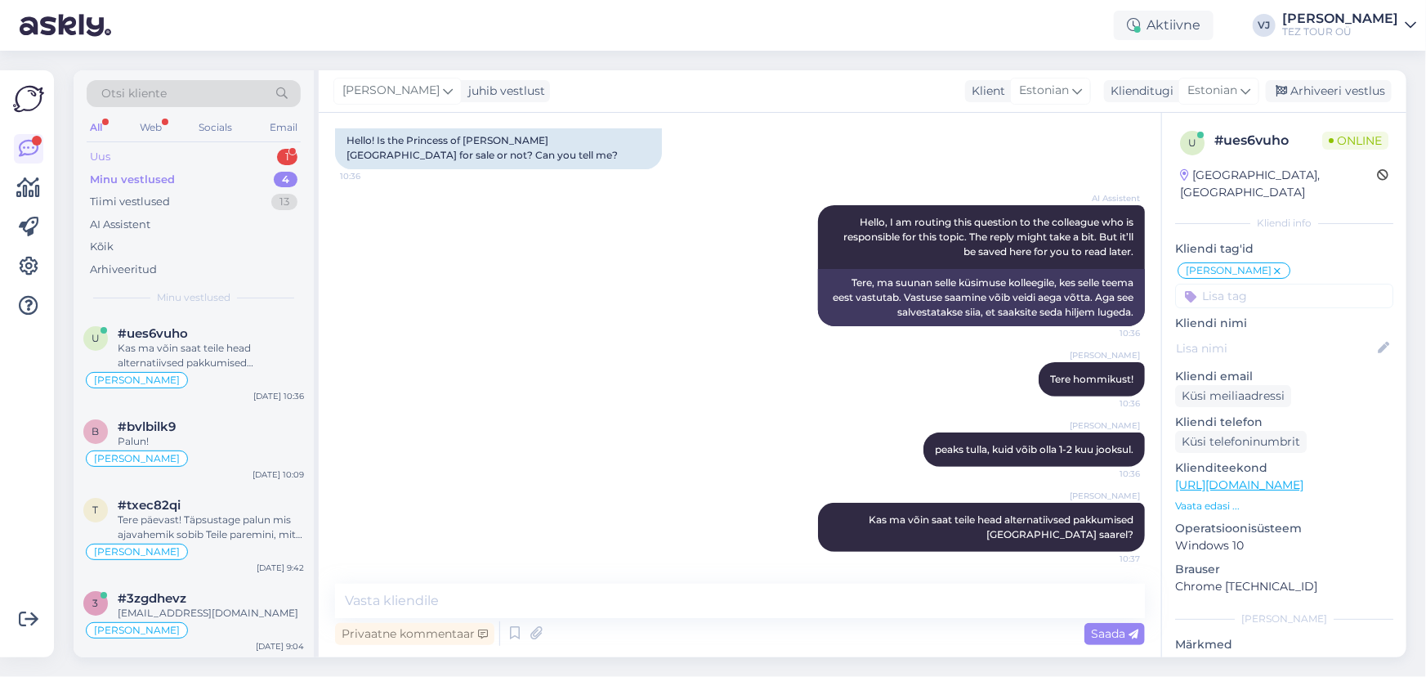
click at [188, 145] on div "Uus 1" at bounding box center [194, 156] width 214 height 23
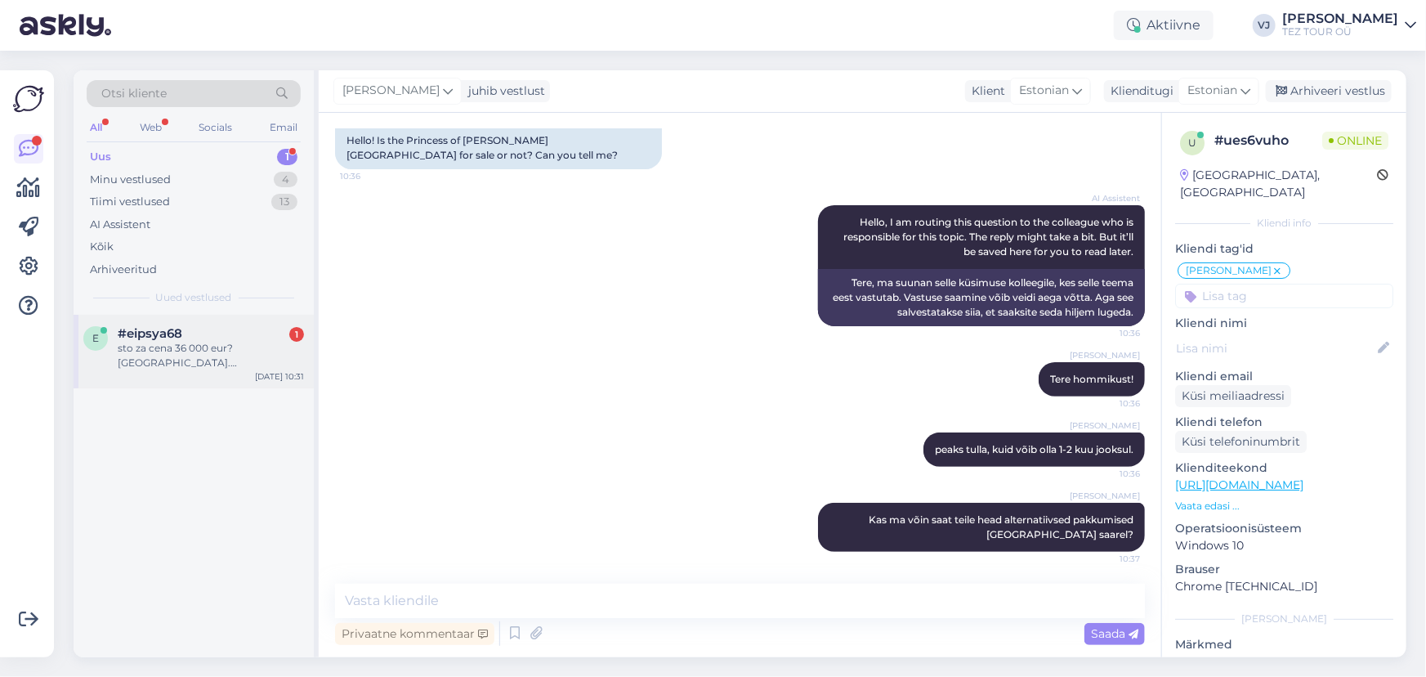
click at [223, 361] on div "e #eipsya68 1 sto za cena 36 000 eur? spasibo. Julia Oct 6 10:31" at bounding box center [194, 352] width 240 height 74
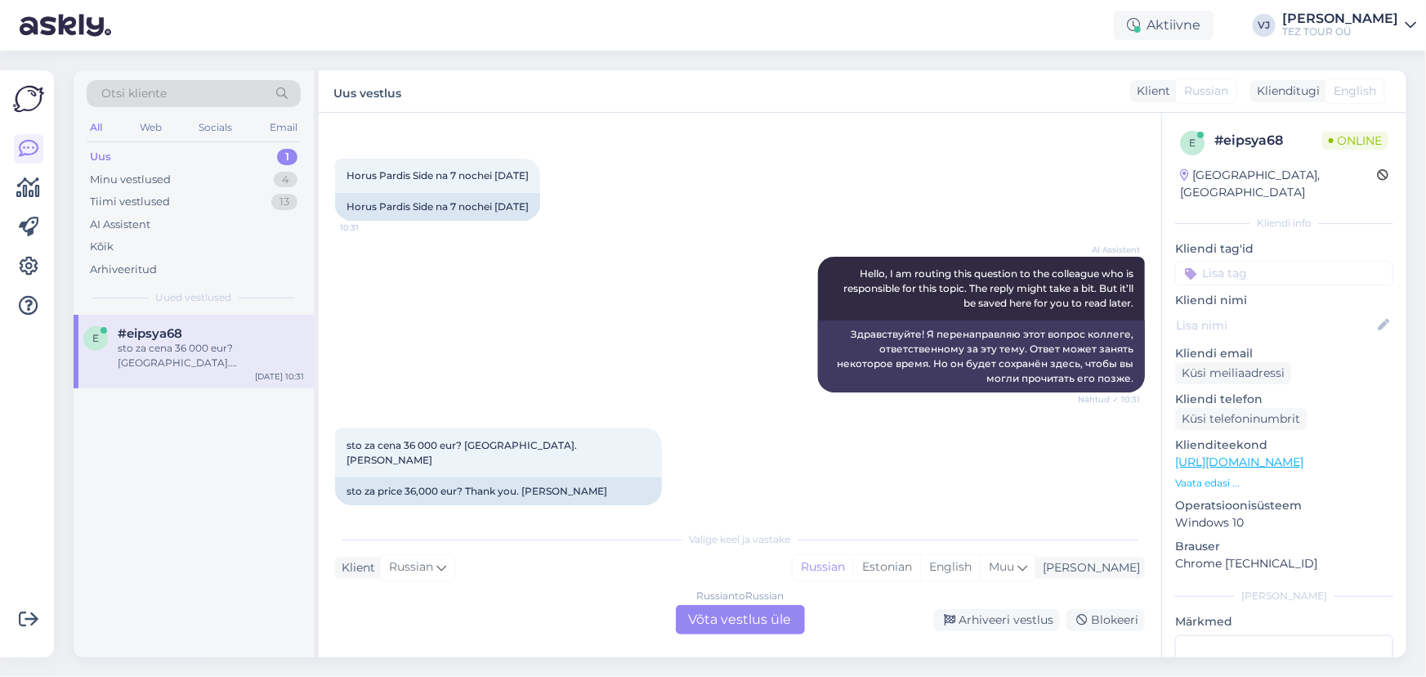
click at [733, 619] on div "Russian to Russian Võta vestlus üle" at bounding box center [740, 619] width 129 height 29
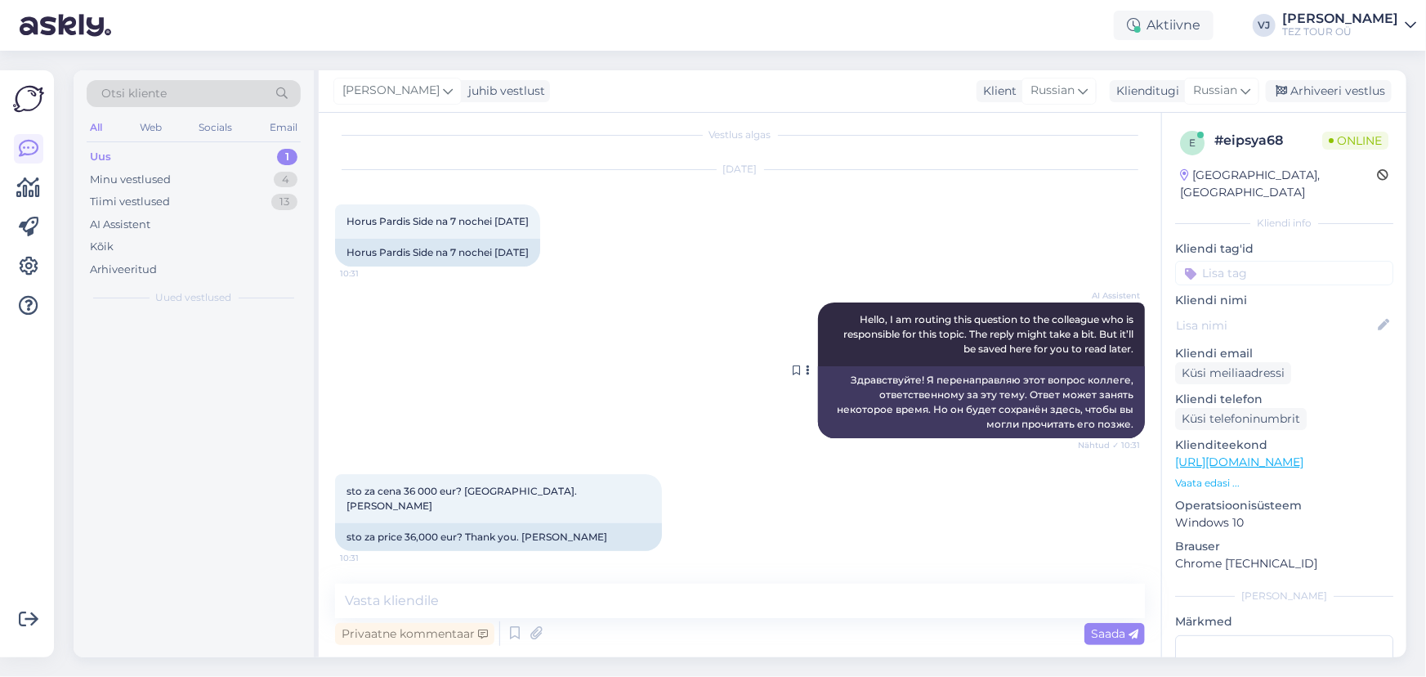
scroll to position [0, 0]
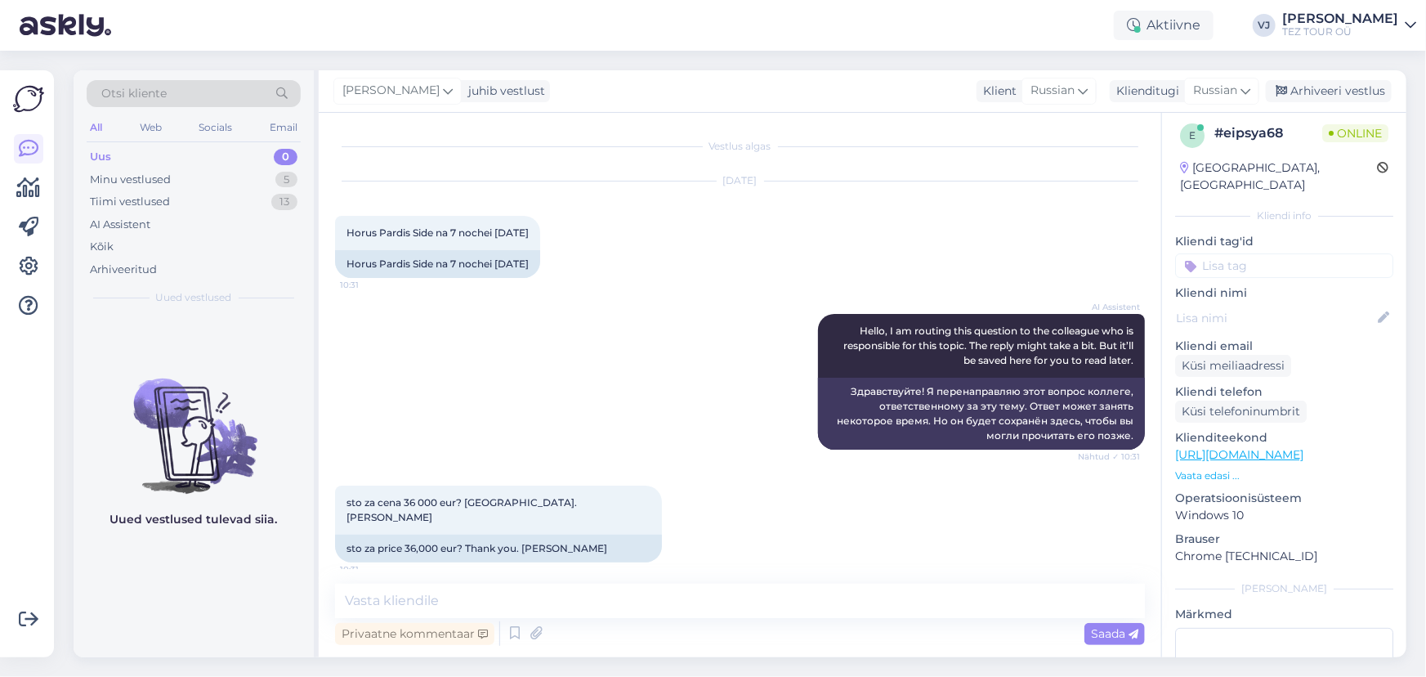
click at [1320, 253] on input at bounding box center [1284, 265] width 218 height 25
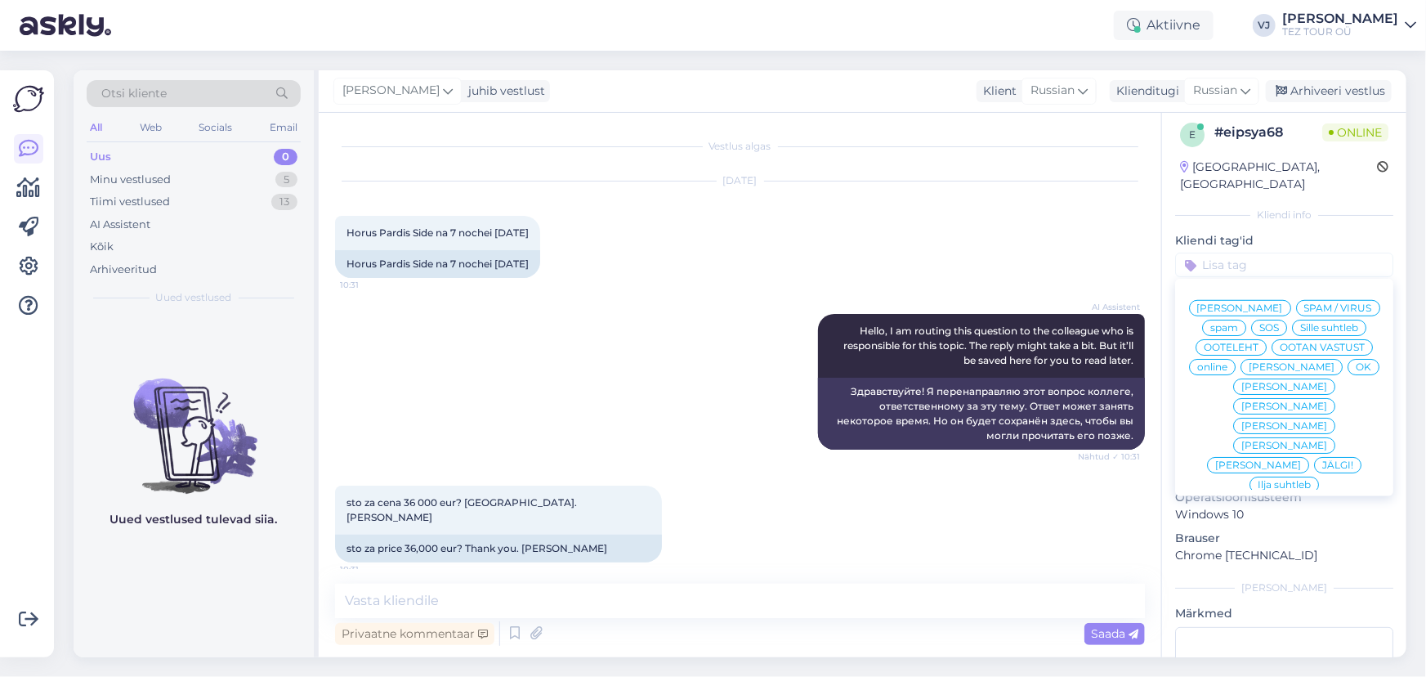
click at [1283, 303] on span "Vladimir Suhtleb" at bounding box center [1240, 308] width 86 height 10
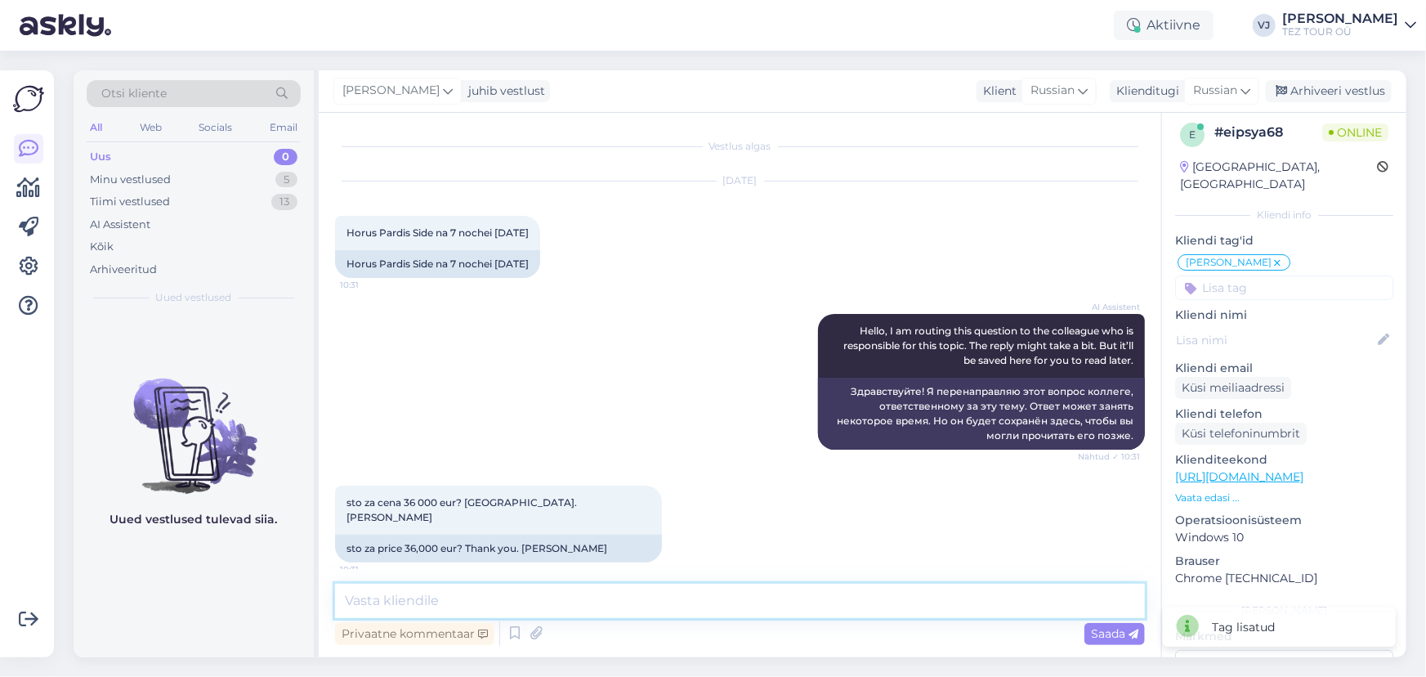
click at [682, 601] on textarea at bounding box center [740, 600] width 810 height 34
type textarea "L"
type textarea "Доброе утро"
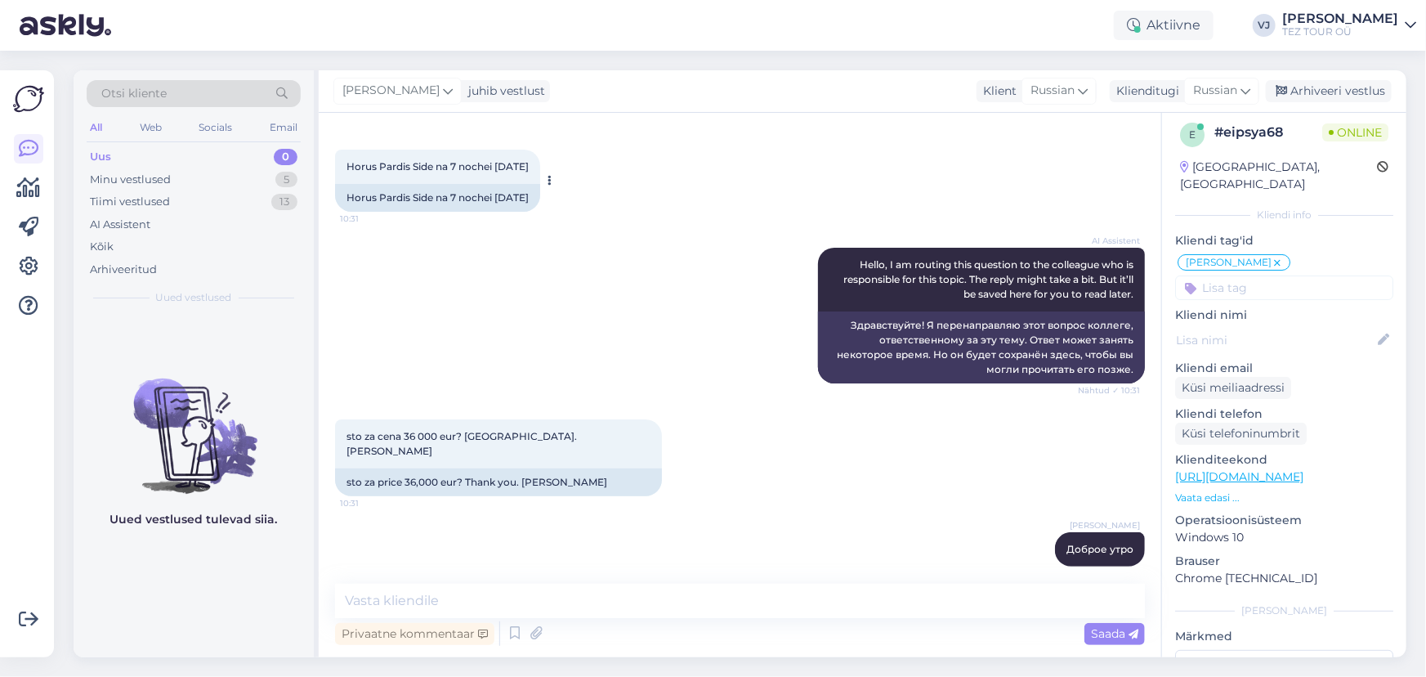
click at [395, 168] on span "Horus Pardis Side na 7 nochei 29.10.2025" at bounding box center [437, 166] width 182 height 12
click at [395, 167] on span "Horus Pardis Side na 7 nochei 29.10.2025" at bounding box center [437, 166] width 182 height 12
copy span "Pardis"
click at [542, 606] on textarea at bounding box center [740, 600] width 810 height 34
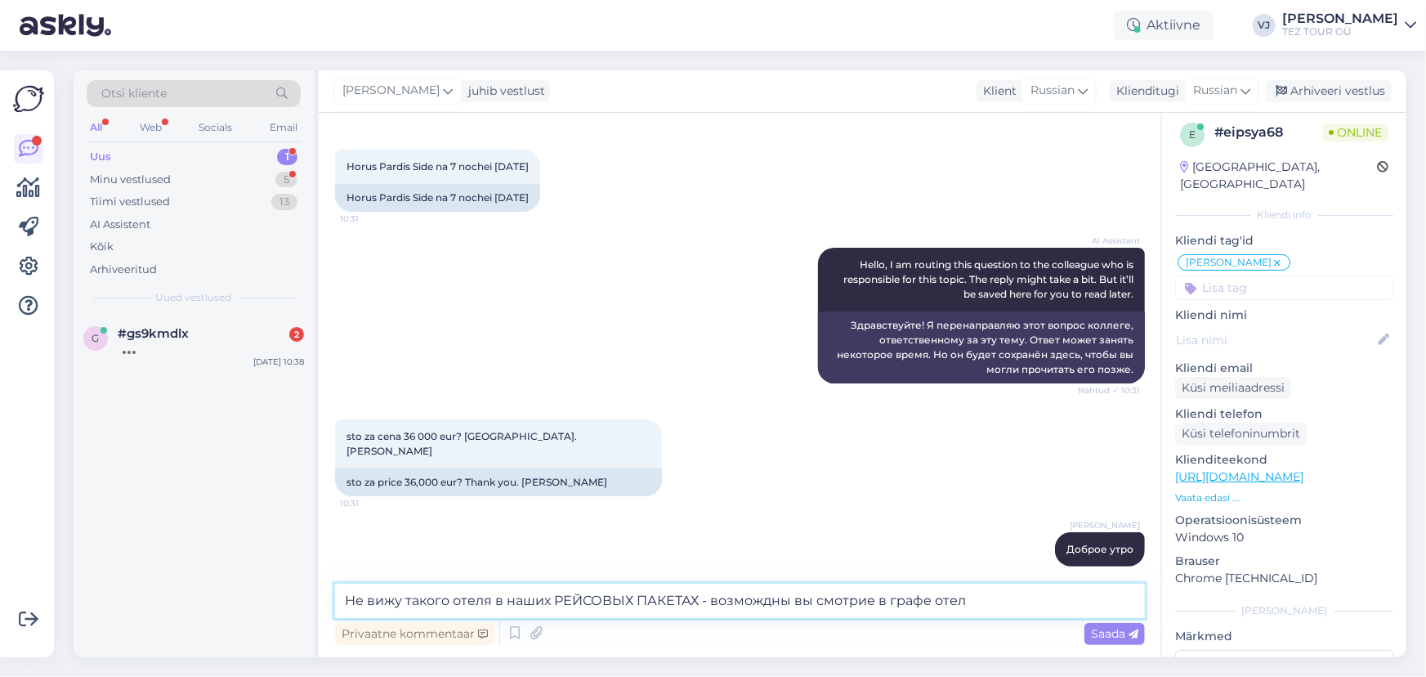
type textarea "Не вижу такого отеля в наших РЕЙСОВЫХ ПАКЕТАХ - возмождны вы смотрие в графе от…"
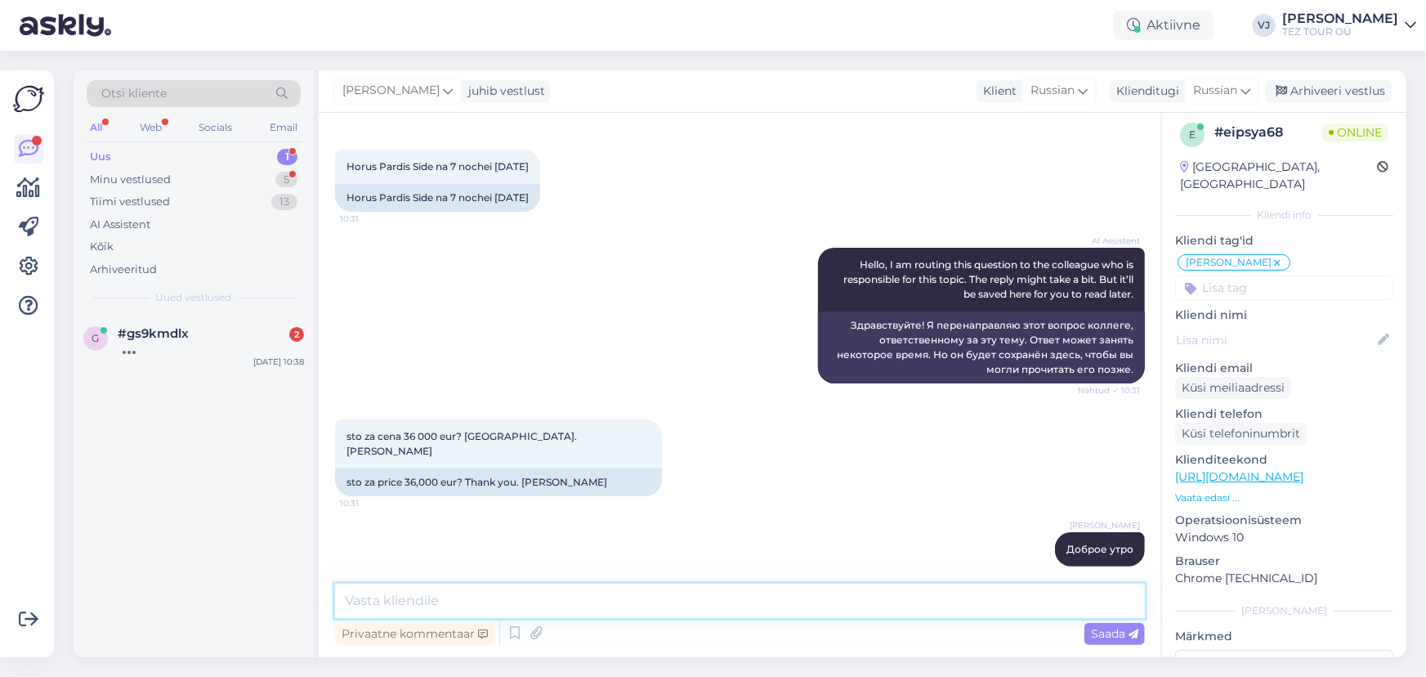
scroll to position [151, 0]
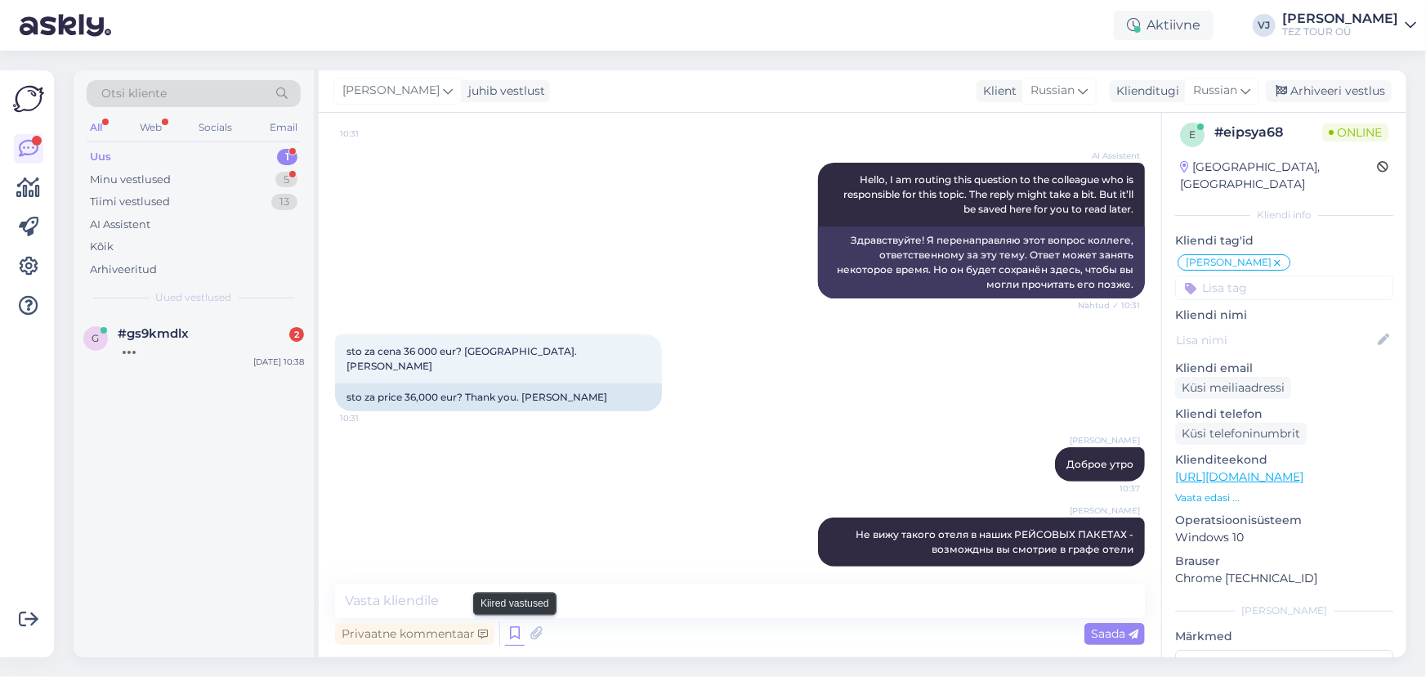
click at [514, 632] on icon at bounding box center [515, 633] width 20 height 25
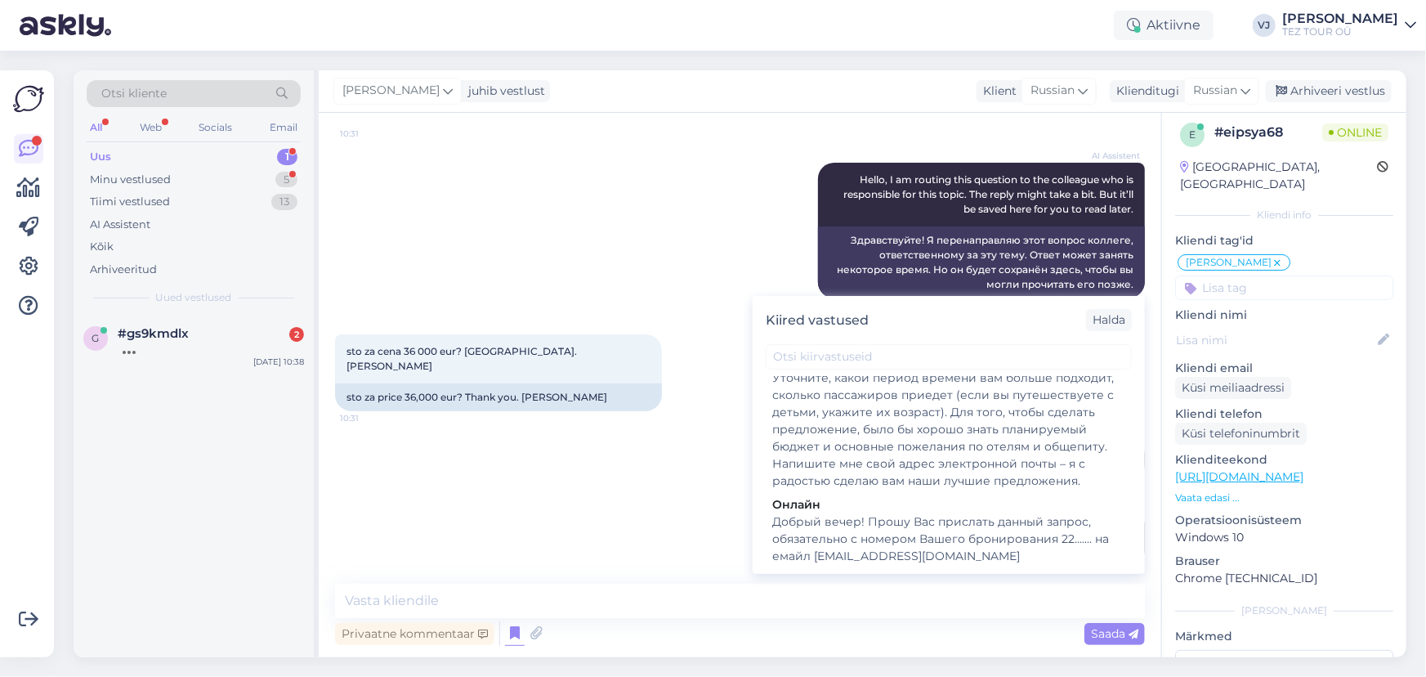
scroll to position [0, 0]
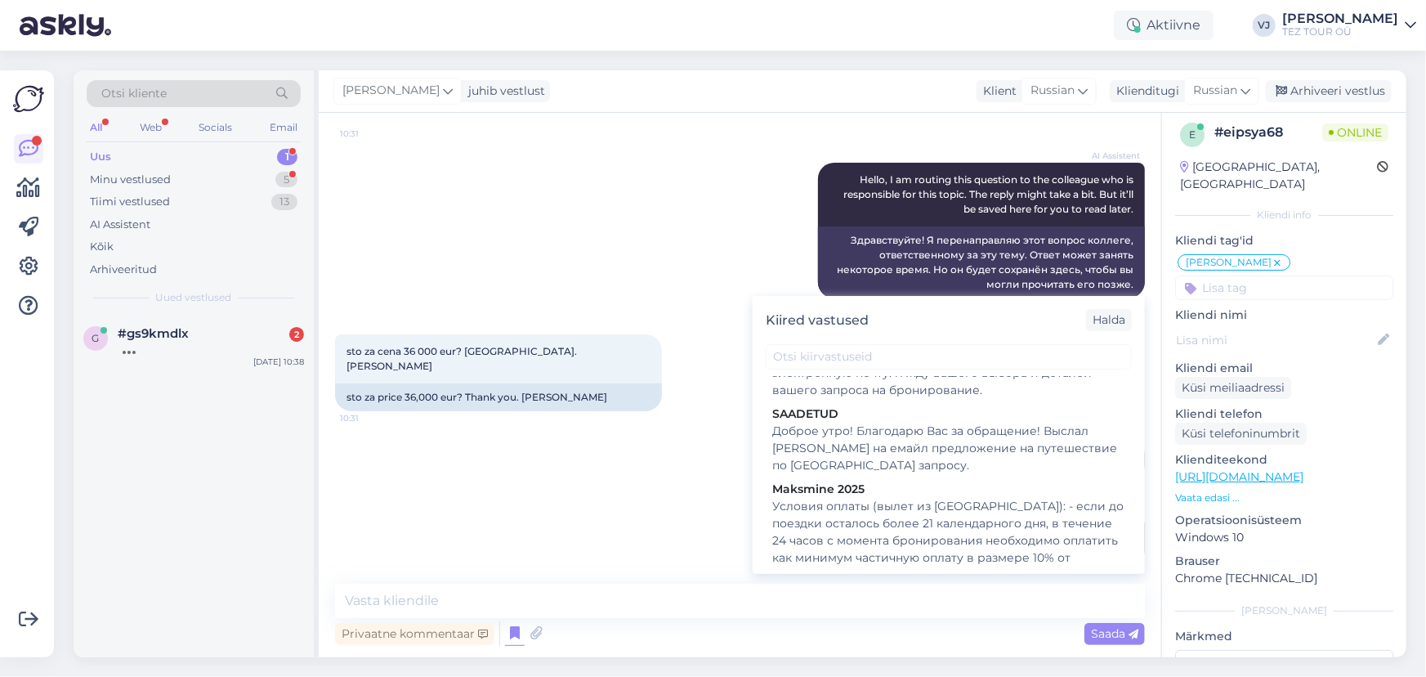
type textarea "Уточните, какой период времени вам больше подходит, сколько пассажиров приедет …"
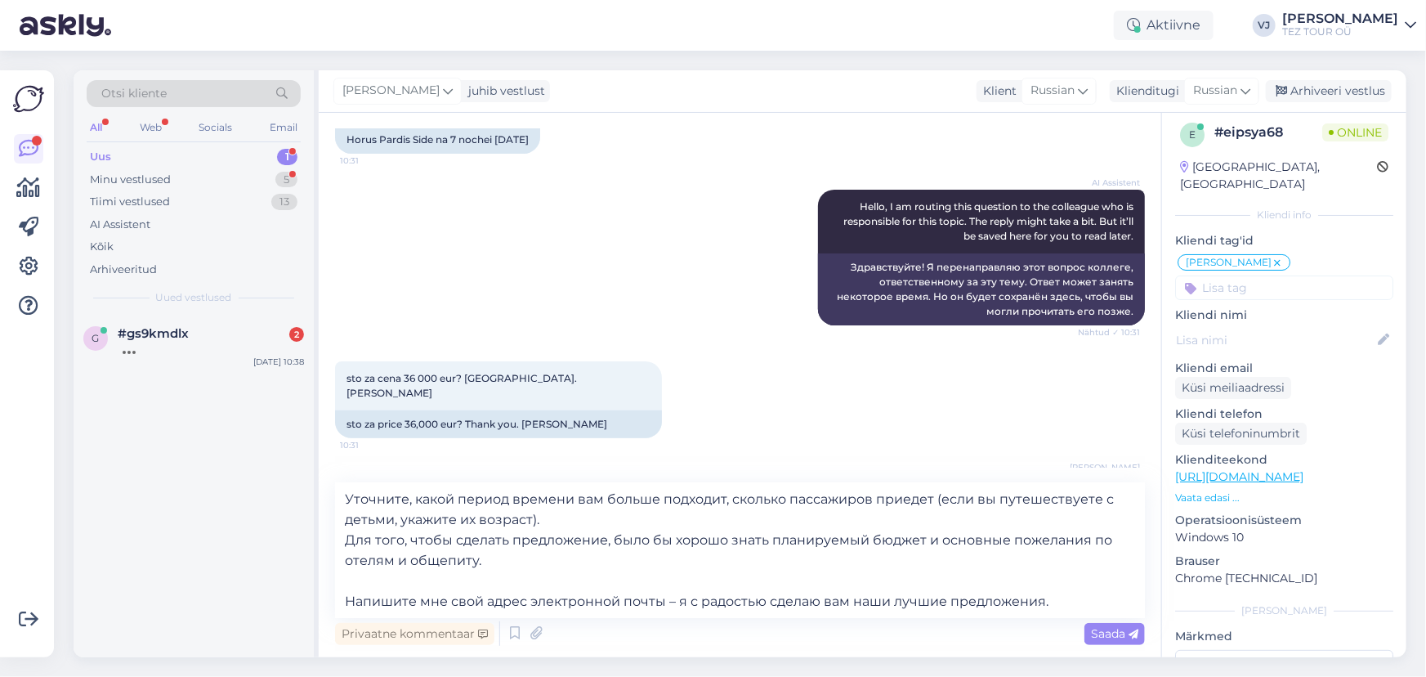
scroll to position [123, 0]
click at [1097, 638] on span "Saada" at bounding box center [1114, 633] width 47 height 15
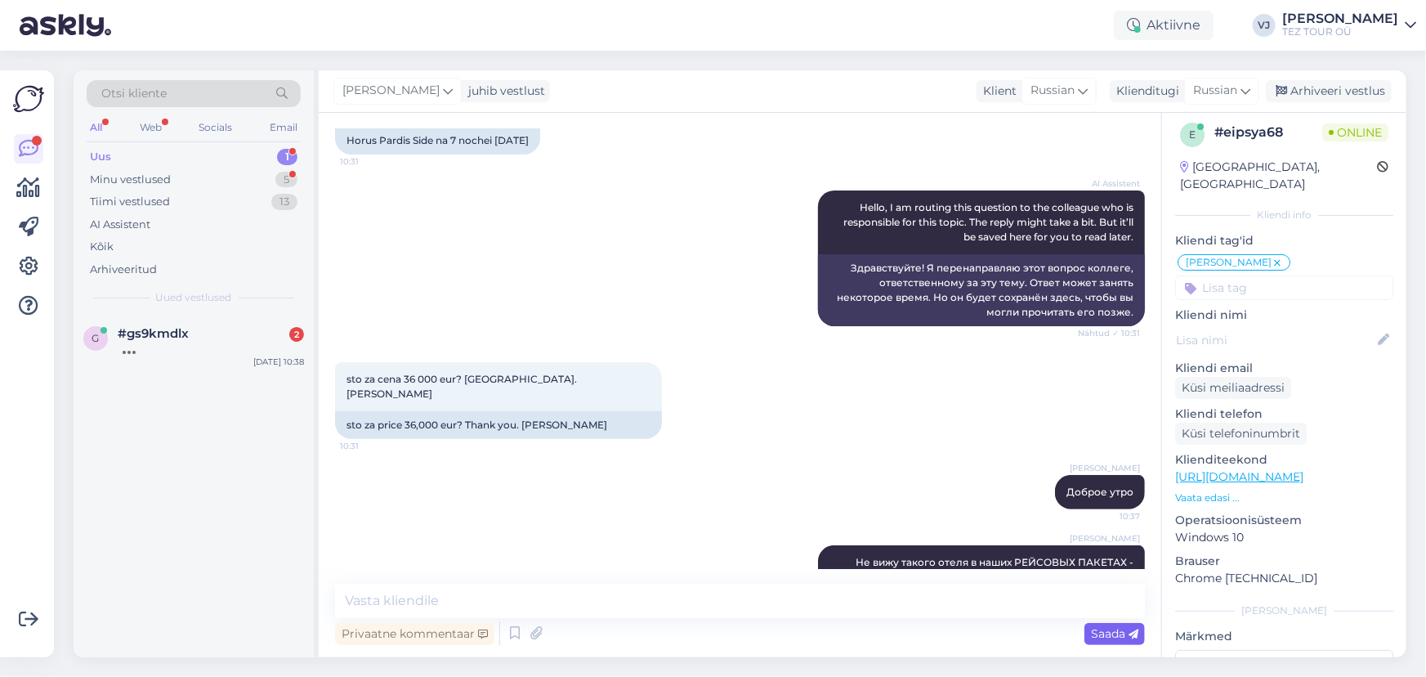
scroll to position [339, 0]
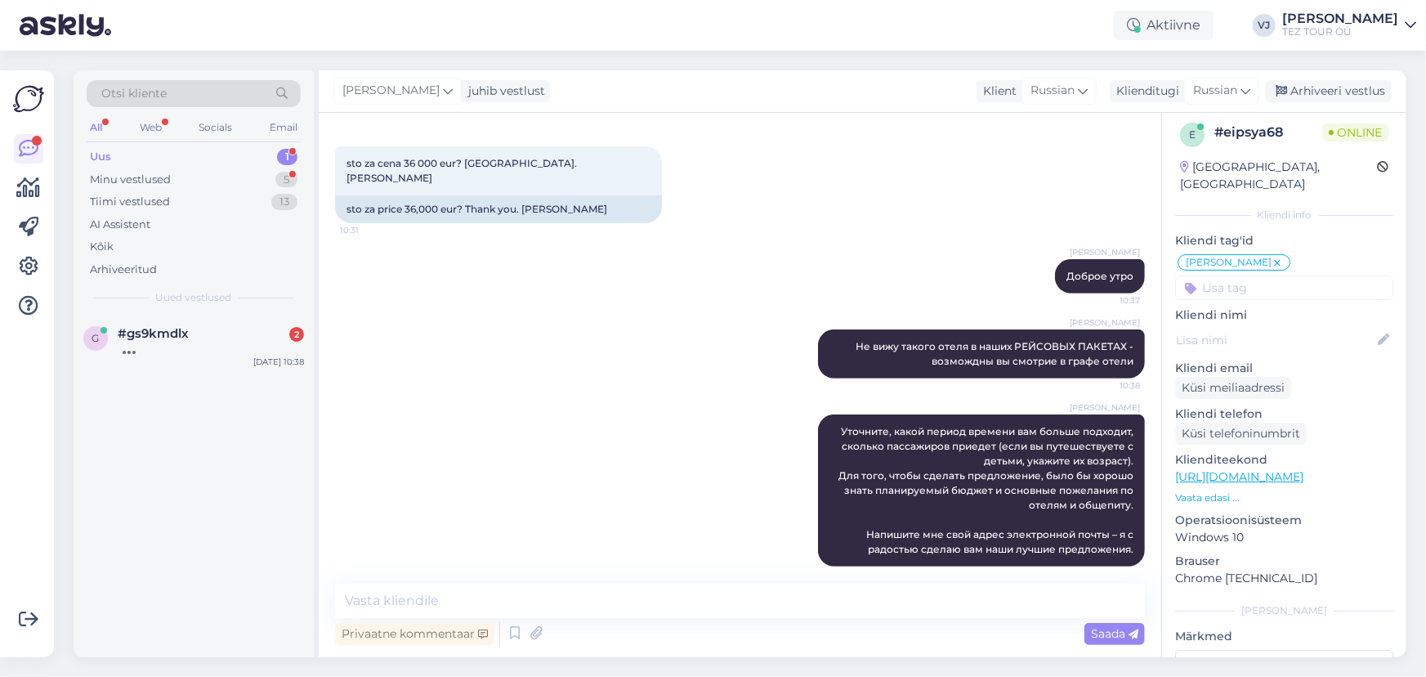
click at [177, 153] on div "Uus 1" at bounding box center [194, 156] width 214 height 23
click at [190, 343] on div "Tänan juba ette 🙏🏼" at bounding box center [211, 348] width 186 height 15
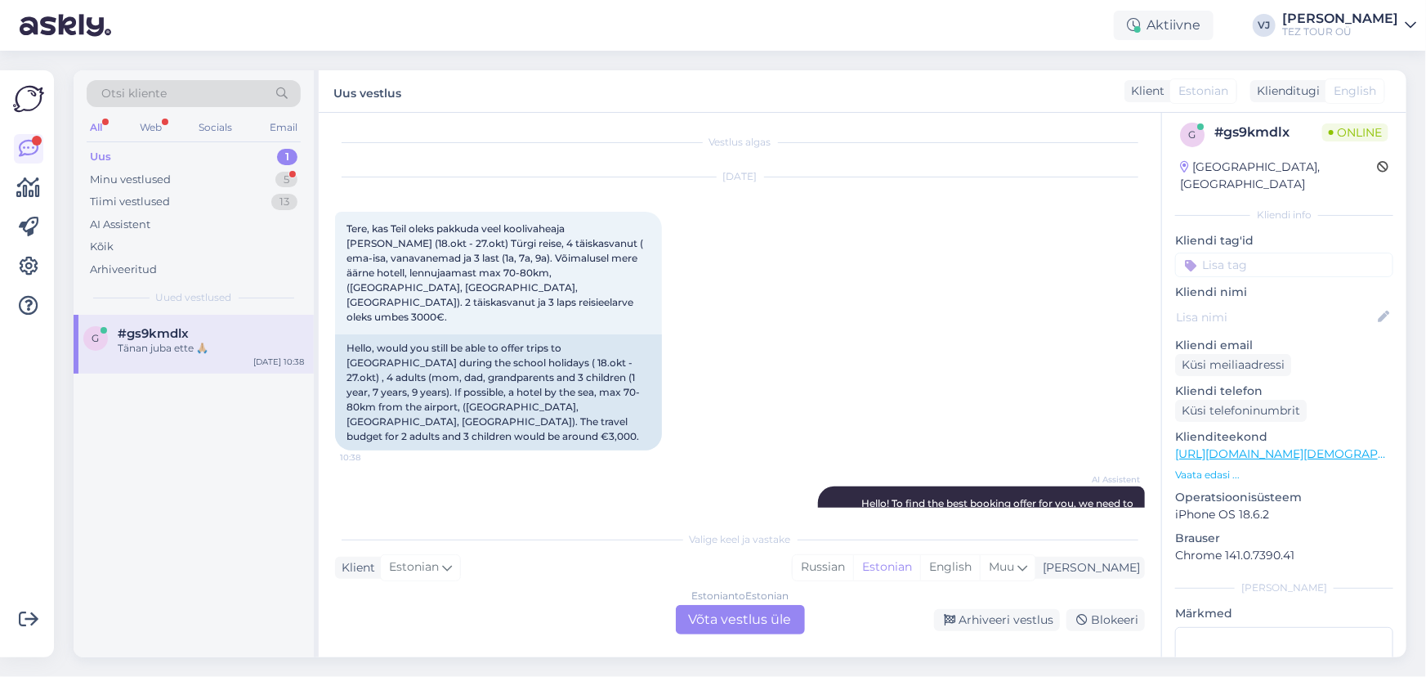
scroll to position [0, 0]
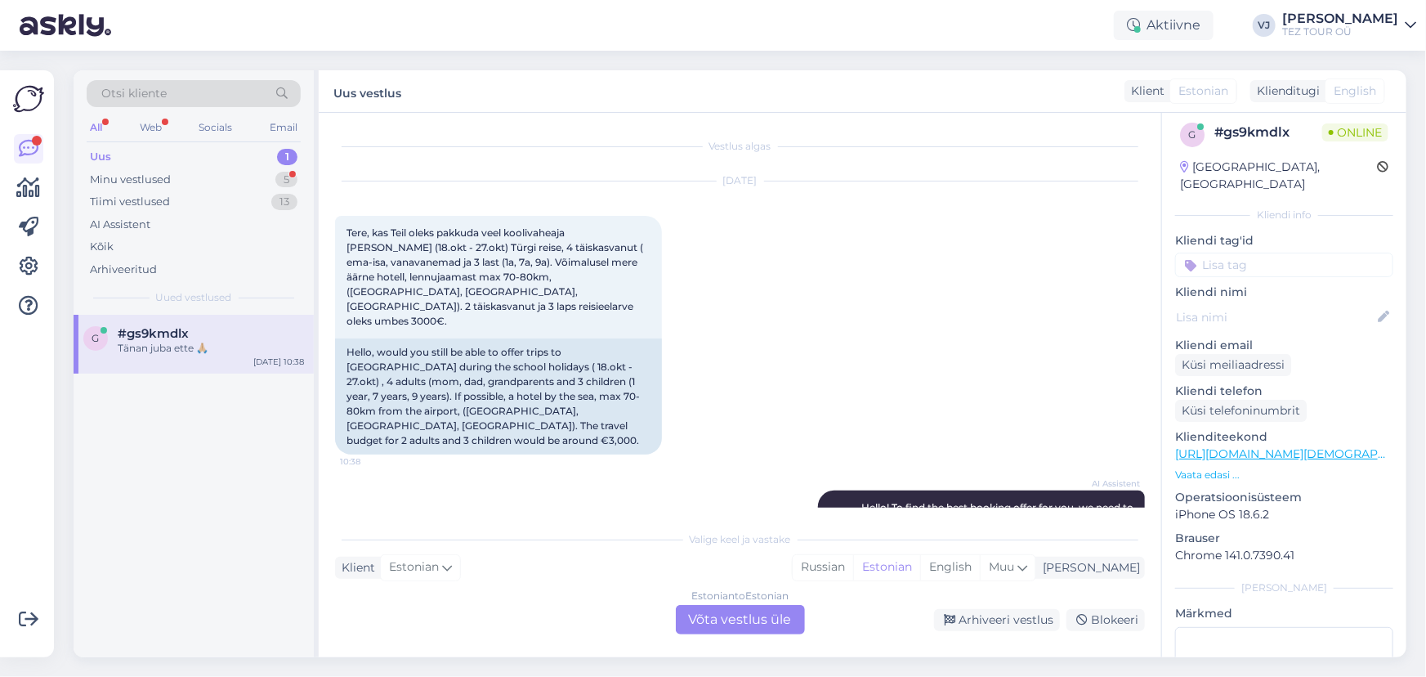
click at [767, 619] on div "Estonian to Estonian Võta vestlus üle" at bounding box center [740, 619] width 129 height 29
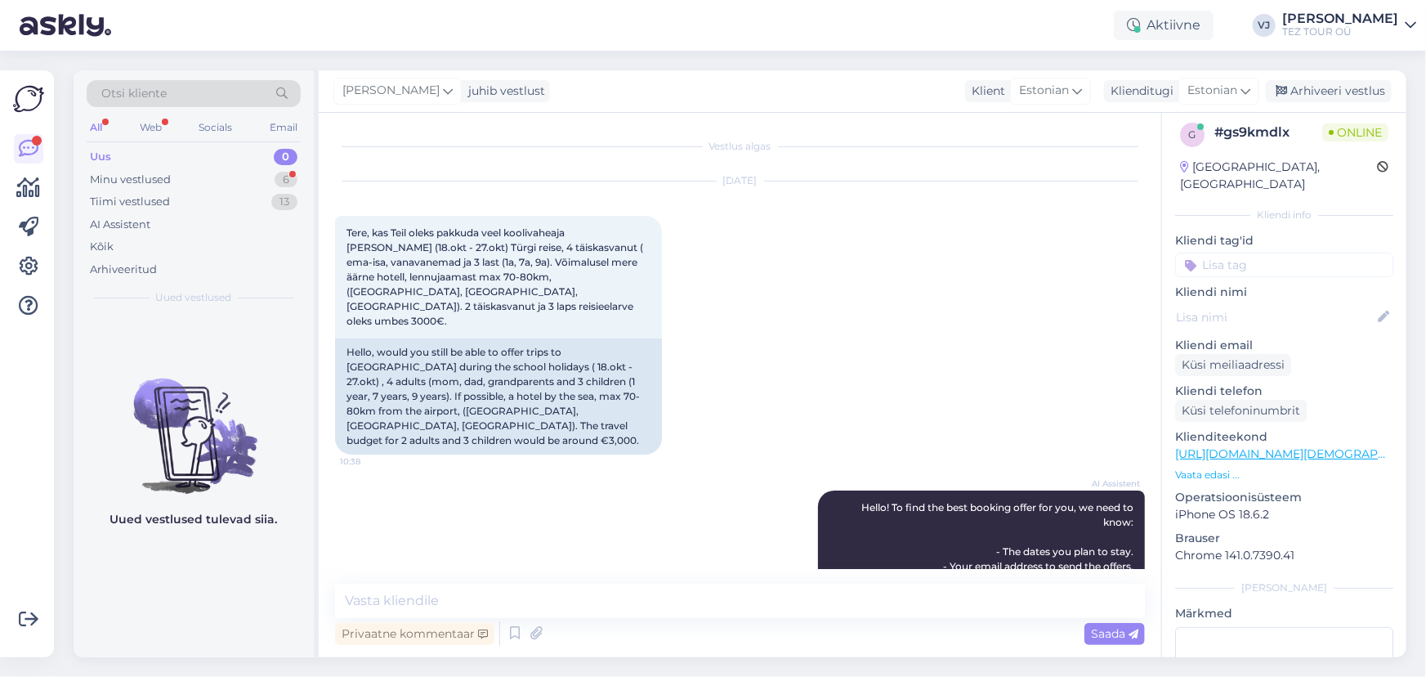
click at [1283, 252] on input at bounding box center [1284, 264] width 218 height 25
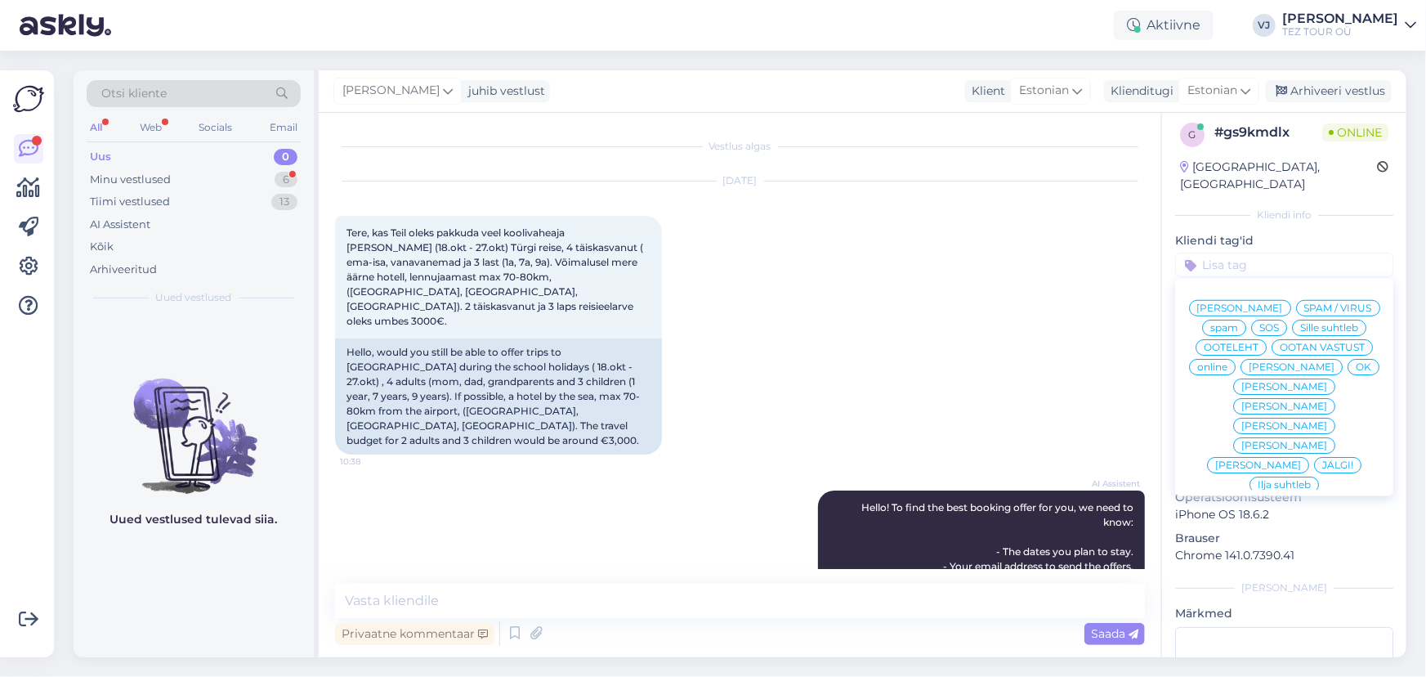
click at [1283, 303] on span "Vladimir Suhtleb" at bounding box center [1240, 308] width 86 height 10
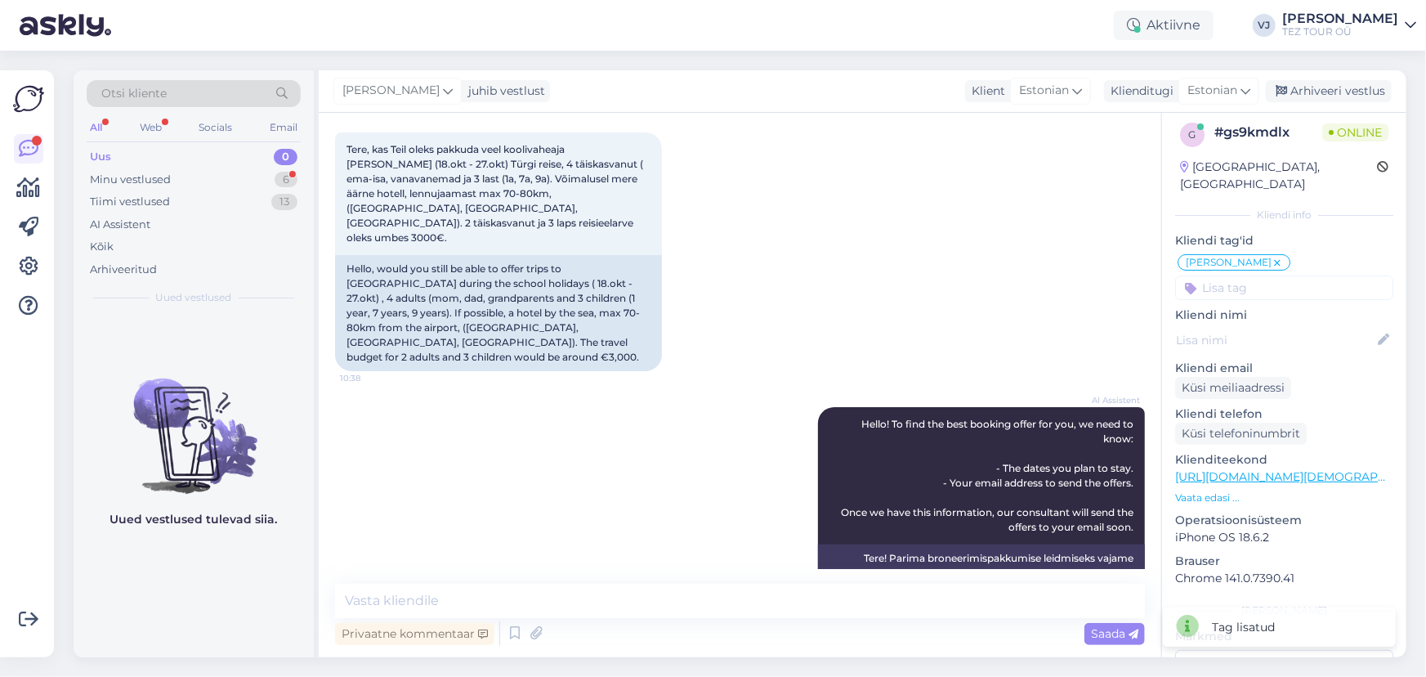
scroll to position [261, 0]
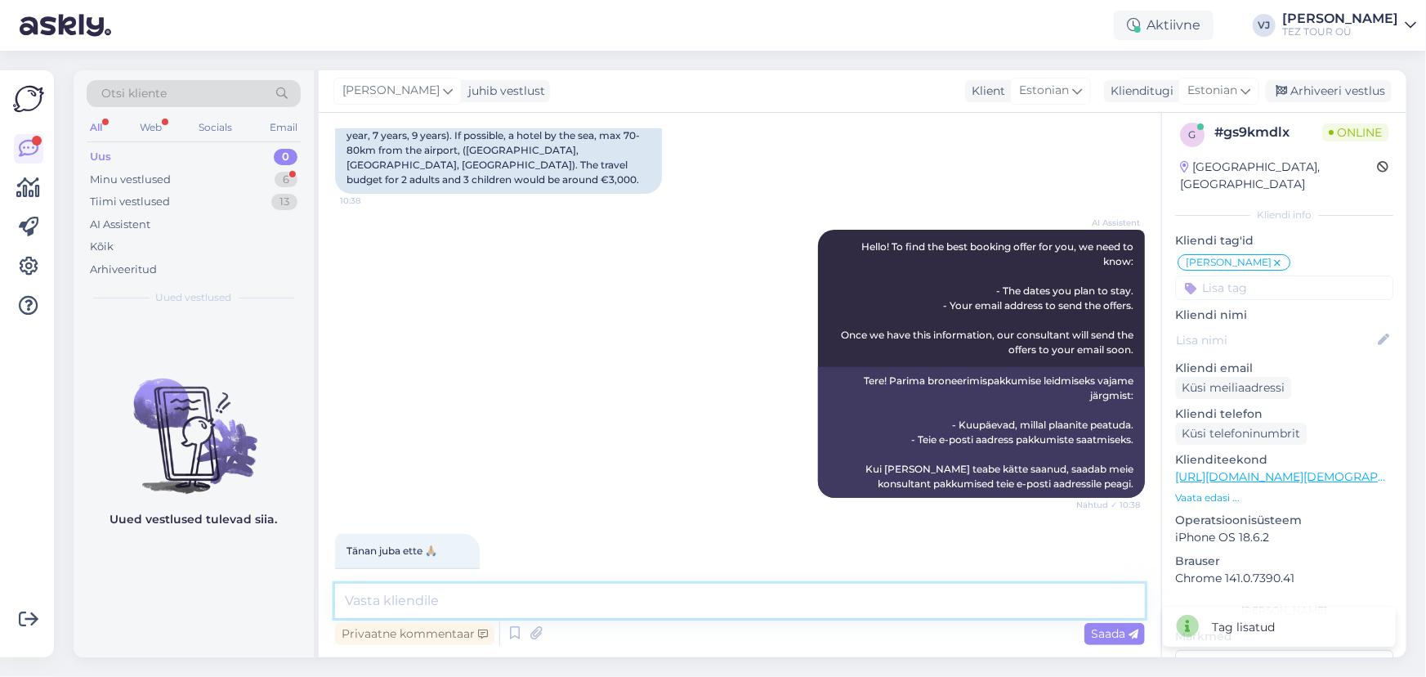
click at [542, 605] on textarea at bounding box center [740, 600] width 810 height 34
type textarea "Е"
type textarea "Tere hommikust!"
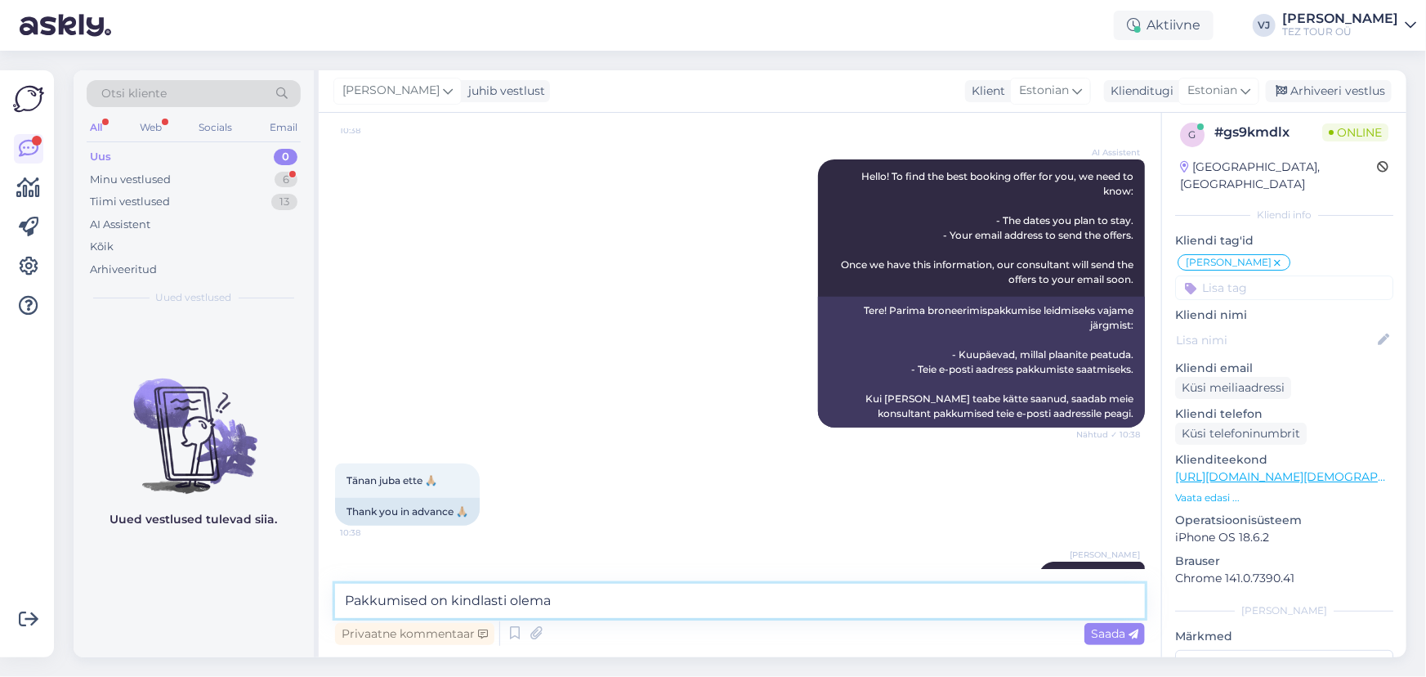
type textarea "Pakkumised on kindlasti olemas"
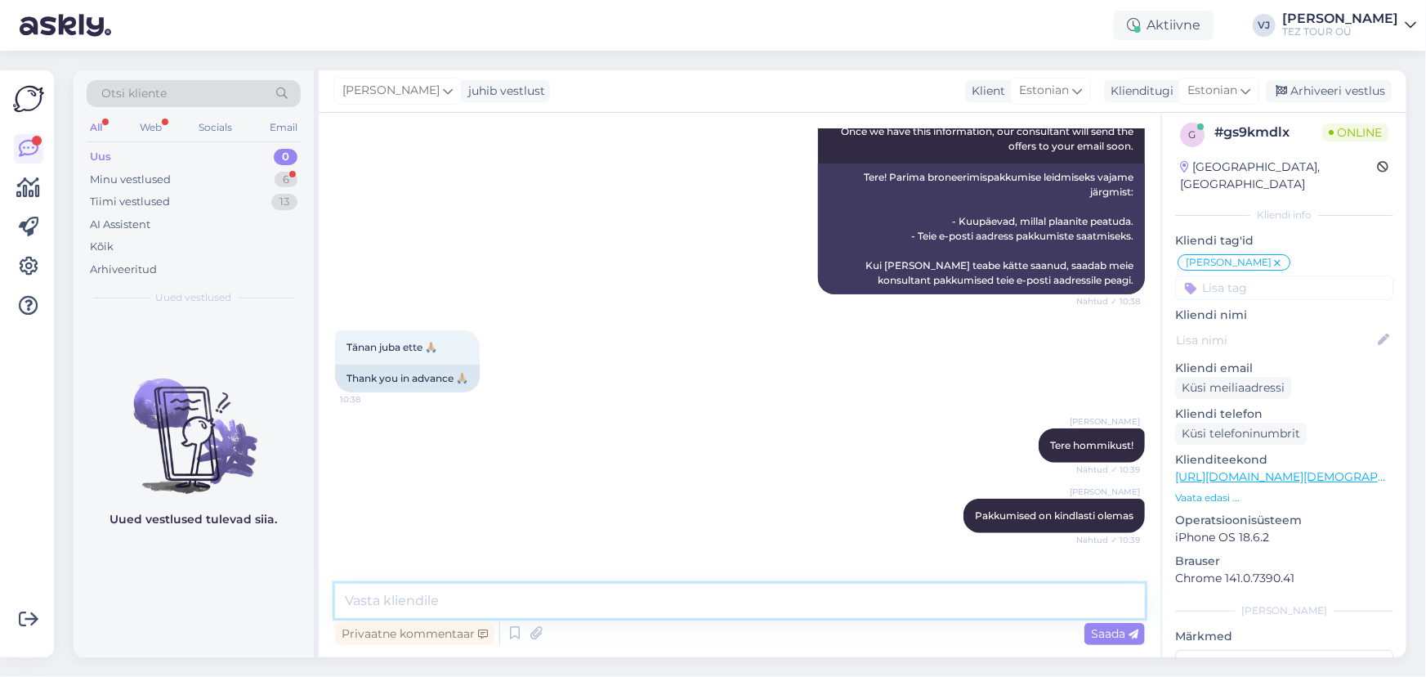
scroll to position [486, 0]
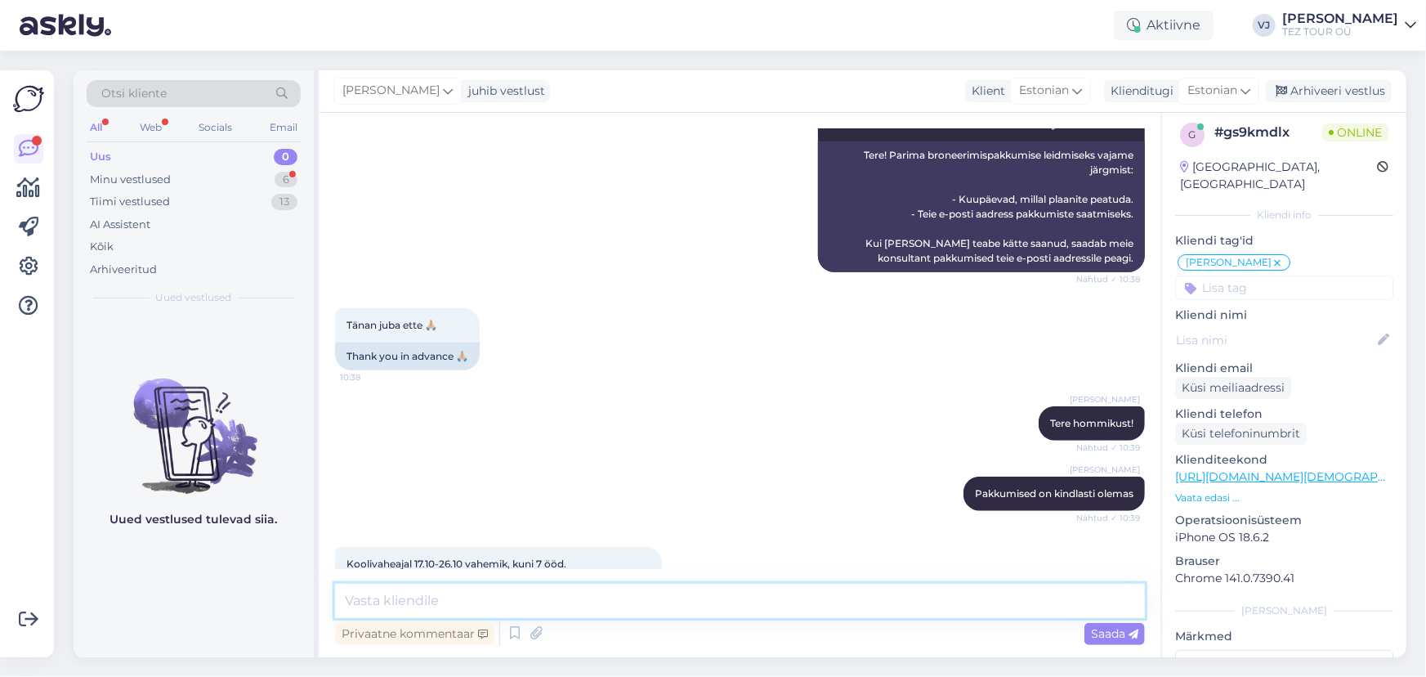
click at [452, 604] on textarea at bounding box center [740, 600] width 810 height 34
click at [583, 605] on textarea at bounding box center [740, 600] width 810 height 34
type textarea "Saadan varsti pakkumised teie emaili"
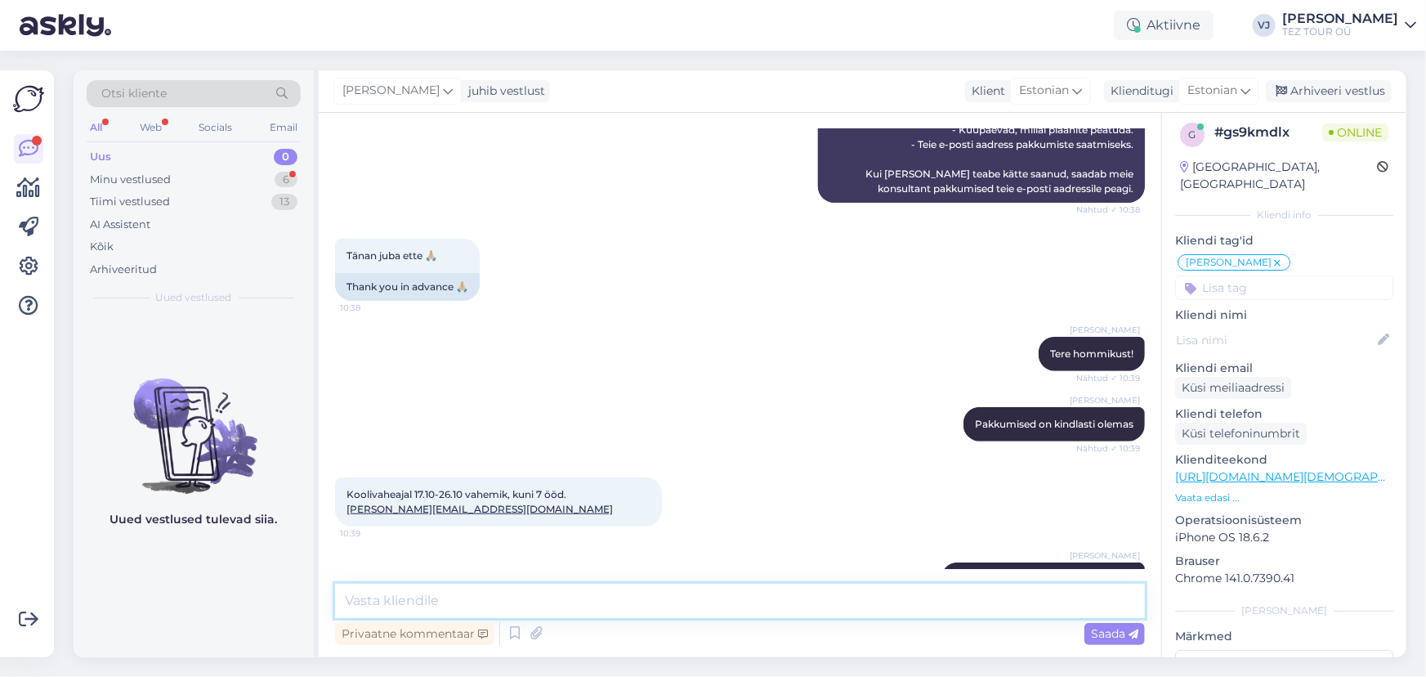
scroll to position [627, 0]
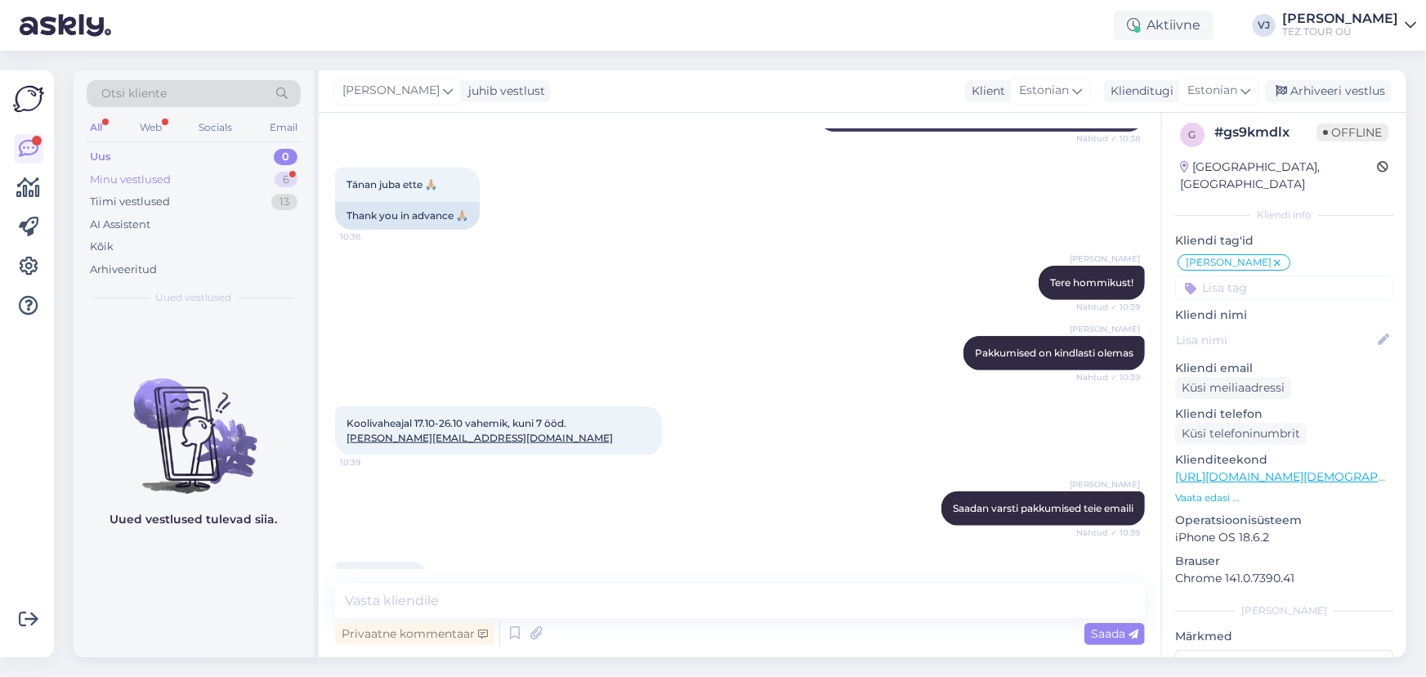
click at [187, 180] on div "Minu vestlused 6" at bounding box center [194, 179] width 214 height 23
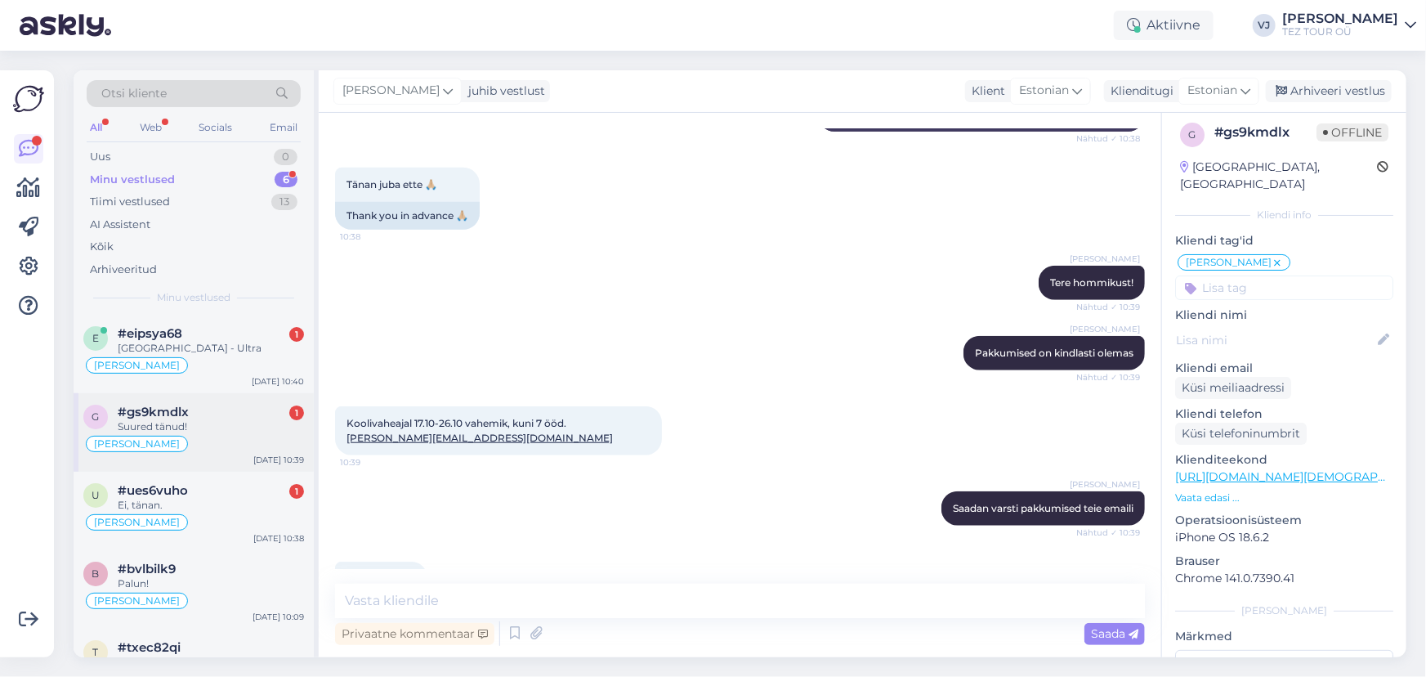
click at [252, 427] on div "Suured tänud!" at bounding box center [211, 426] width 186 height 15
click at [239, 507] on div "Ei, tänan." at bounding box center [211, 505] width 186 height 15
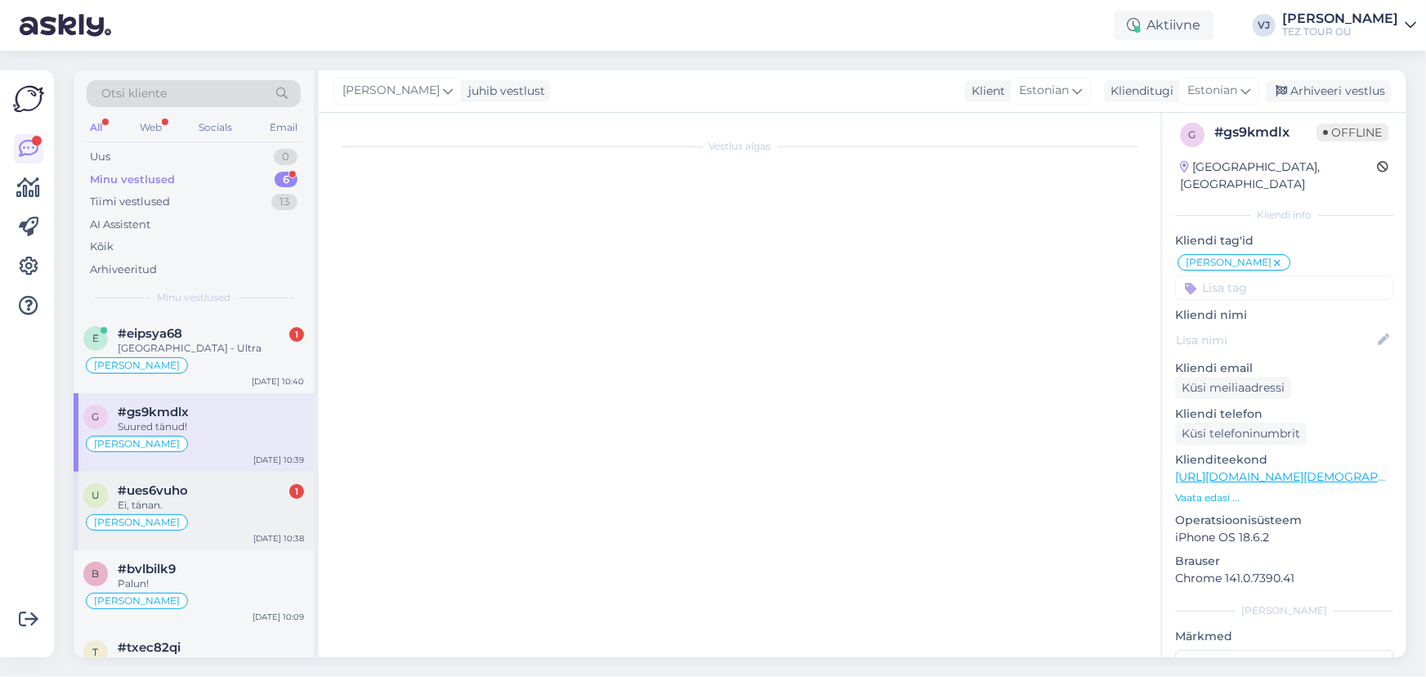
scroll to position [208, 0]
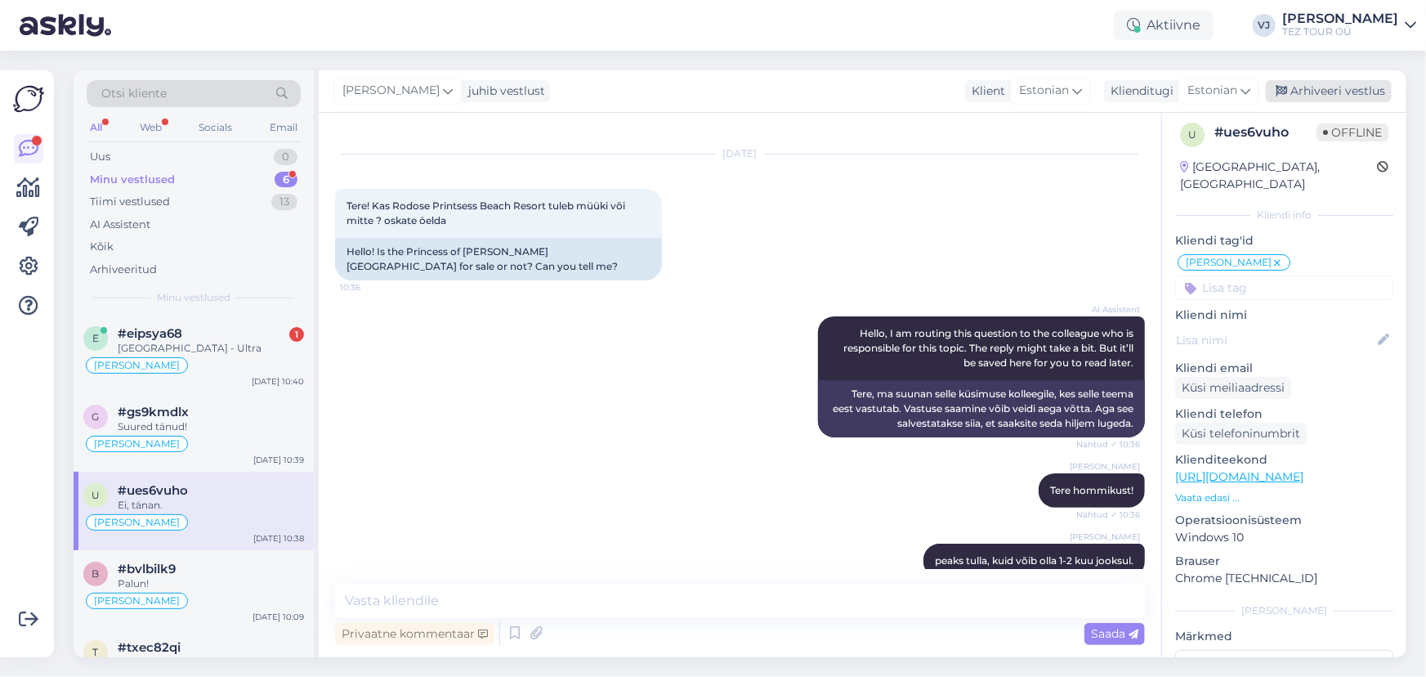
click at [1334, 92] on div "Arhiveeri vestlus" at bounding box center [1329, 91] width 126 height 22
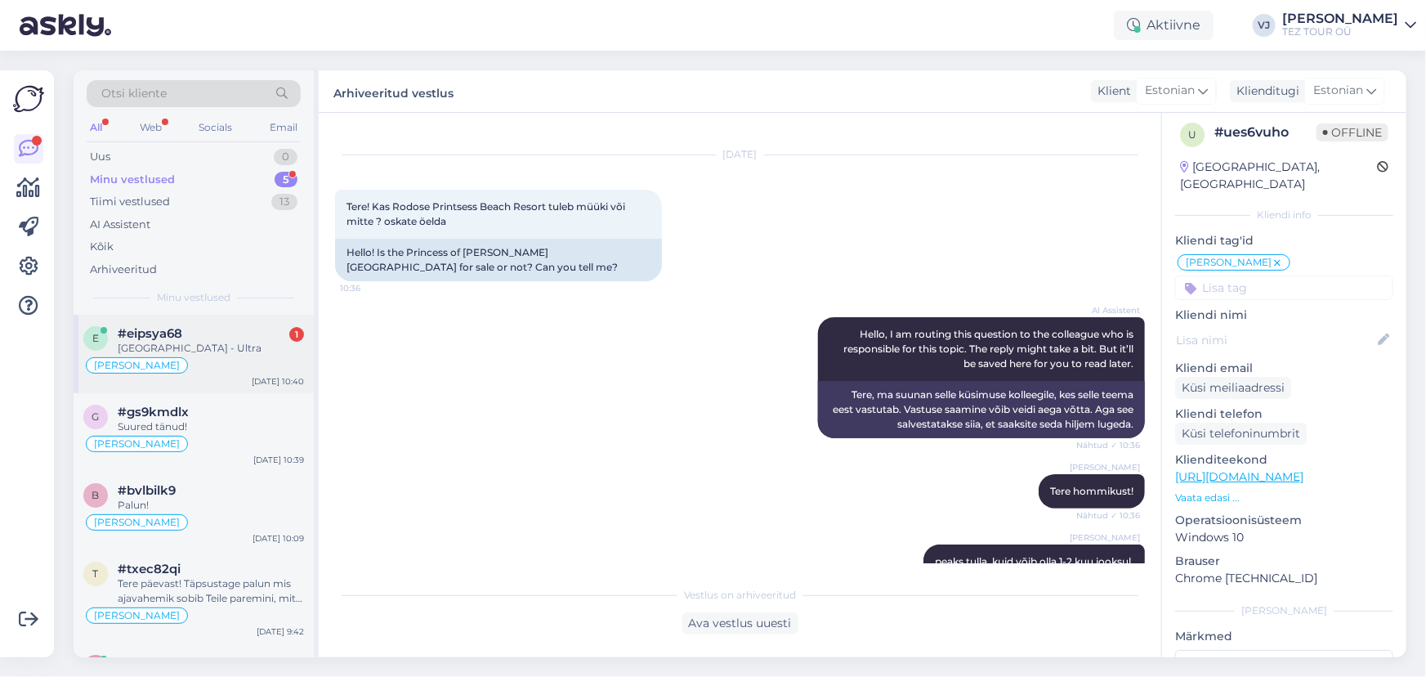
click at [180, 331] on span "#eipsya68" at bounding box center [150, 333] width 65 height 15
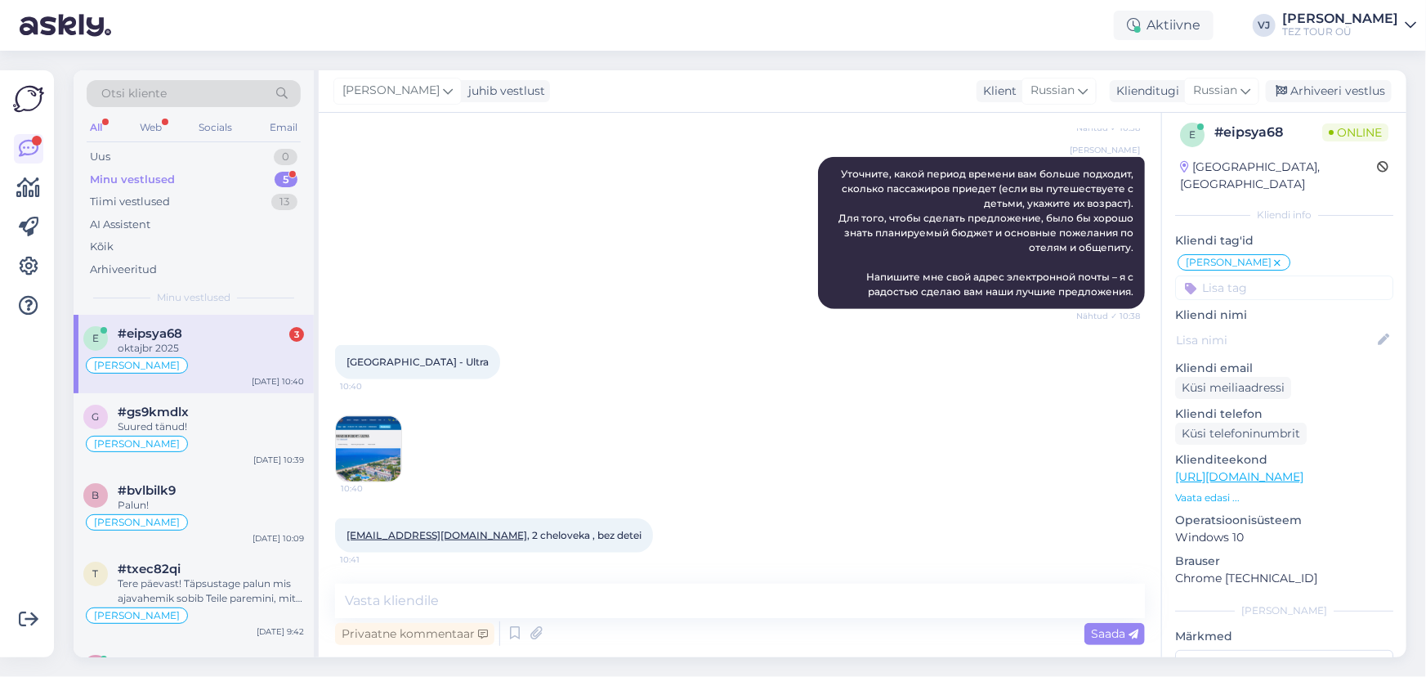
scroll to position [668, 0]
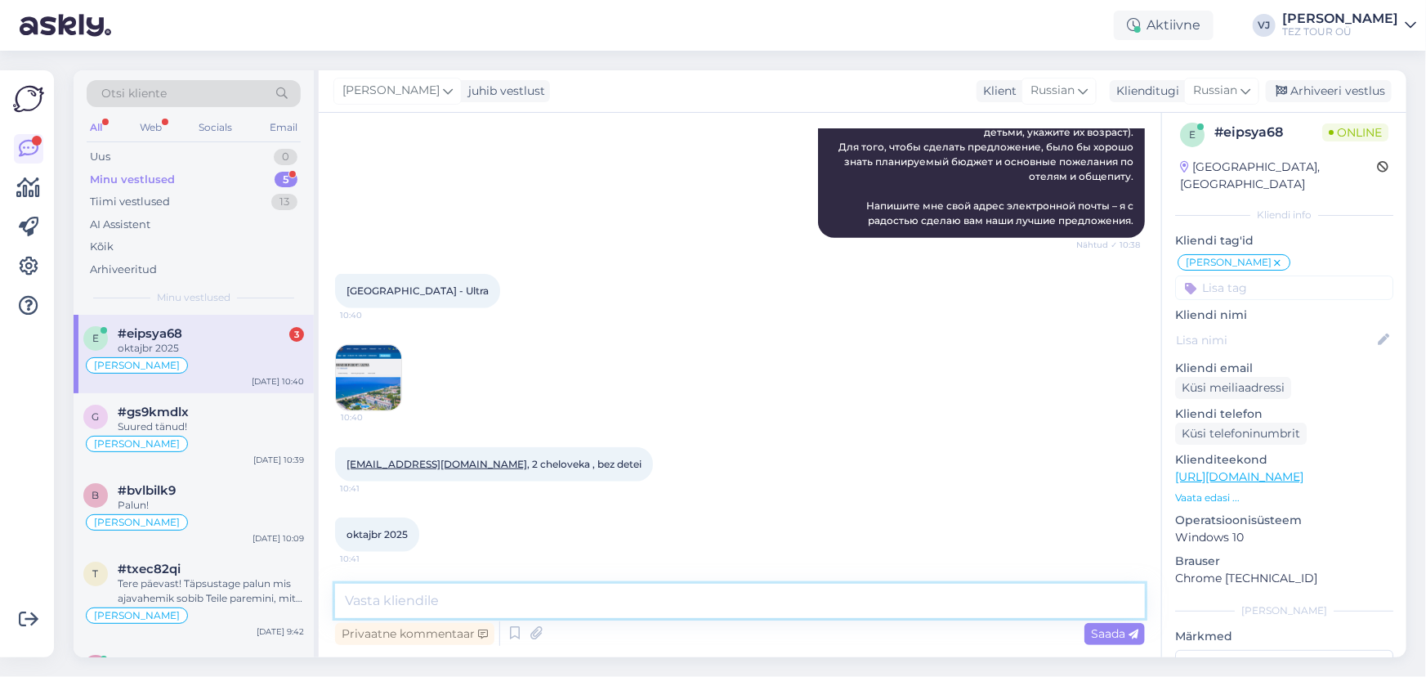
click at [556, 601] on textarea at bounding box center [740, 600] width 810 height 34
type textarea ":"
type textarea "Юлия"
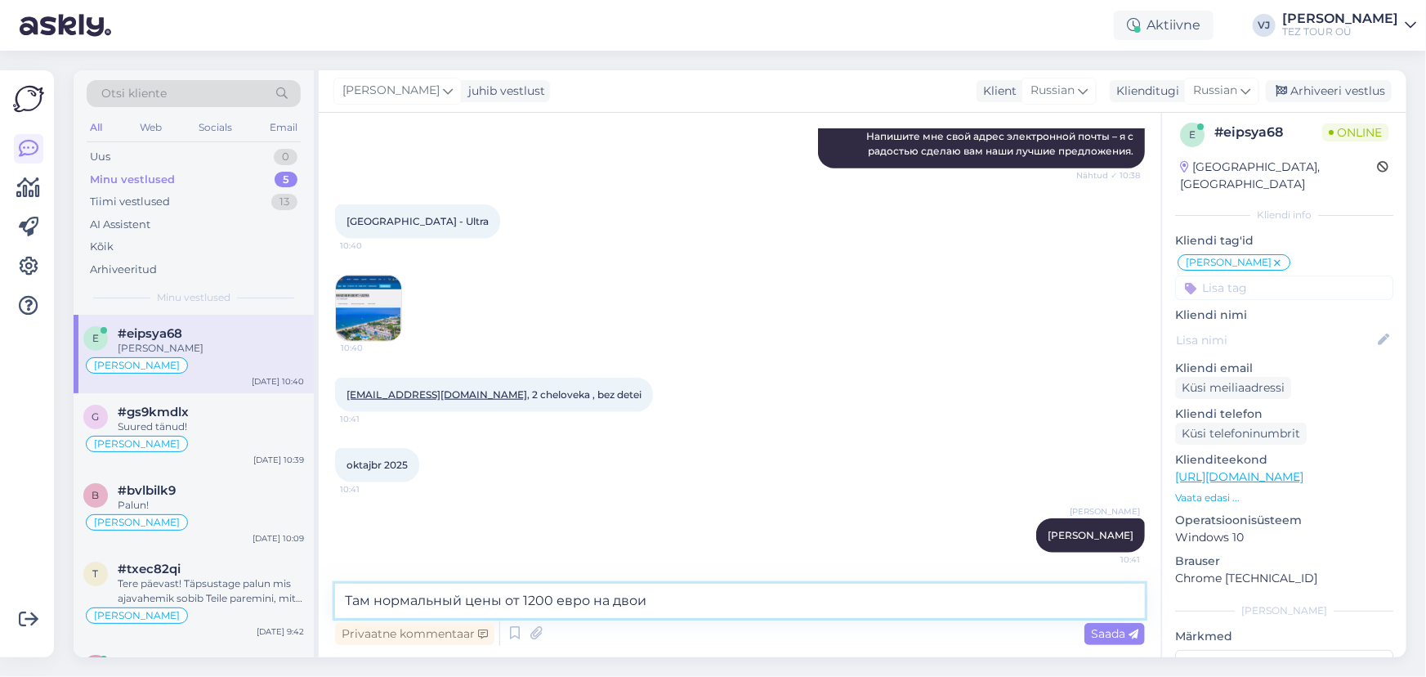
type textarea "Там нормальный цены от 1200 евро на двоих"
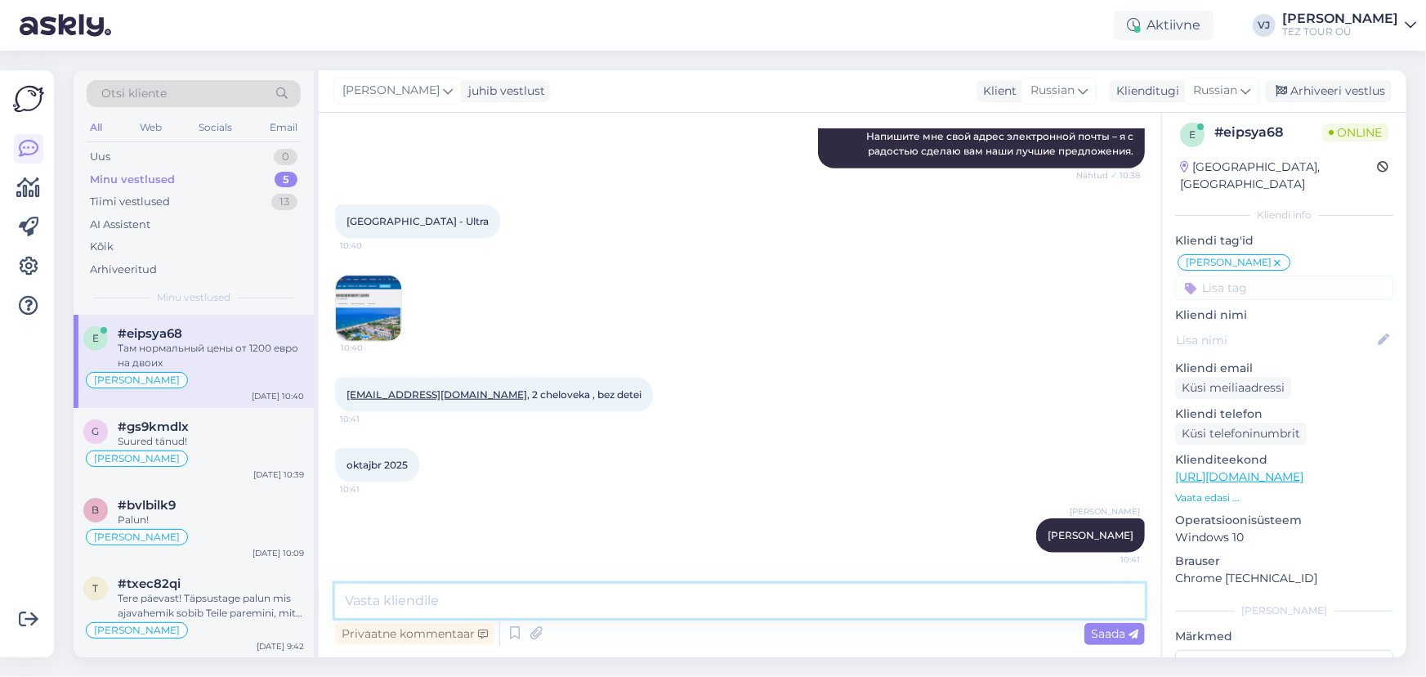
scroll to position [808, 0]
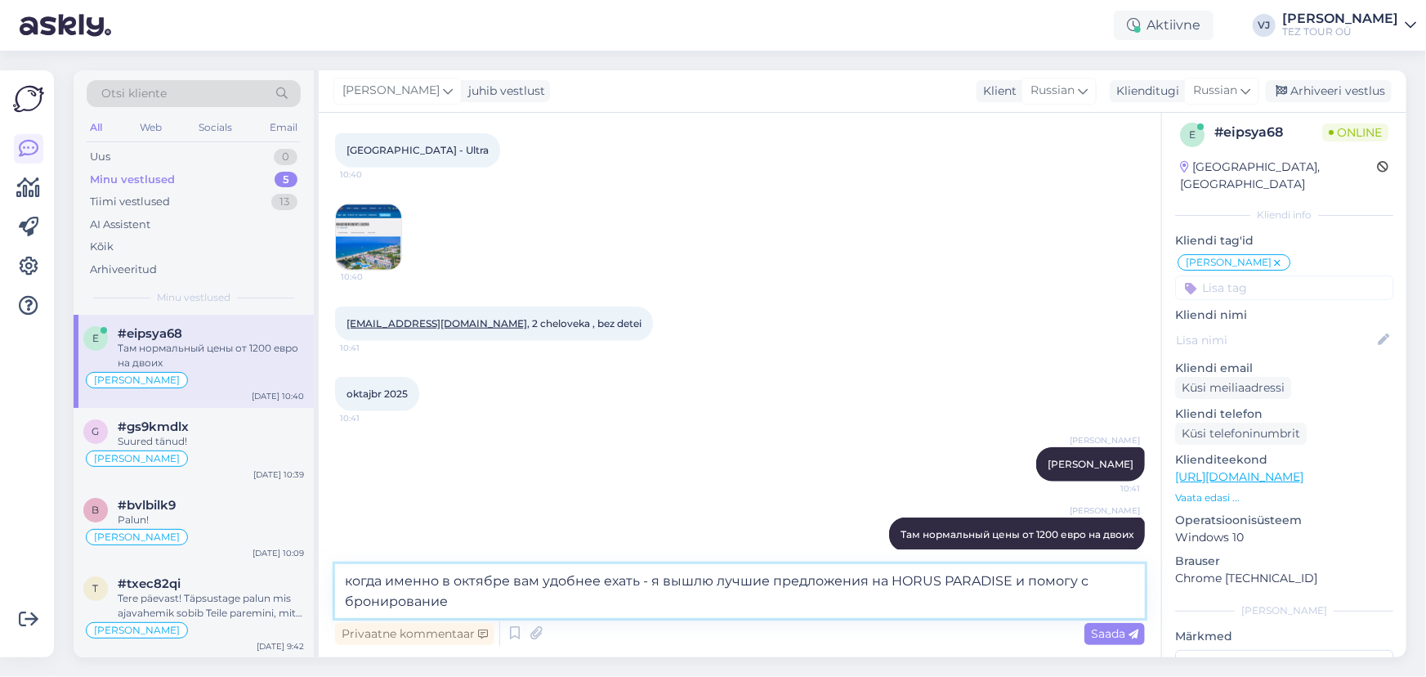
type textarea "когда именно в октябре вам удобнее ехать - я вышлю лучшие предложения на HORUS …"
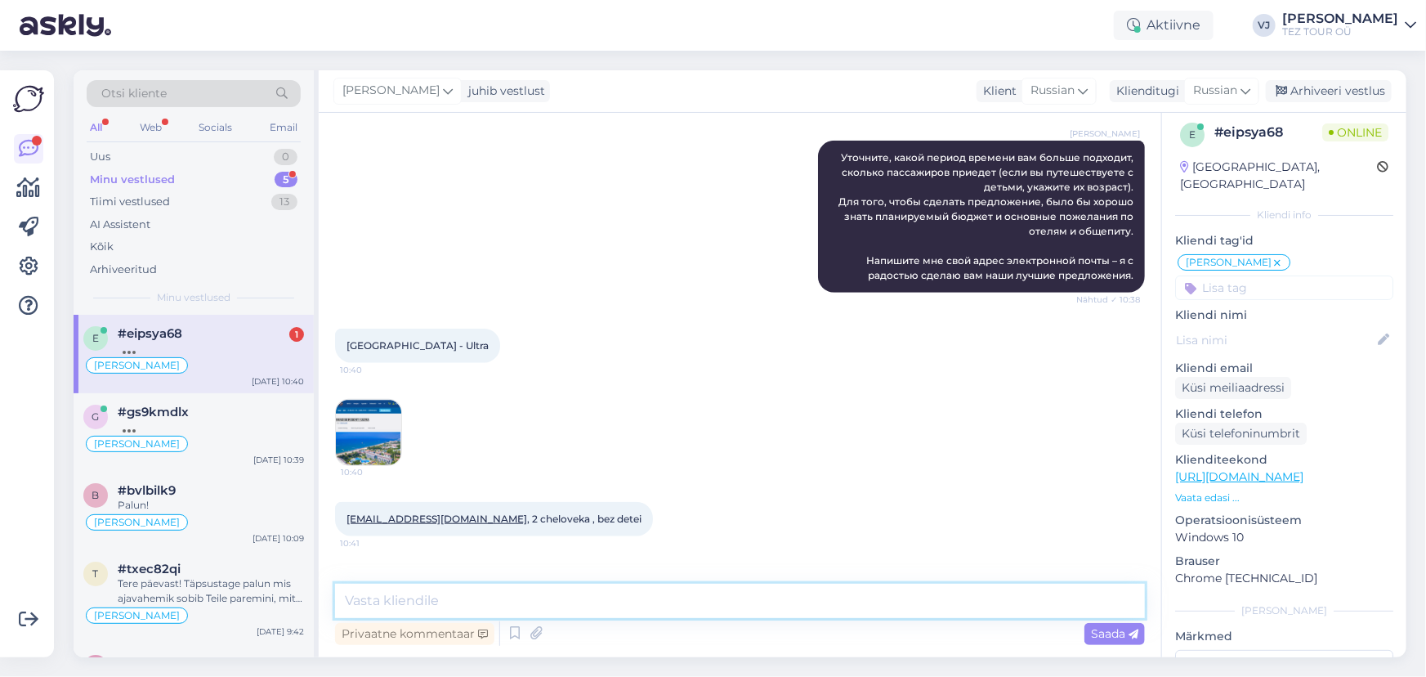
scroll to position [1010, 0]
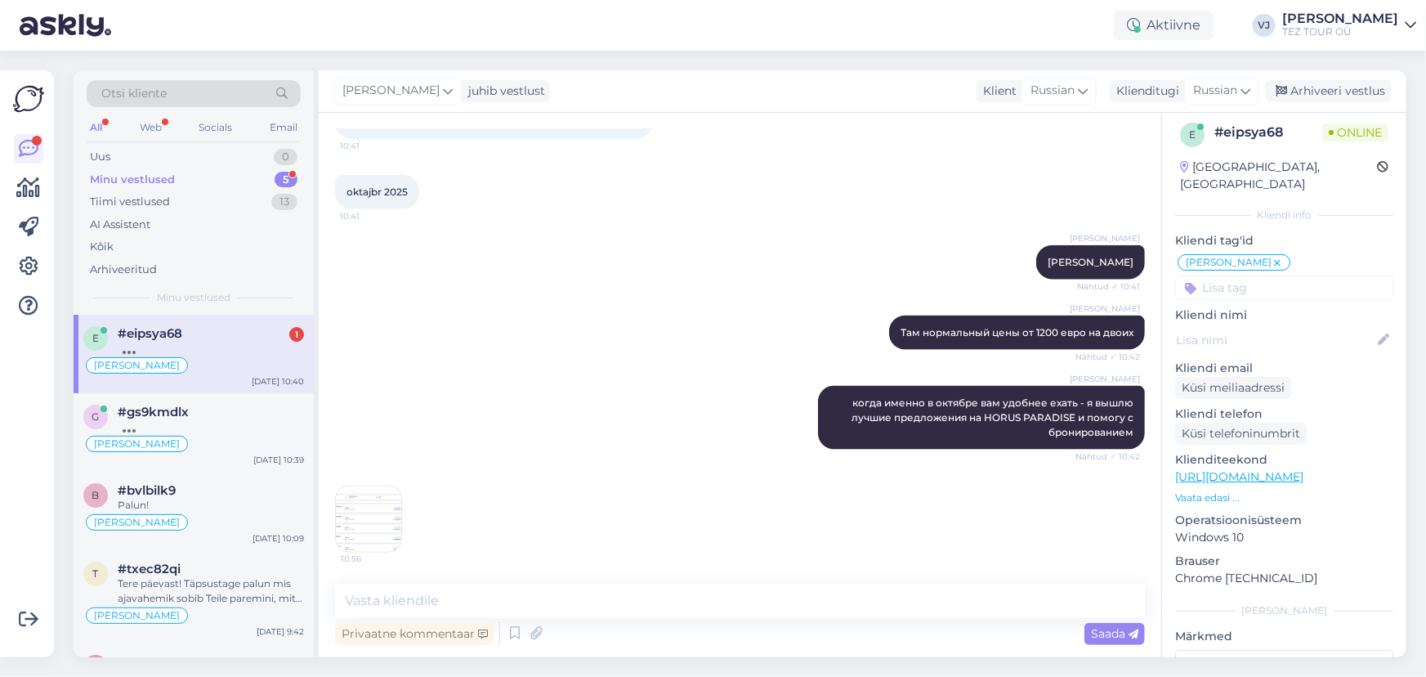
click at [192, 354] on div at bounding box center [211, 348] width 186 height 15
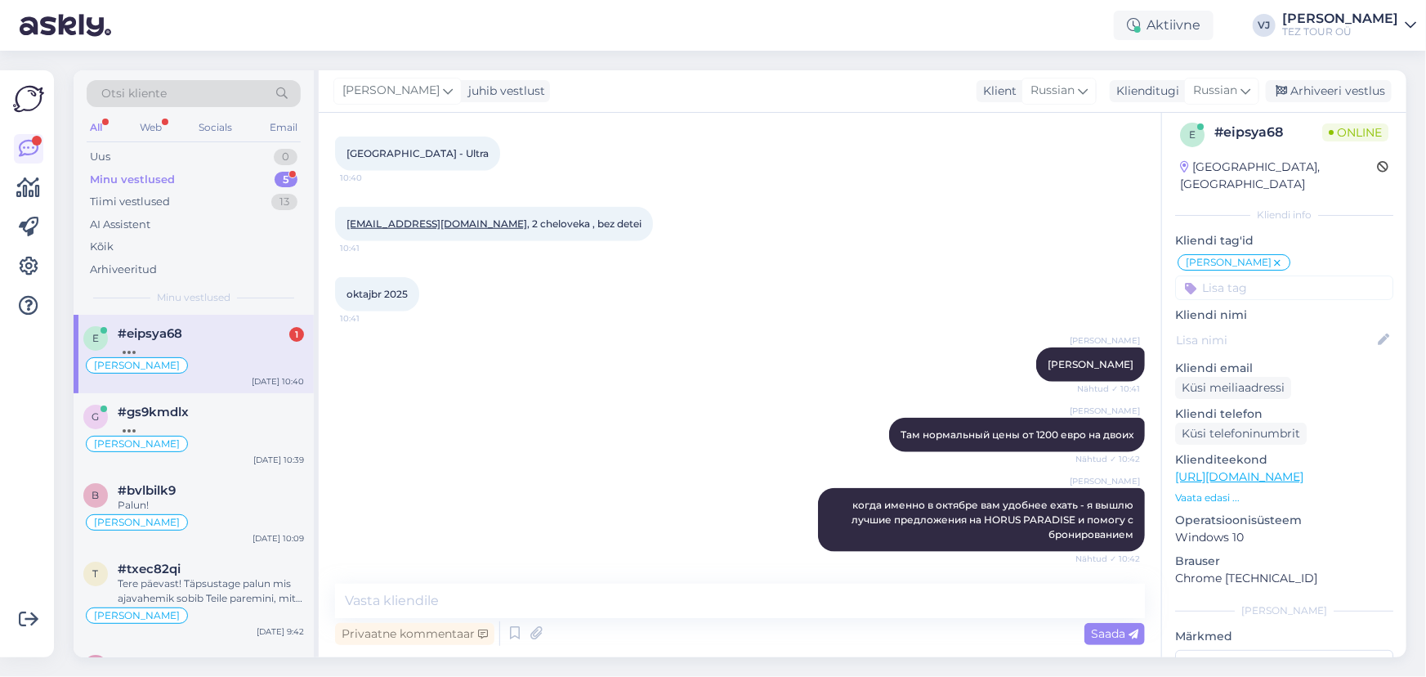
scroll to position [804, 0]
drag, startPoint x: 238, startPoint y: 420, endPoint x: 241, endPoint y: 431, distance: 11.1
click at [238, 419] on div at bounding box center [211, 426] width 186 height 15
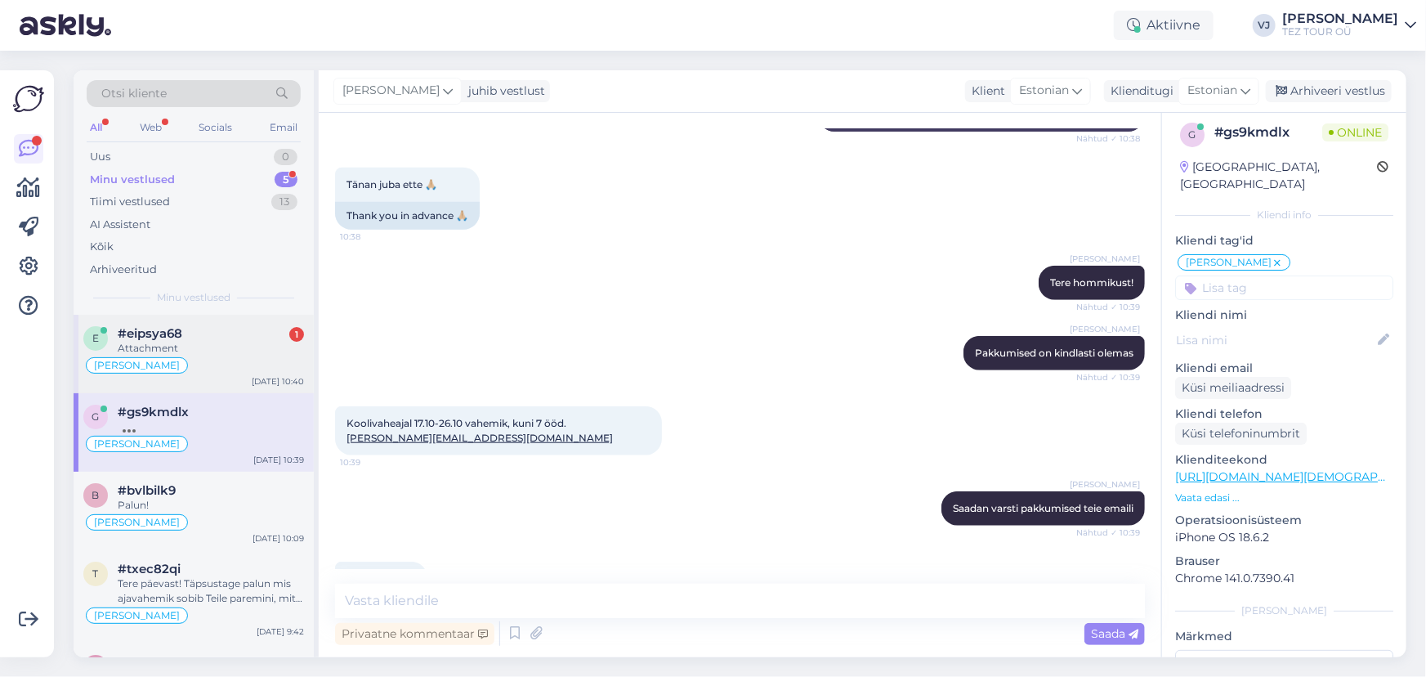
click at [244, 382] on div "e #eipsya68 1 Attachment Vladimir Suhtleb Oct 6 10:40" at bounding box center [194, 354] width 240 height 78
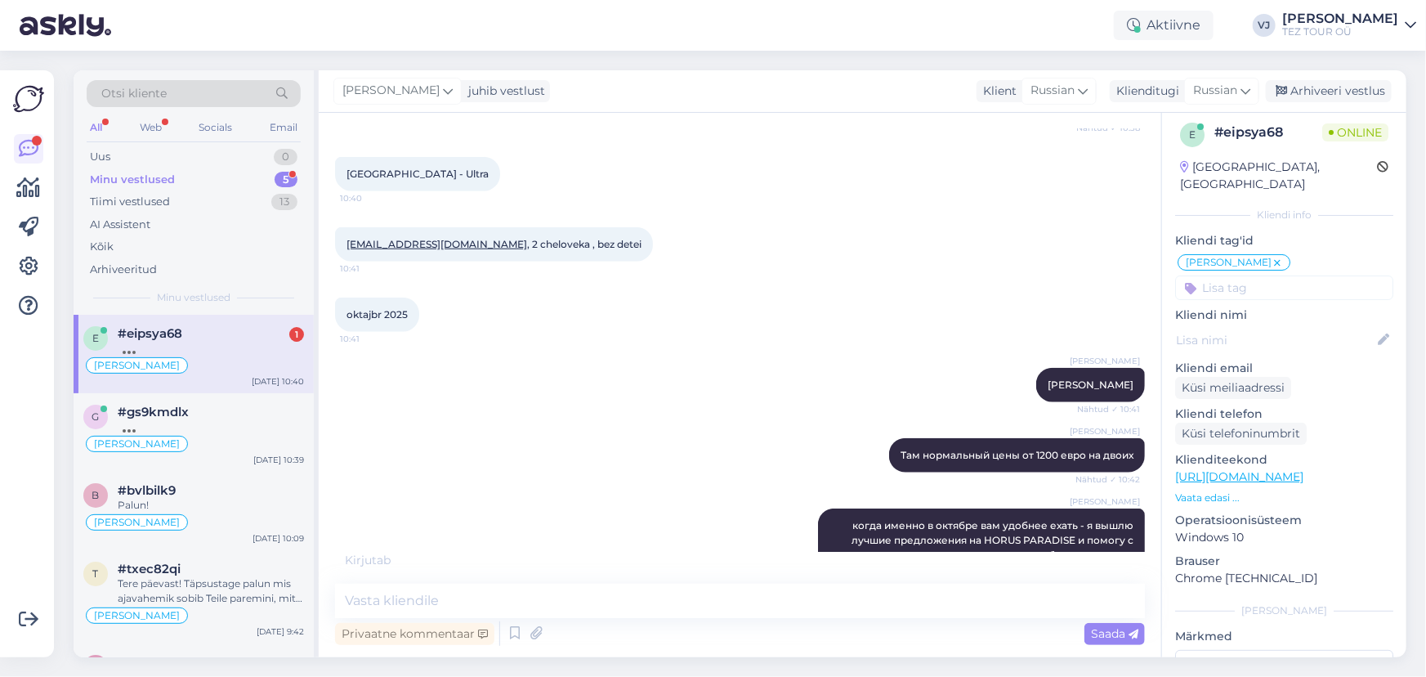
scroll to position [821, 0]
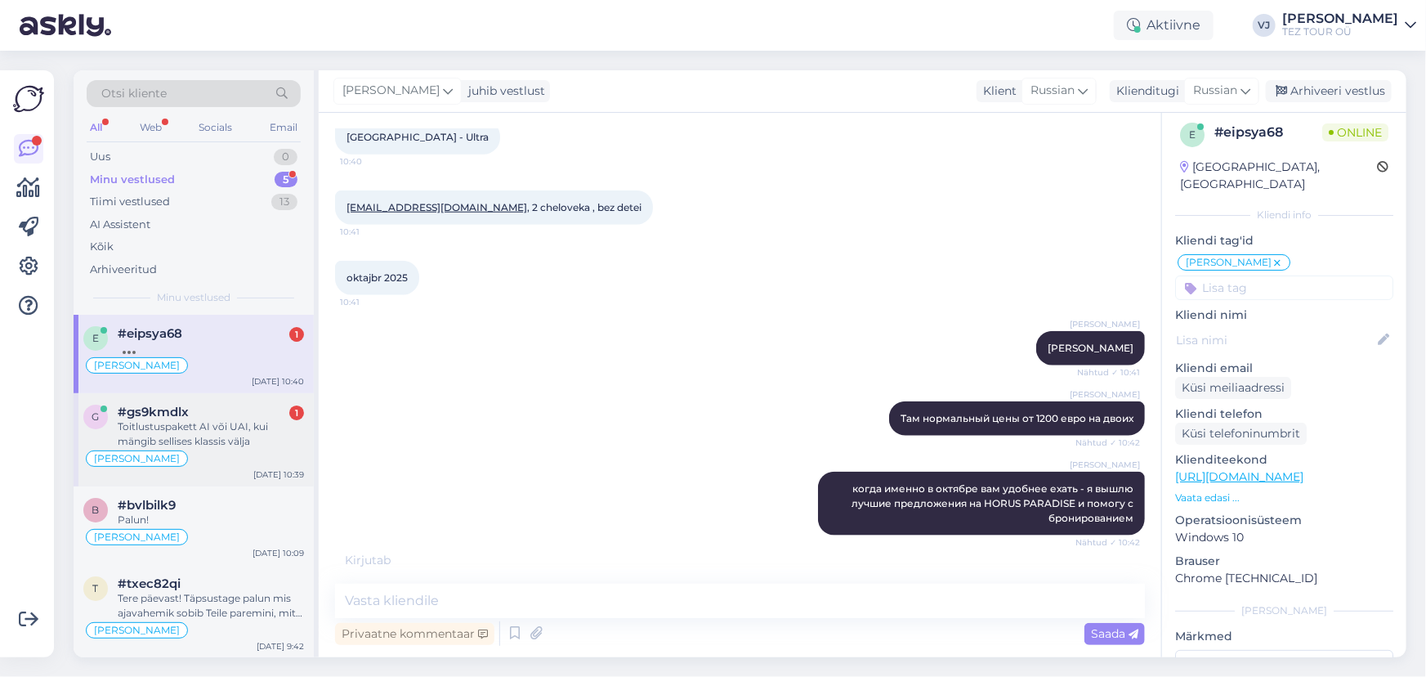
click at [216, 414] on div "#gs9kmdlx 1" at bounding box center [211, 411] width 186 height 15
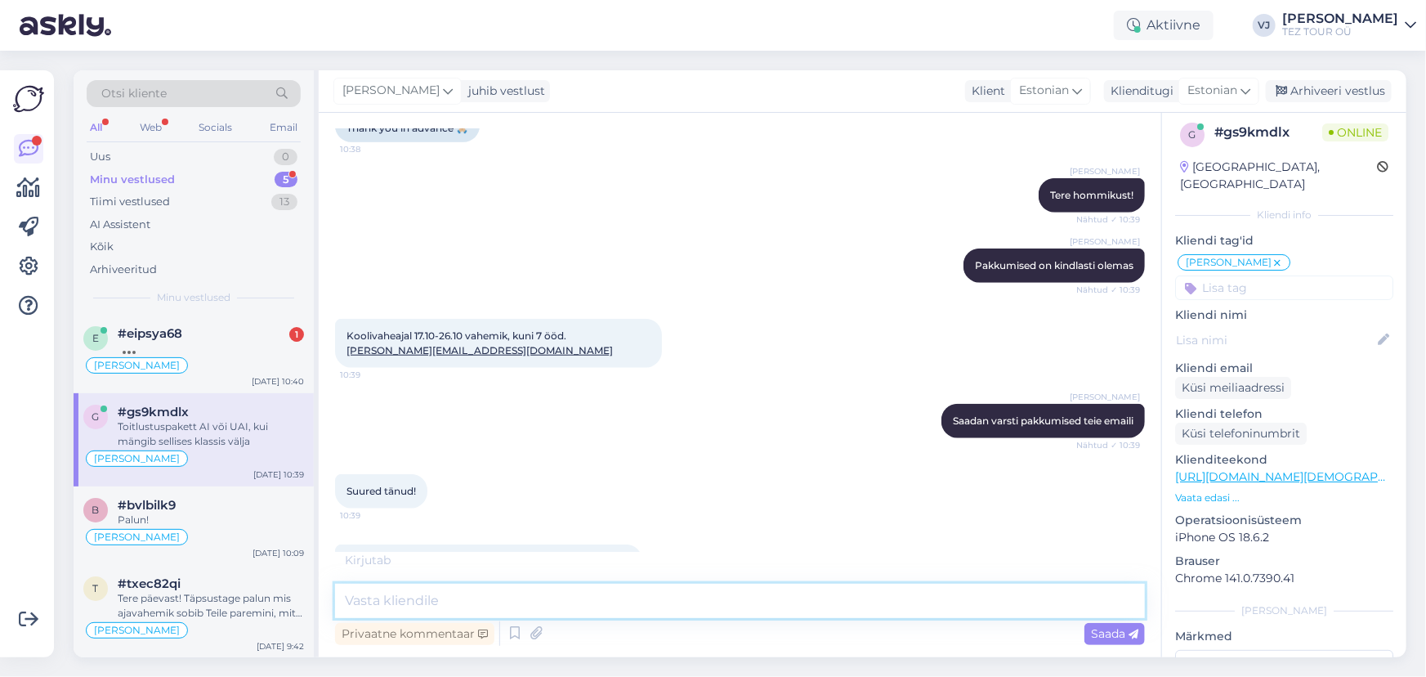
click at [524, 606] on textarea at bounding box center [740, 600] width 810 height 34
type textarea "jah"
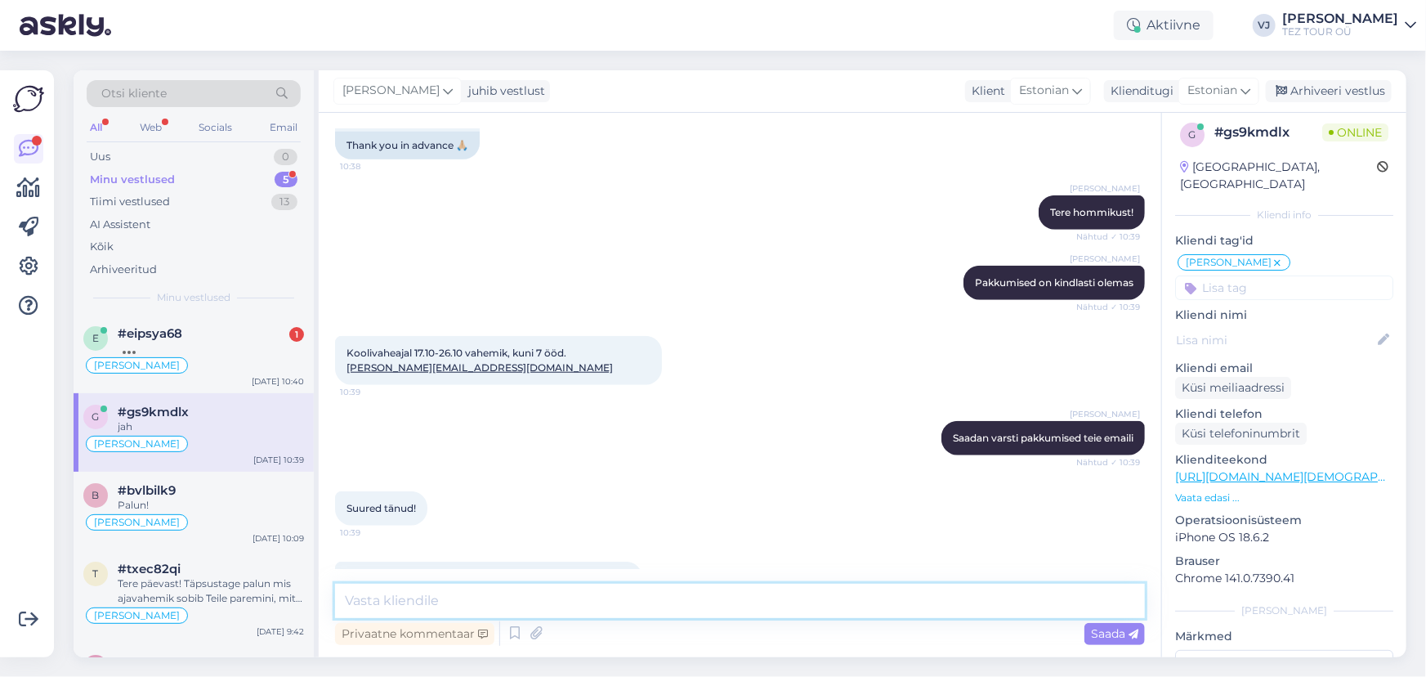
scroll to position [767, 0]
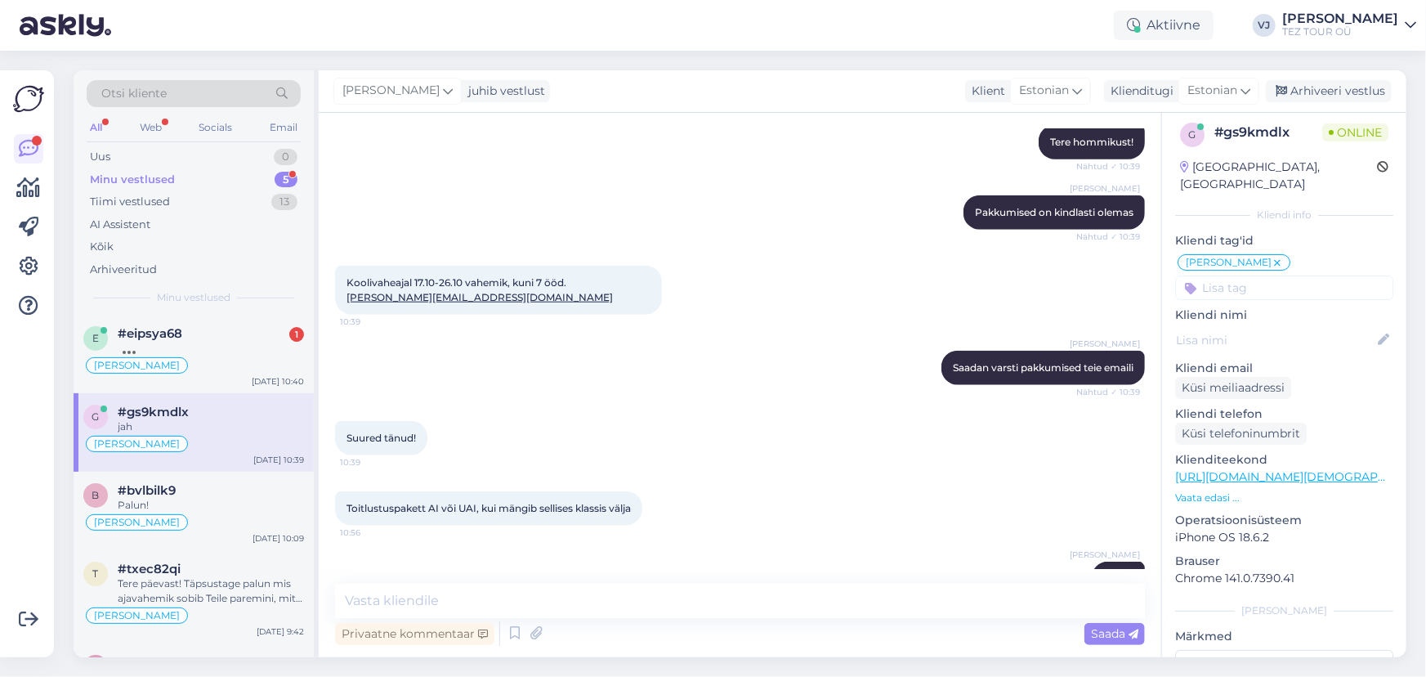
click at [227, 311] on div "Otsi kliente All Web Socials Email Uus 0 Minu vestlused 5 Tiimi vestlused 13 AI…" at bounding box center [194, 192] width 240 height 244
click at [220, 363] on div "Vladimir Suhtleb" at bounding box center [193, 365] width 221 height 20
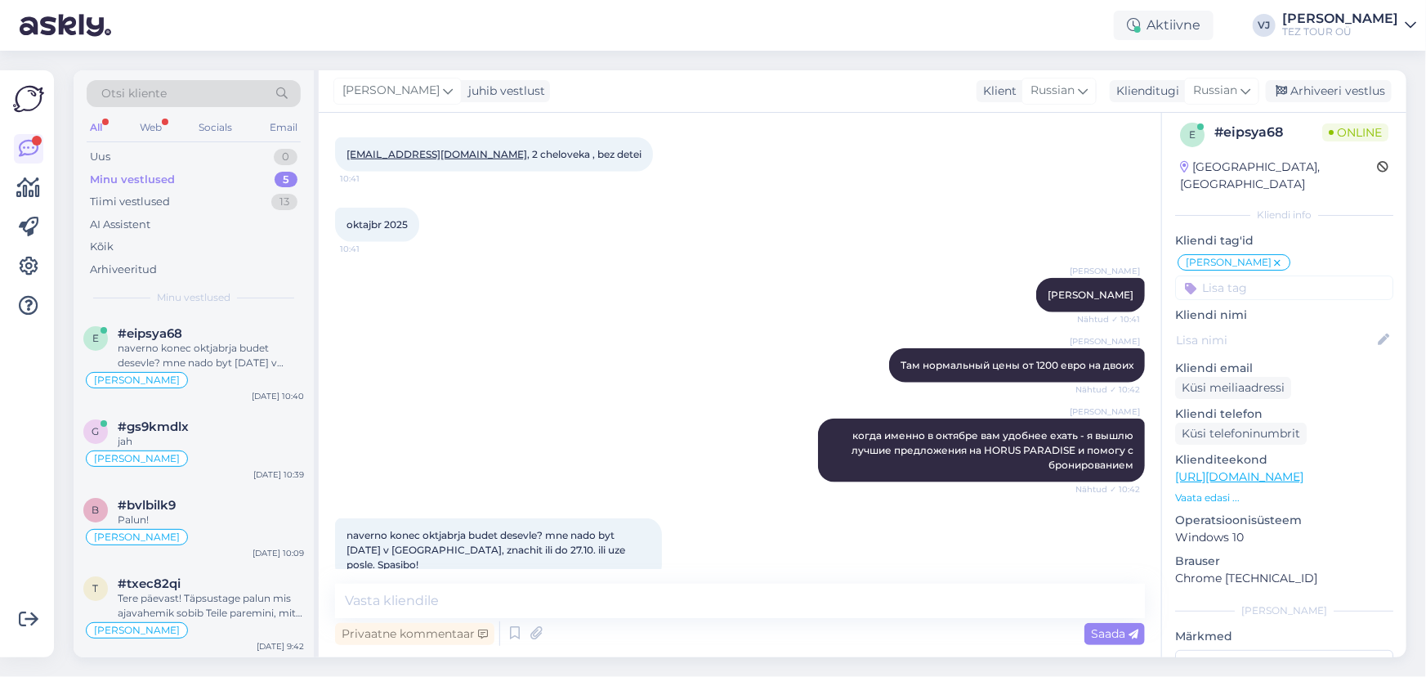
scroll to position [890, 0]
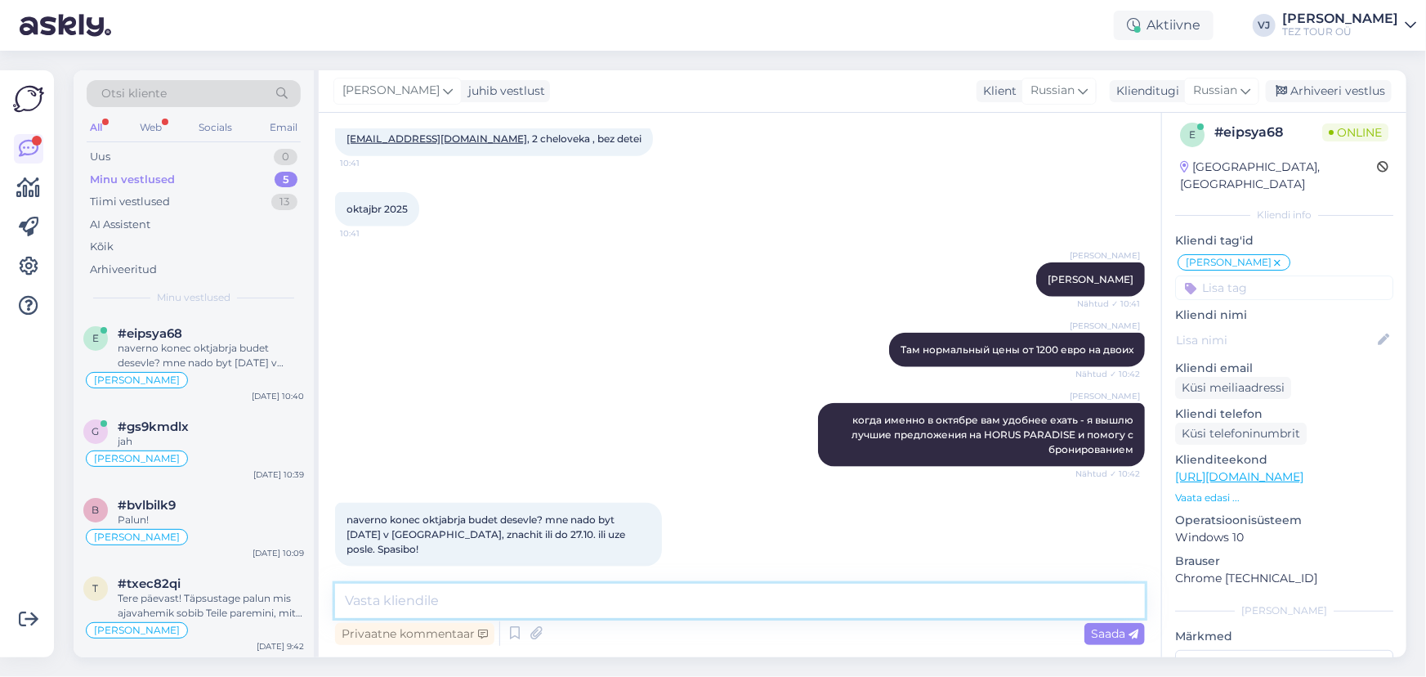
click at [598, 599] on textarea at bounding box center [740, 600] width 810 height 34
type textarea "l"
type textarea "да после 28 будет дешевле"
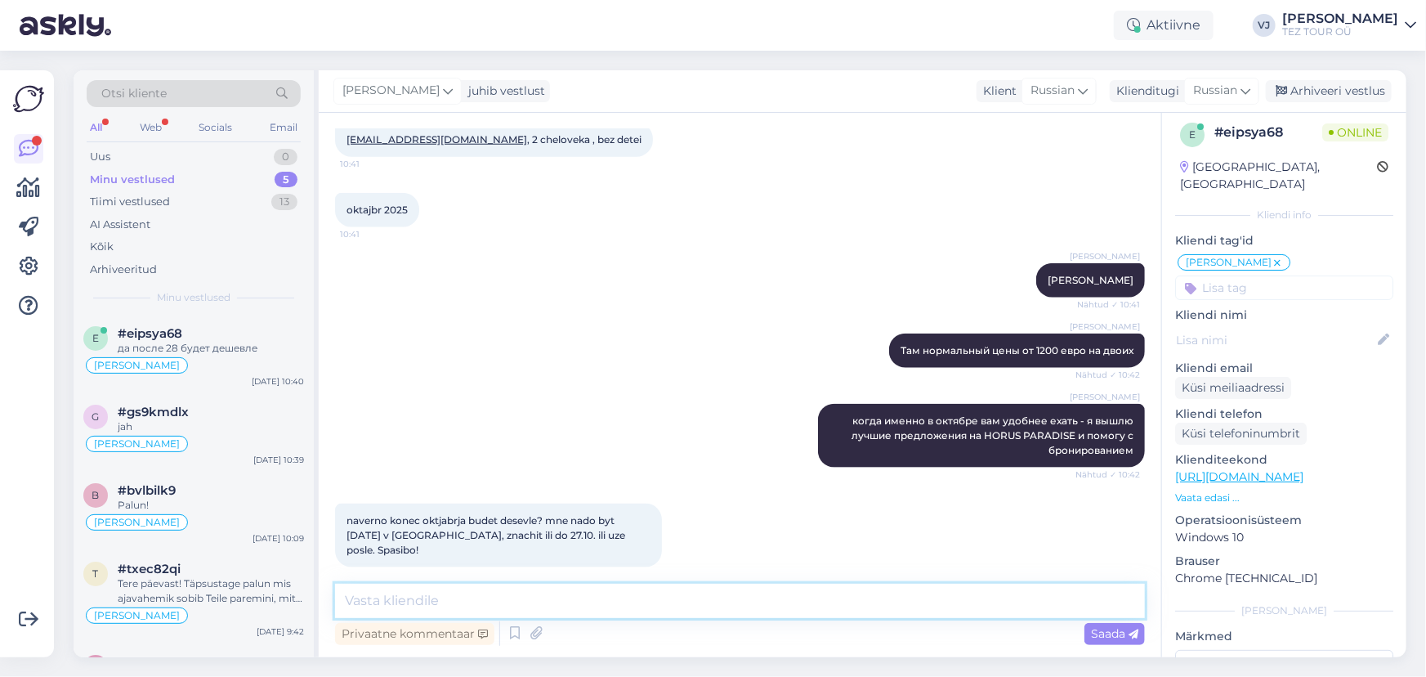
scroll to position [959, 0]
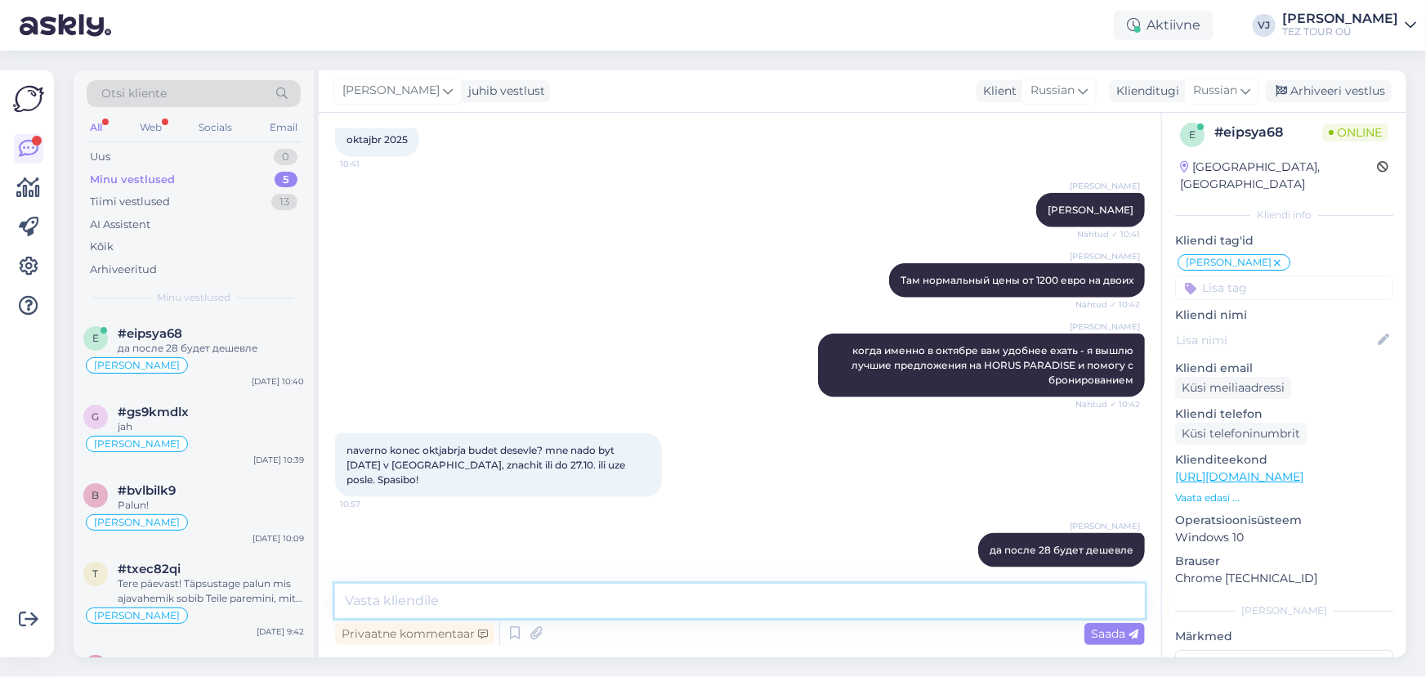
click at [647, 610] on textarea at bounding box center [740, 600] width 810 height 34
type textarea "скоро вышлю вам предложения"
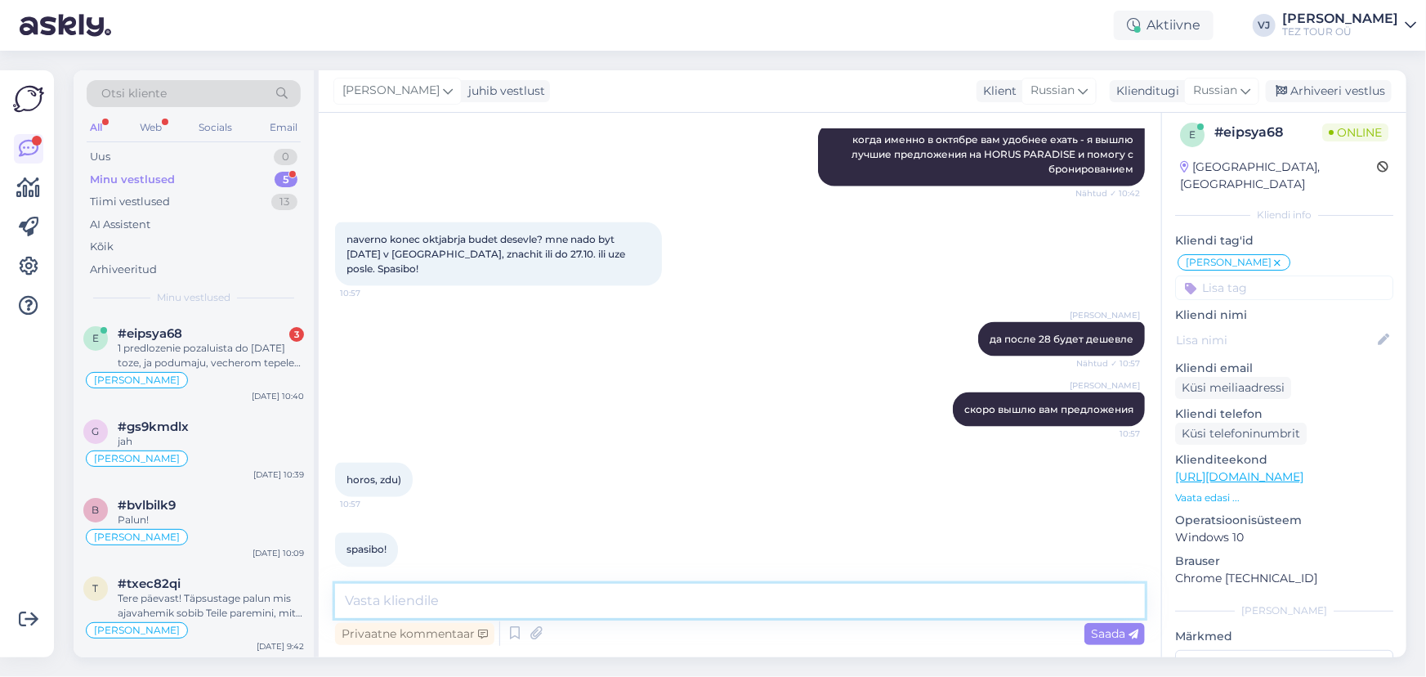
scroll to position [1256, 0]
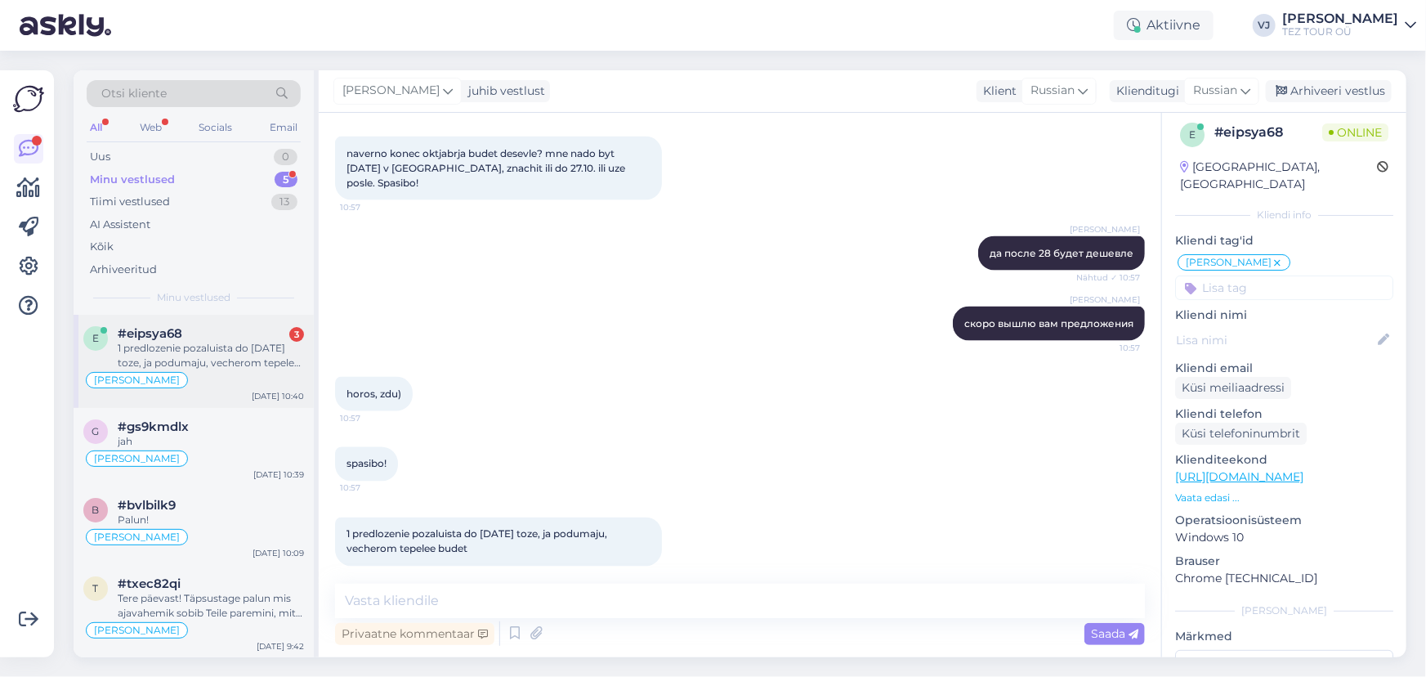
click at [208, 344] on div "1 predlozenie pozaluista do 27.10.2025 toze, ja podumaju, vecherom tepelee budet" at bounding box center [211, 355] width 186 height 29
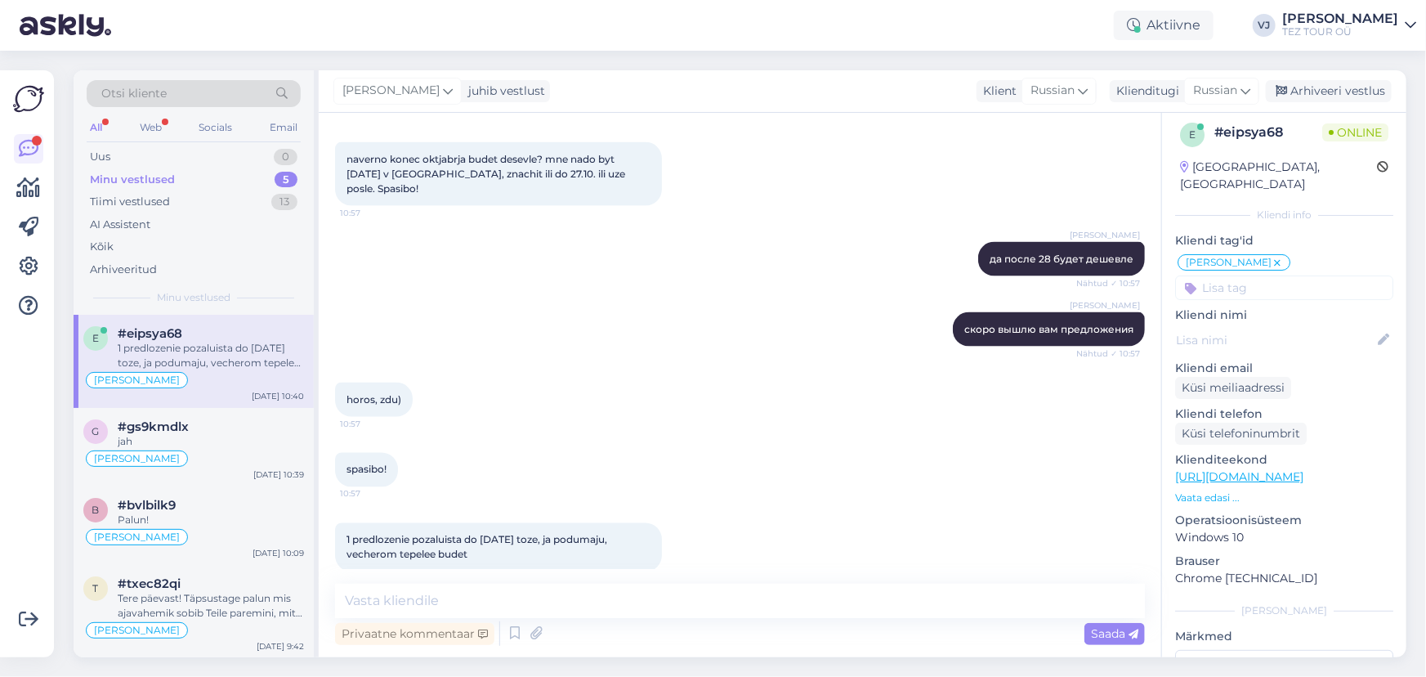
scroll to position [1255, 0]
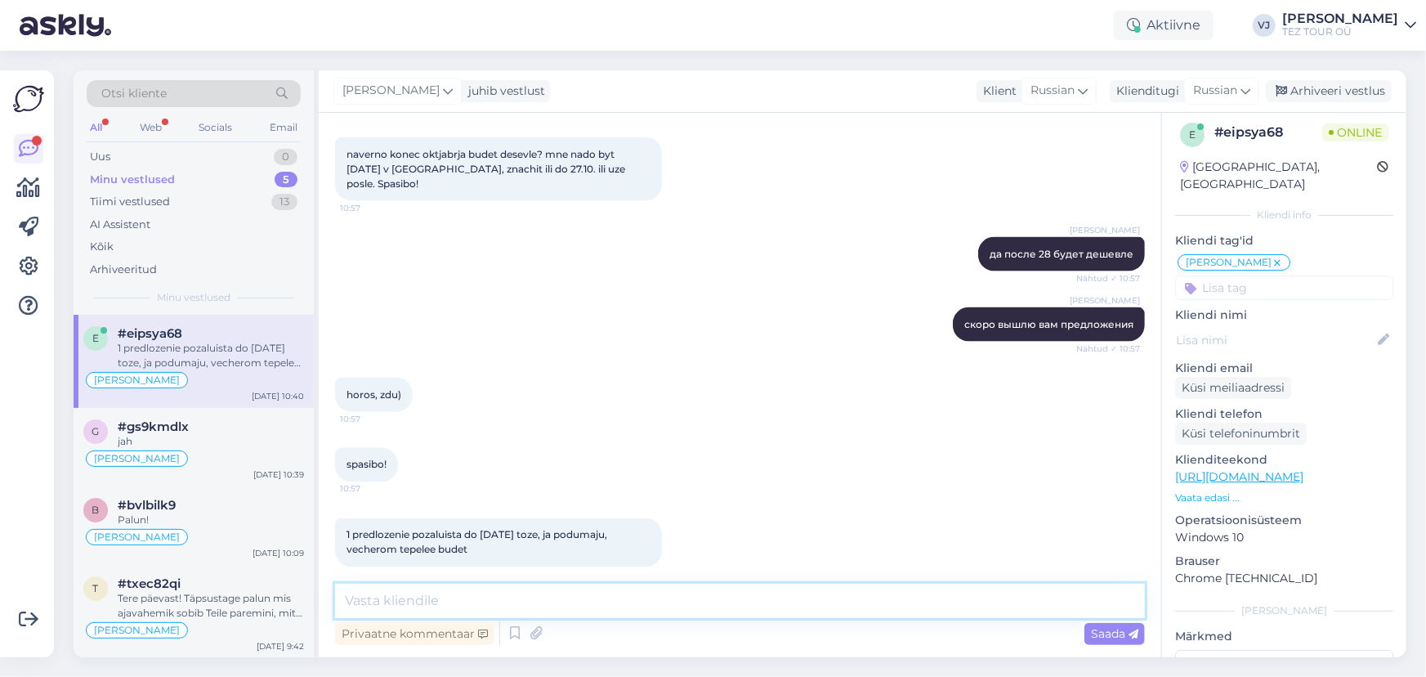
click at [670, 594] on textarea at bounding box center [740, 600] width 810 height 34
type textarea "k"
type textarea "договорились"
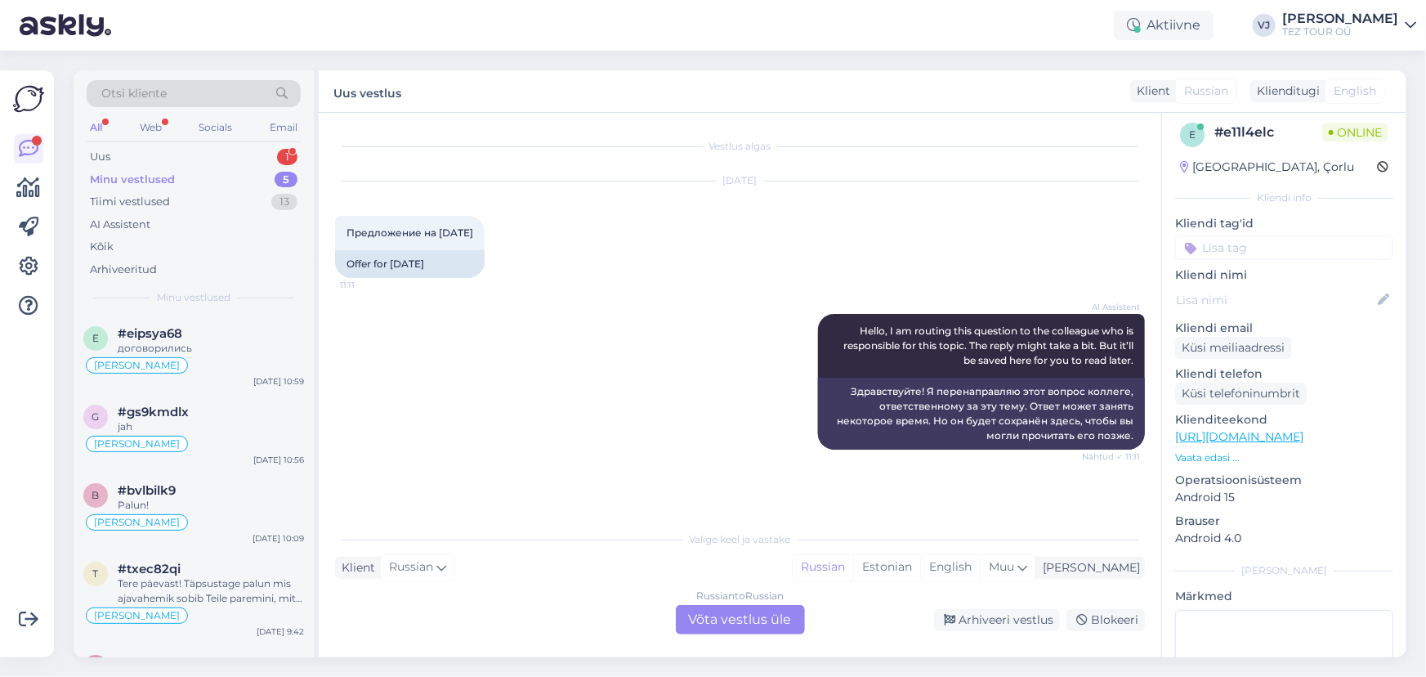
scroll to position [0, 0]
click at [216, 155] on div "Uus 1" at bounding box center [194, 156] width 214 height 23
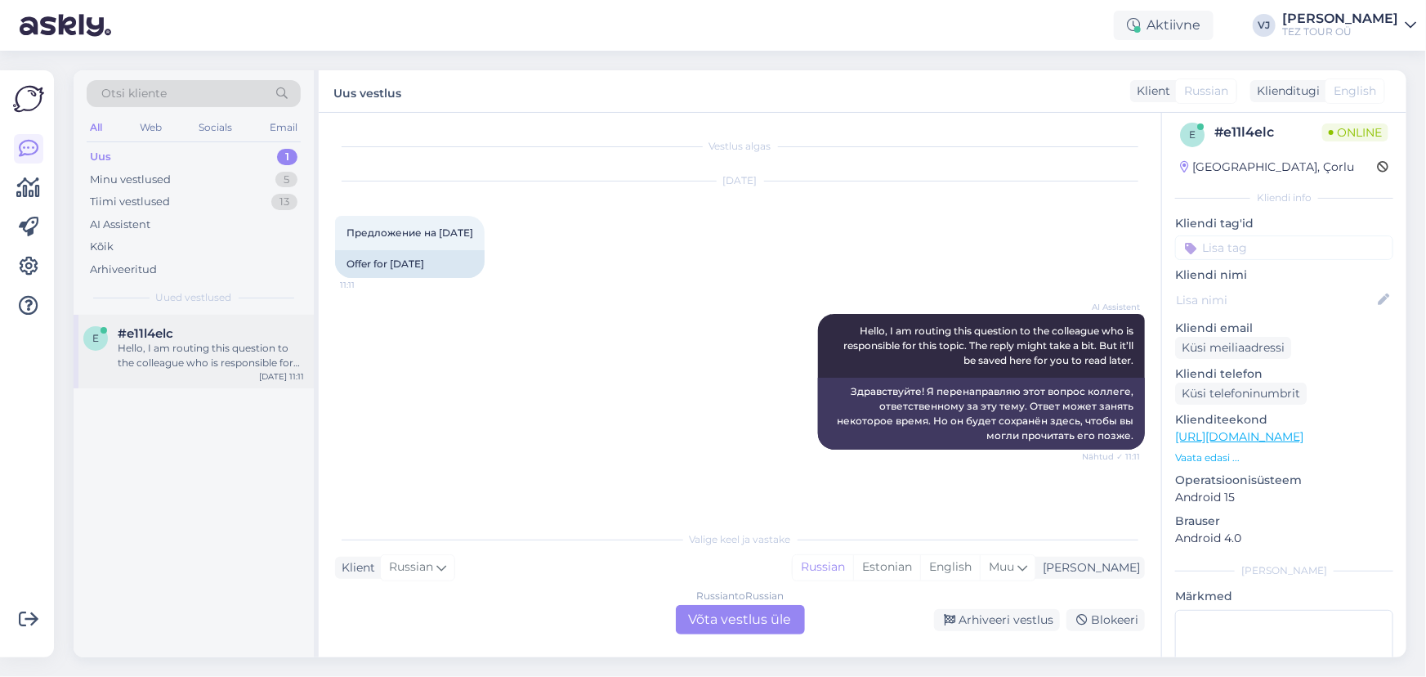
click at [214, 358] on div "Hello, I am routing this question to the colleague who is responsible for this …" at bounding box center [211, 355] width 186 height 29
click at [762, 625] on div "Russian to Russian Võta vestlus üle" at bounding box center [740, 619] width 129 height 29
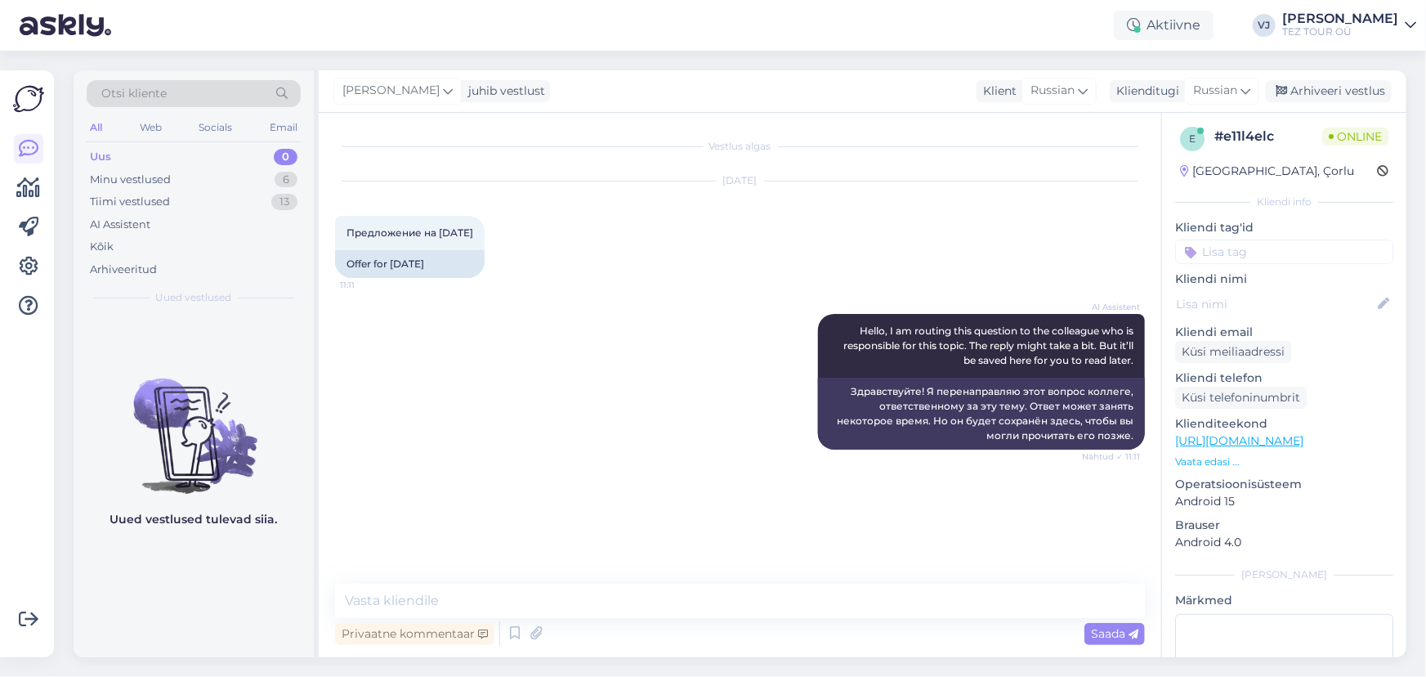
scroll to position [2, 0]
click at [1250, 242] on input at bounding box center [1284, 253] width 218 height 25
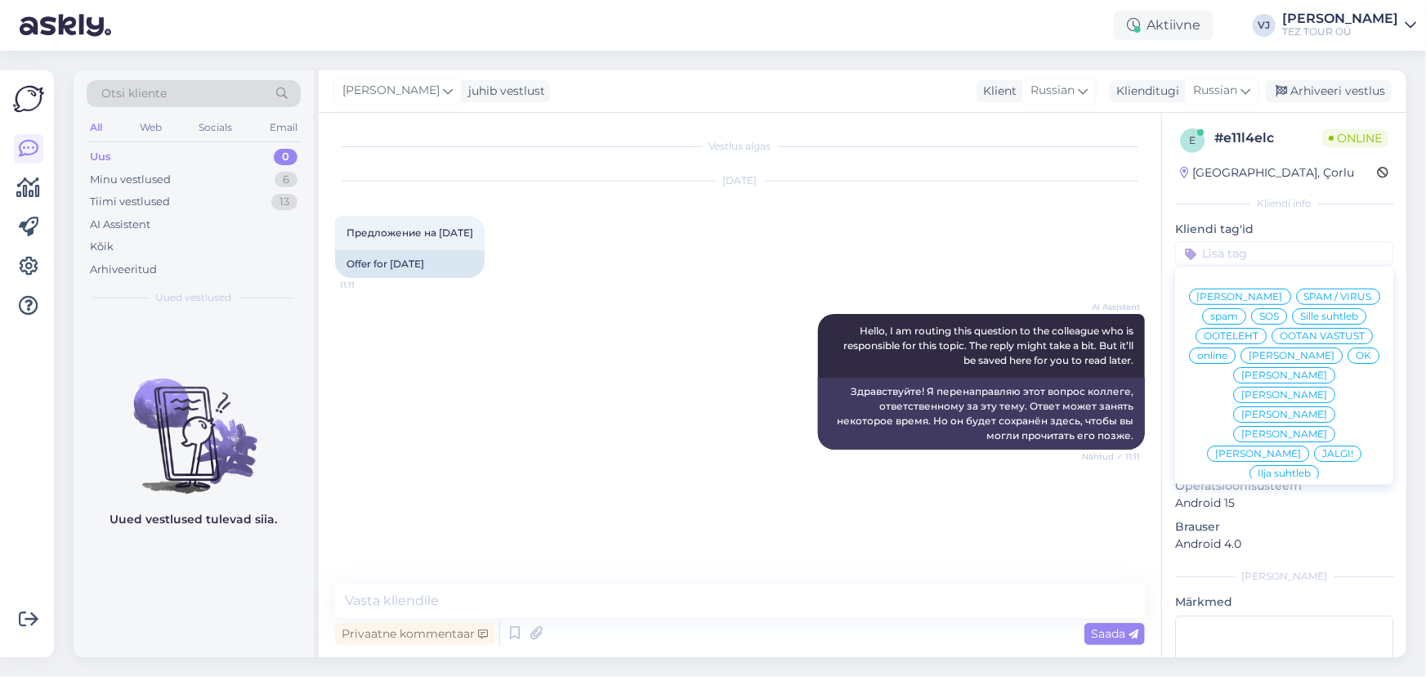
click at [1283, 297] on span "Vladimir Suhtleb" at bounding box center [1240, 297] width 86 height 10
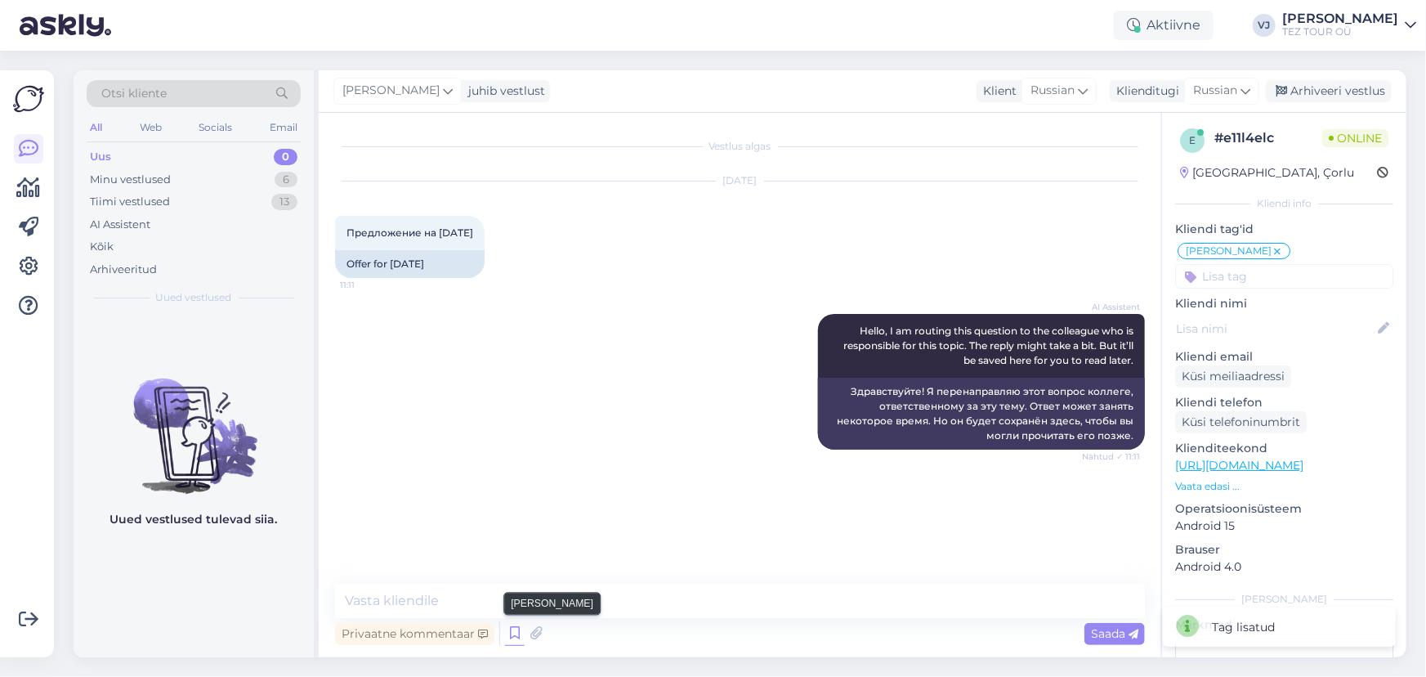
click at [510, 629] on icon at bounding box center [515, 633] width 20 height 25
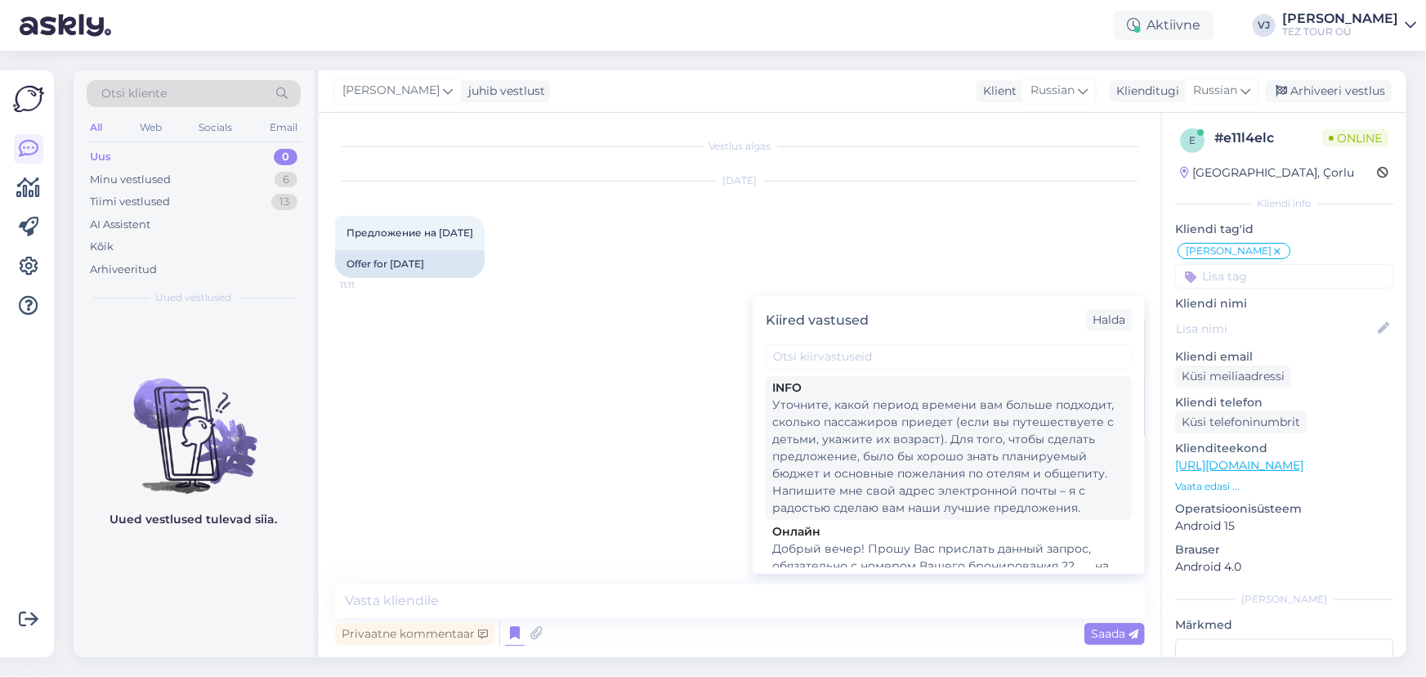
scroll to position [783, 0]
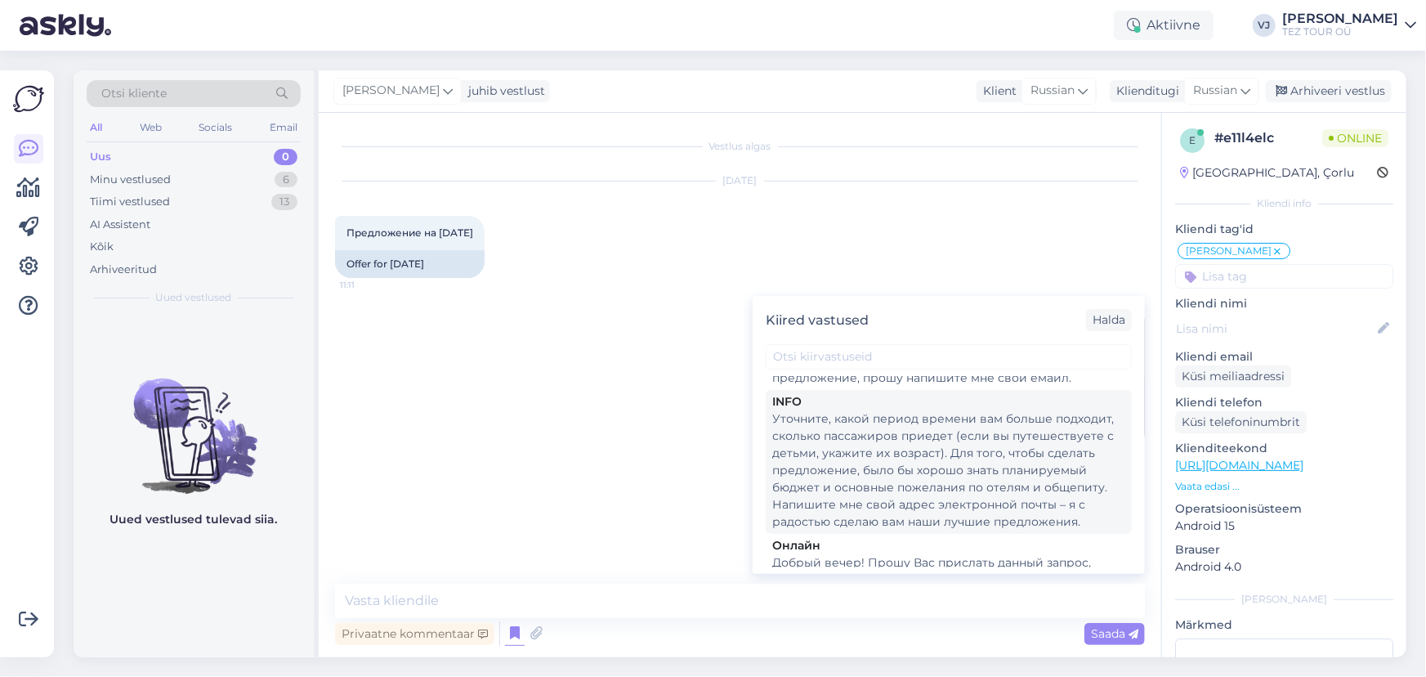
click at [983, 449] on div "Уточните, какой период времени вам больше подходит, сколько пассажиров приедет …" at bounding box center [948, 470] width 353 height 120
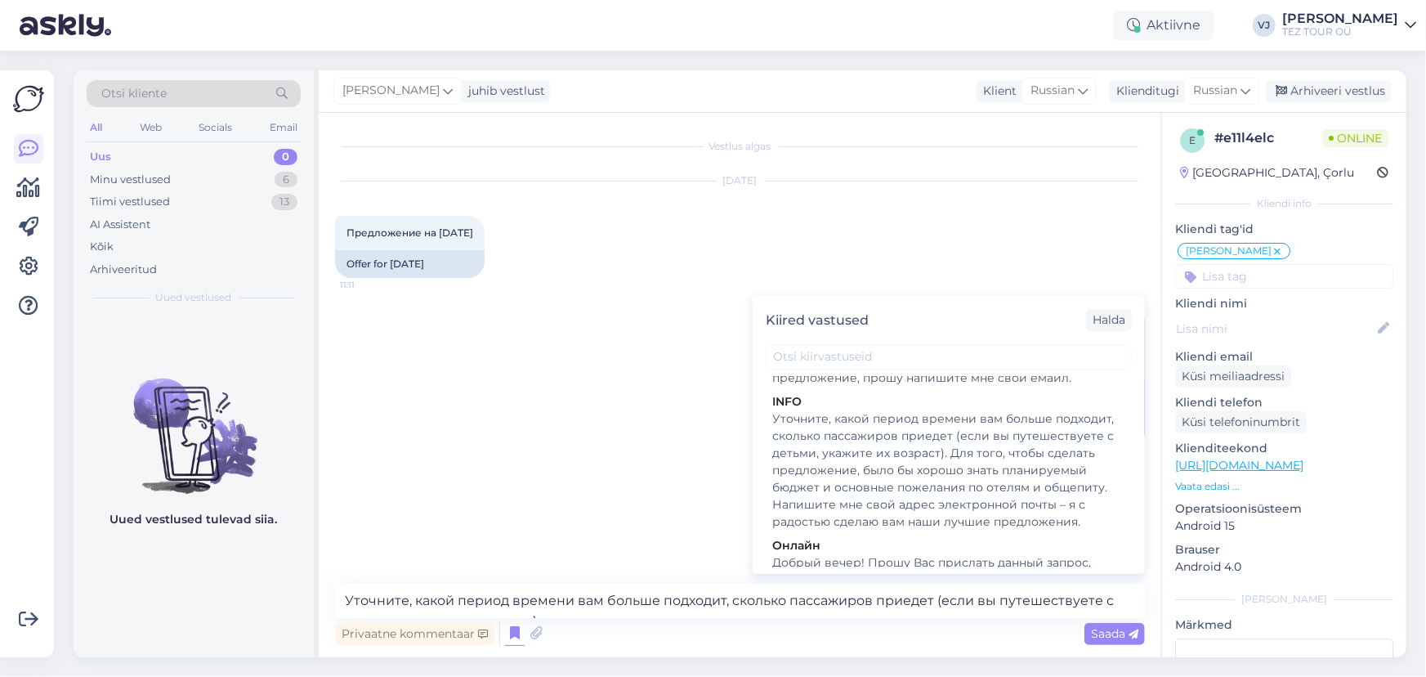
scroll to position [0, 0]
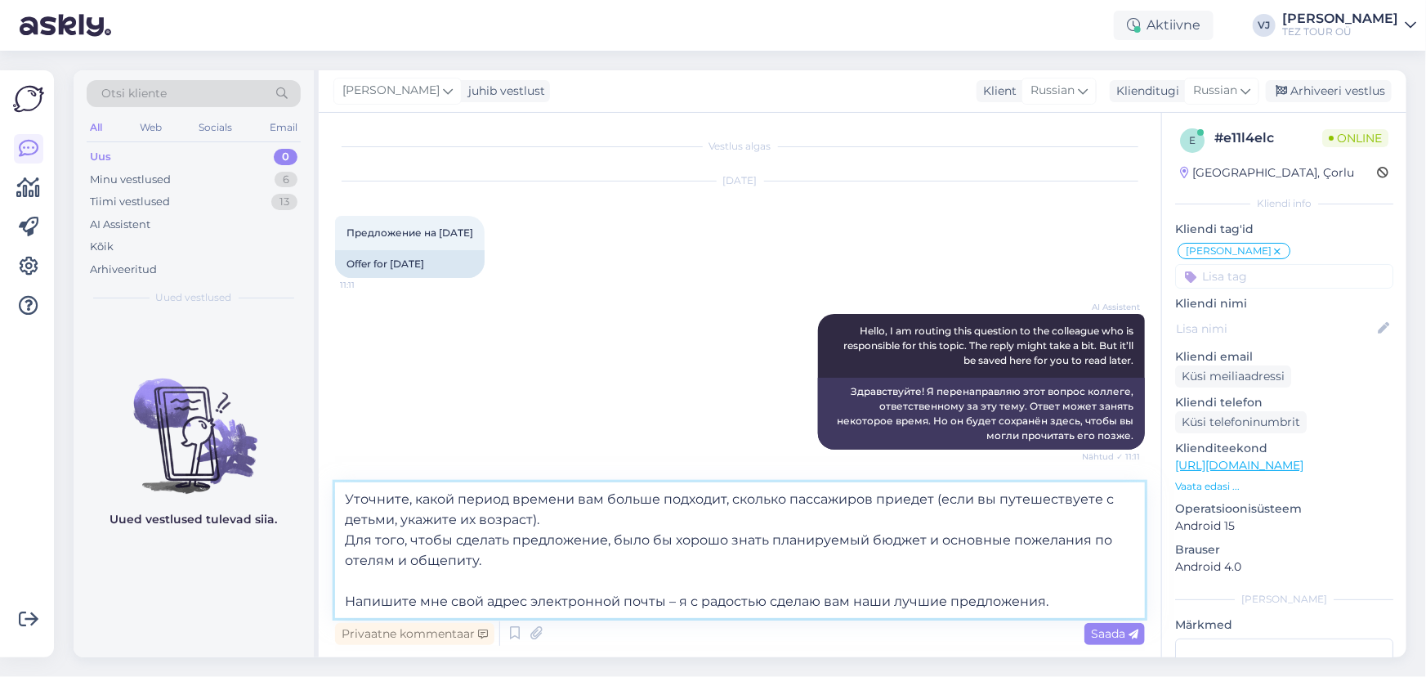
click at [344, 500] on textarea "Уточните, какой период времени вам больше подходит, сколько пассажиров приедет …" at bounding box center [740, 550] width 810 height 136
click at [667, 498] on textarea "Доброе утро! Уточните, какой период времени вам больше подходит, сколько пассаж…" at bounding box center [740, 550] width 810 height 136
type textarea "Доброе утро! Уточните, какой период времени и страна вам больше подходит, сколь…"
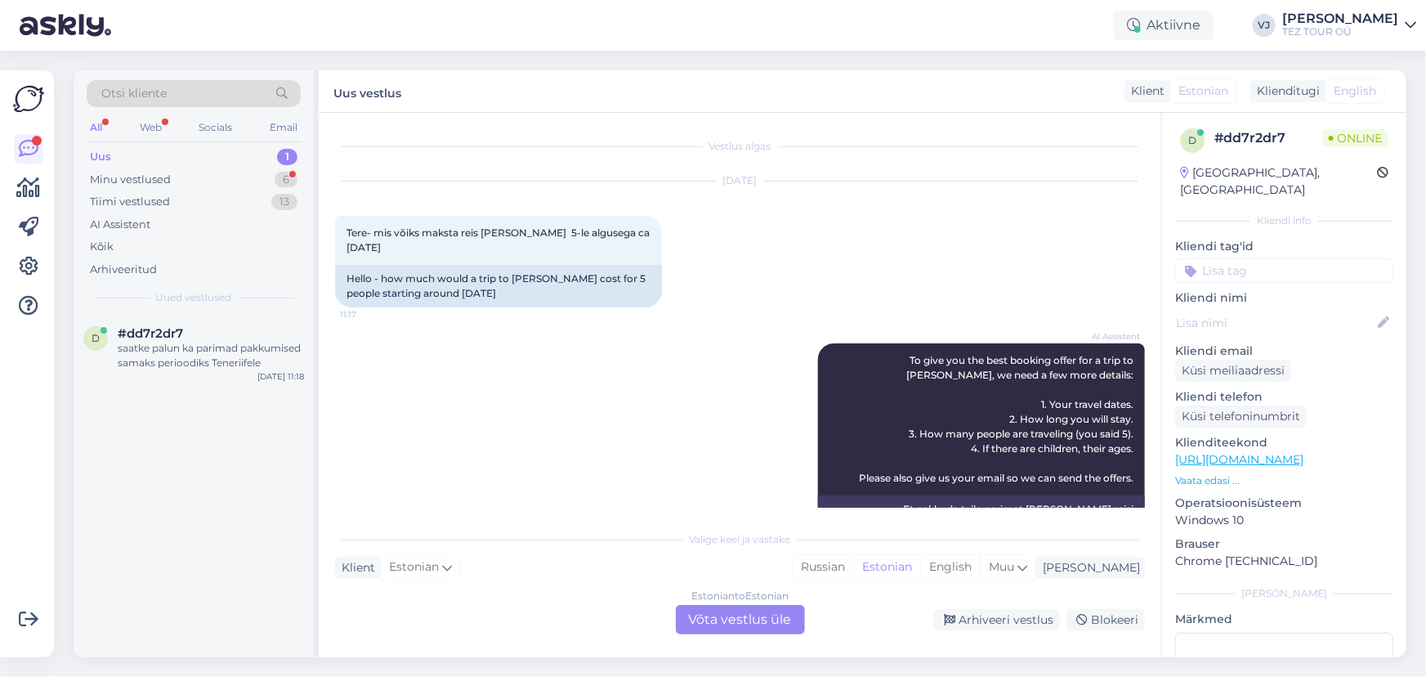
click at [1220, 258] on input at bounding box center [1284, 270] width 218 height 25
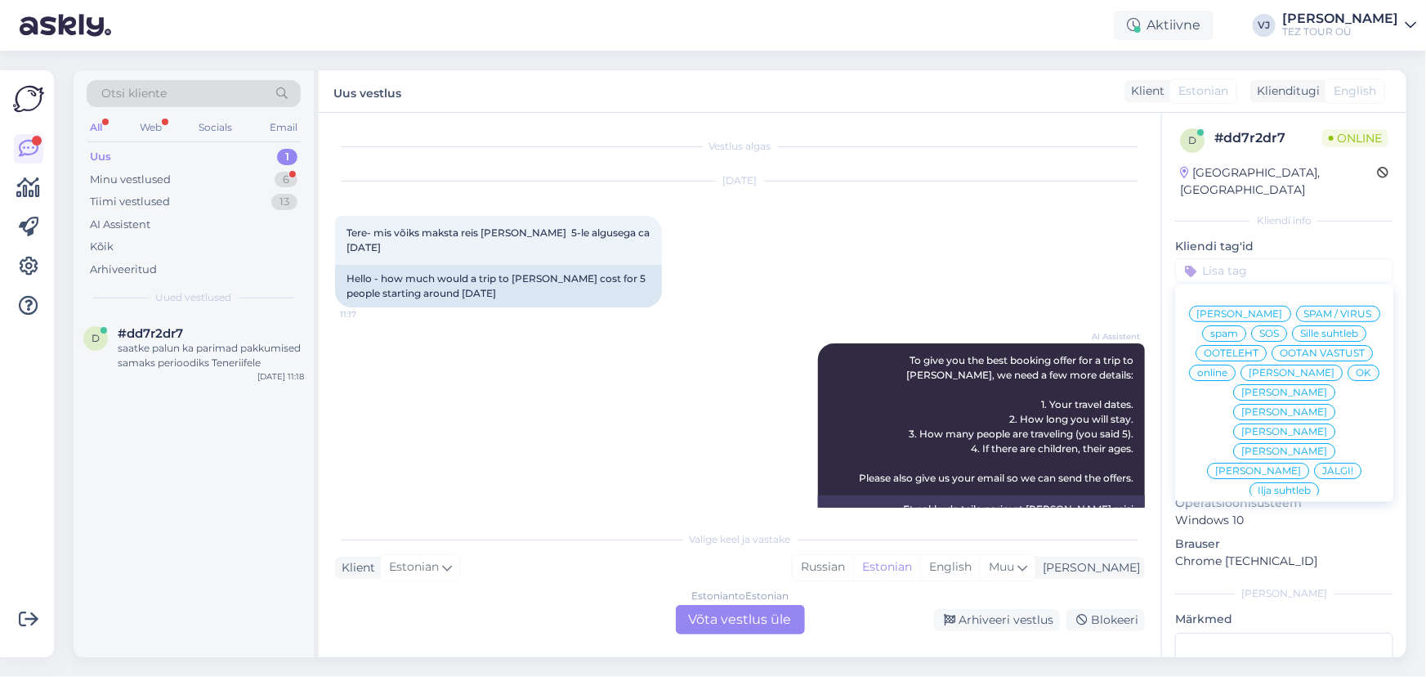
click at [1236, 291] on div "Vladimir Suhtleb SPAM / VIRUS spam SOS Sille suhtleb OOTELEHT OOTAN VASTUST onl…" at bounding box center [1284, 393] width 218 height 204
click at [1241, 309] on span "Vladimir Suhtleb" at bounding box center [1240, 314] width 86 height 10
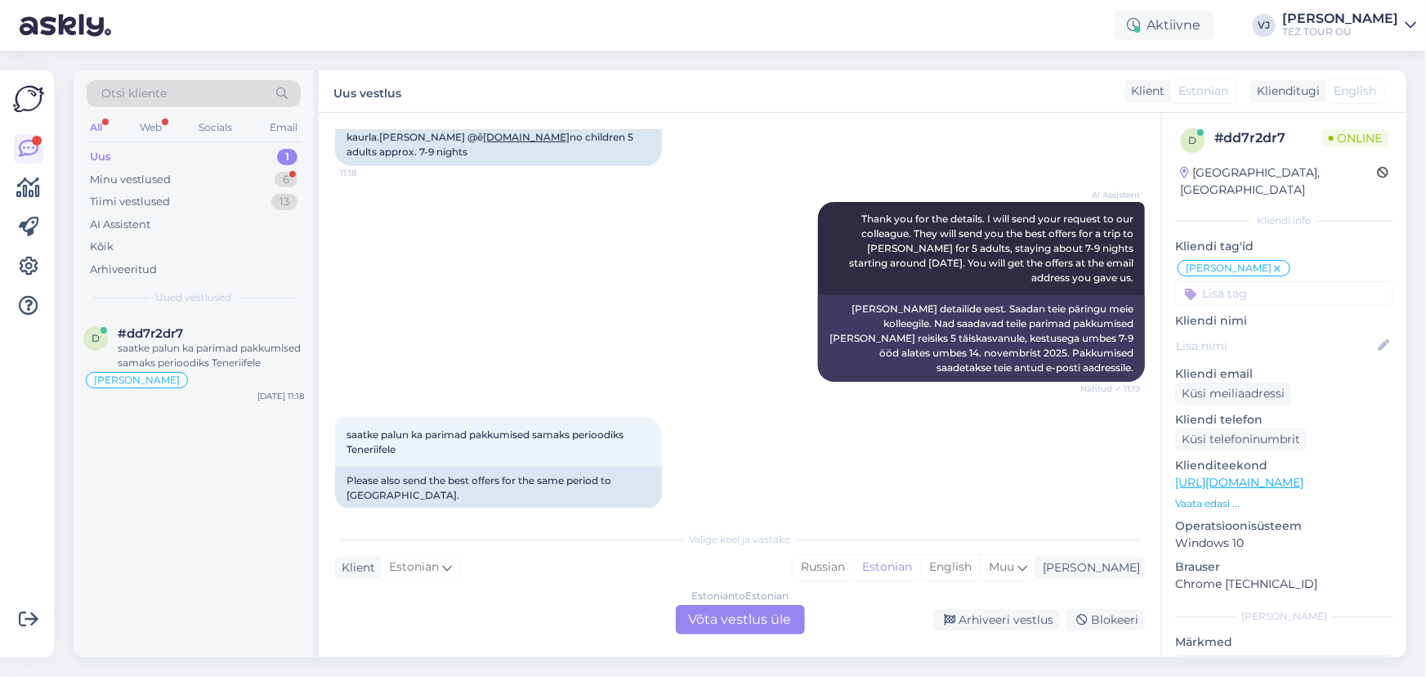
scroll to position [636, 0]
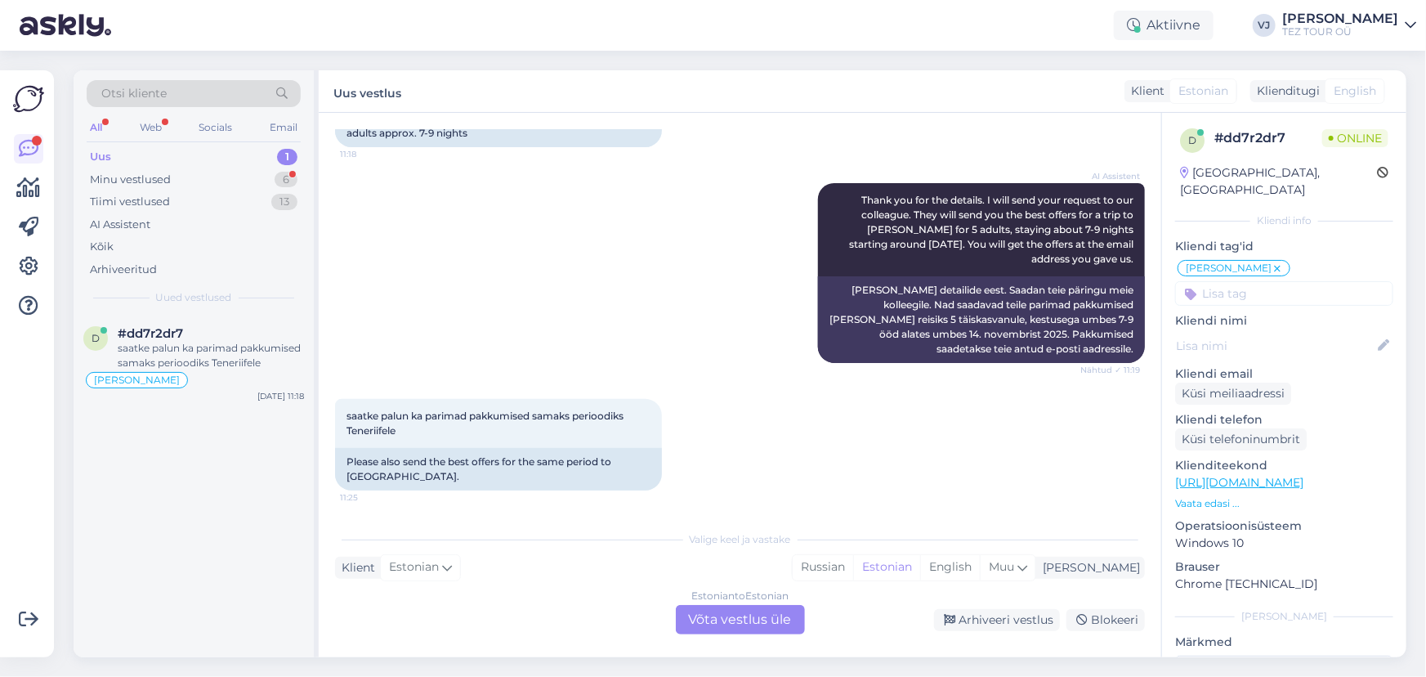
click at [746, 607] on div "Estonian to Estonian Võta vestlus üle" at bounding box center [740, 619] width 129 height 29
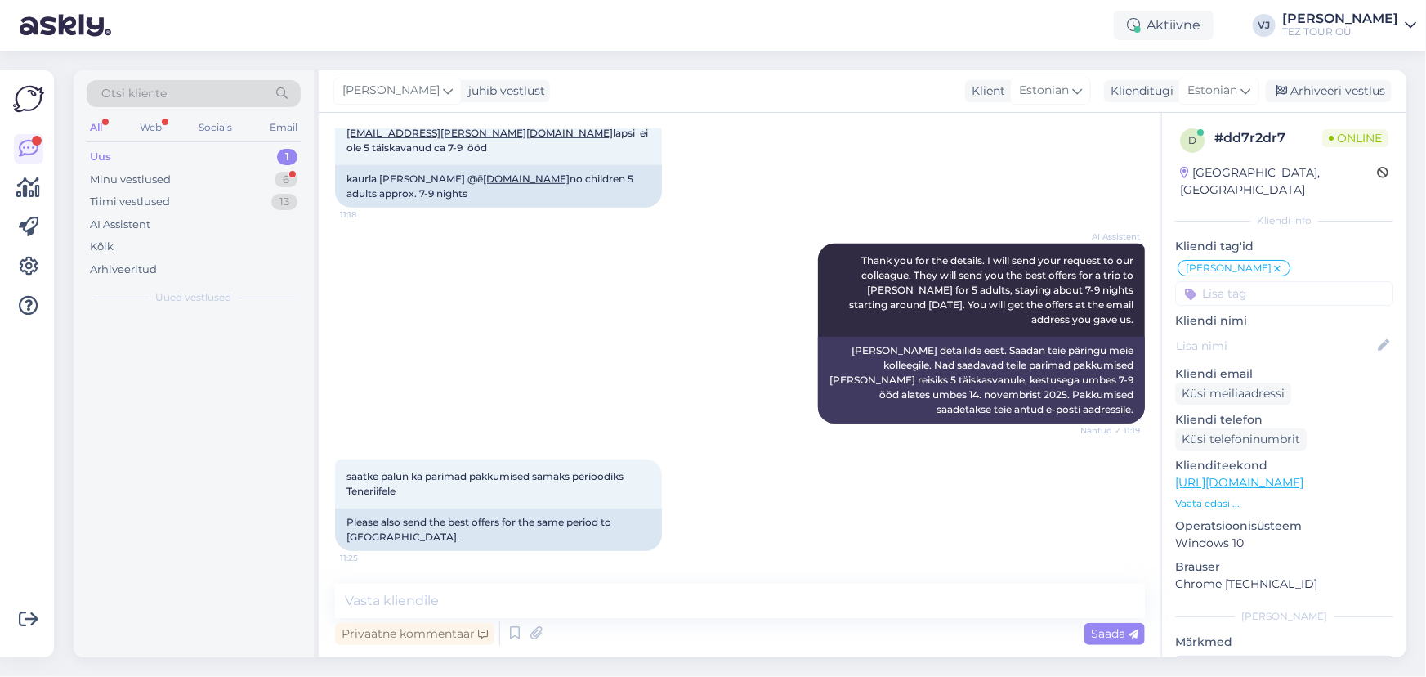
scroll to position [574, 0]
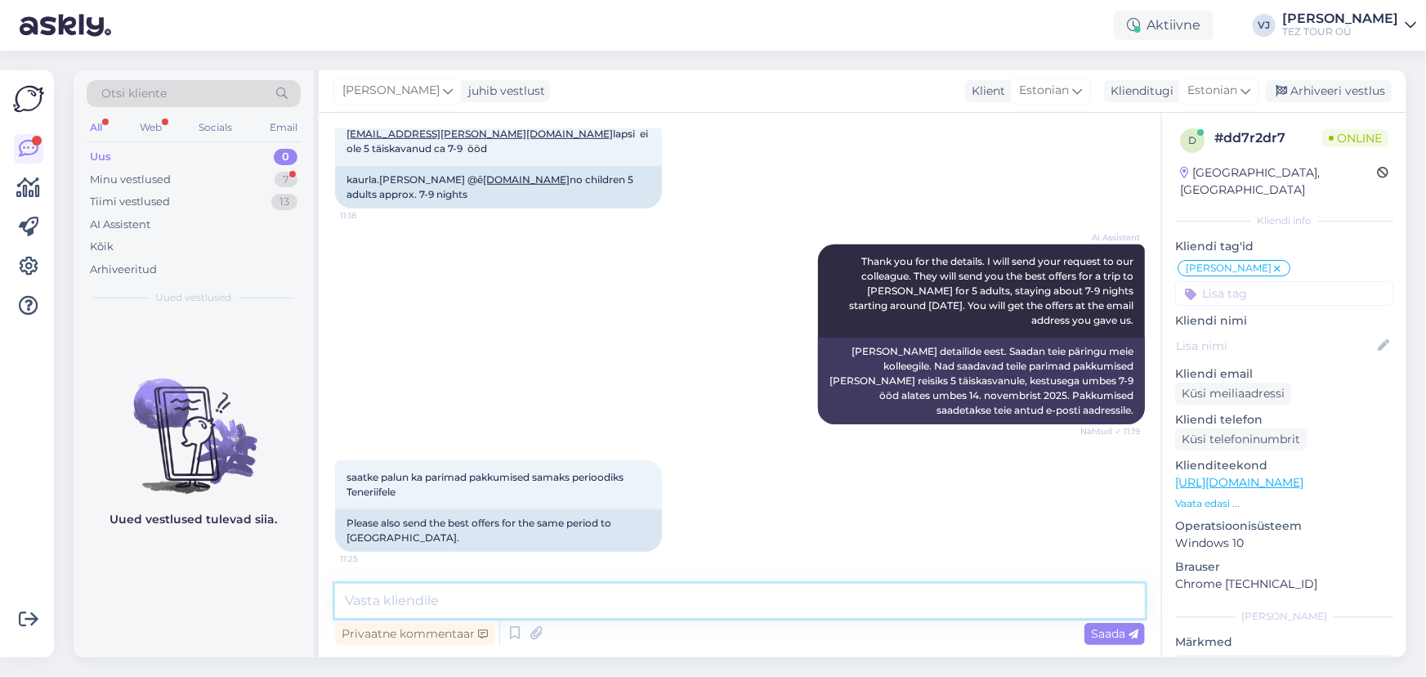
click at [573, 610] on textarea at bounding box center [740, 600] width 810 height 34
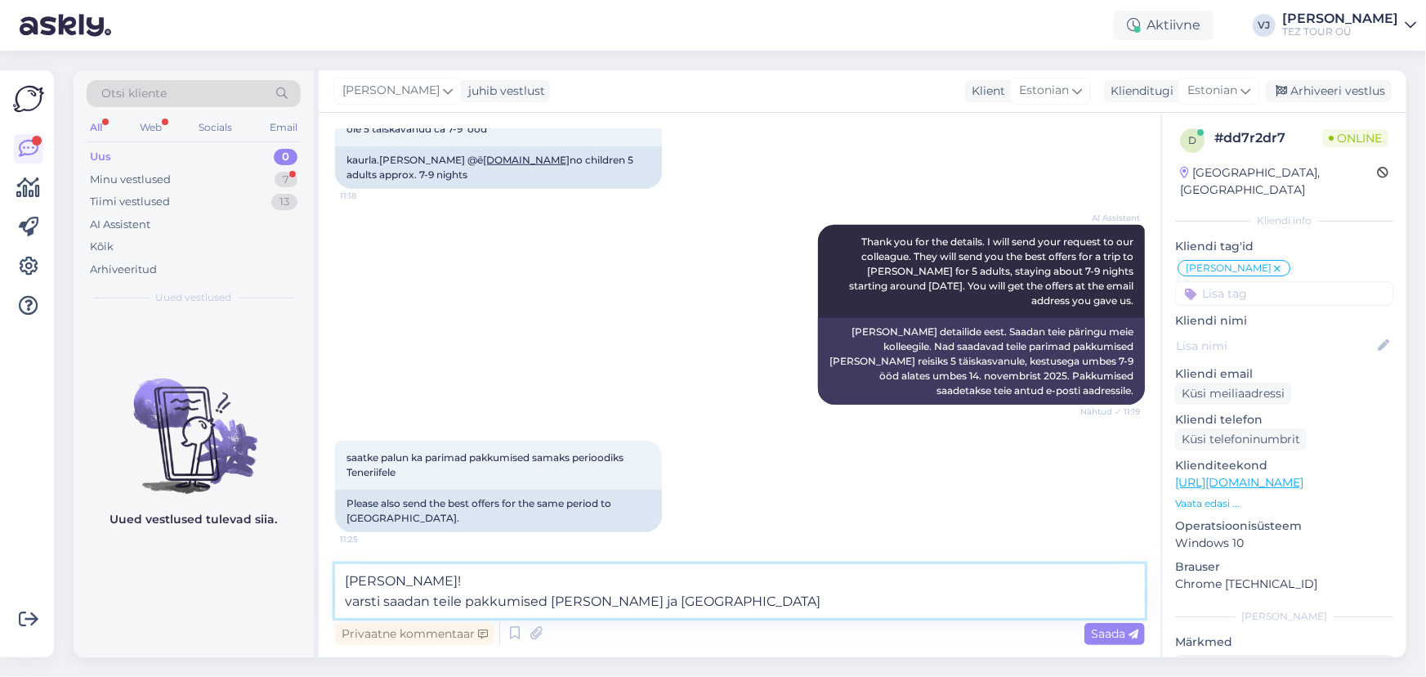
type textarea "Tere Ruth! varsti saadan teile pakkumised Marsa Alami ja Tenerifele"
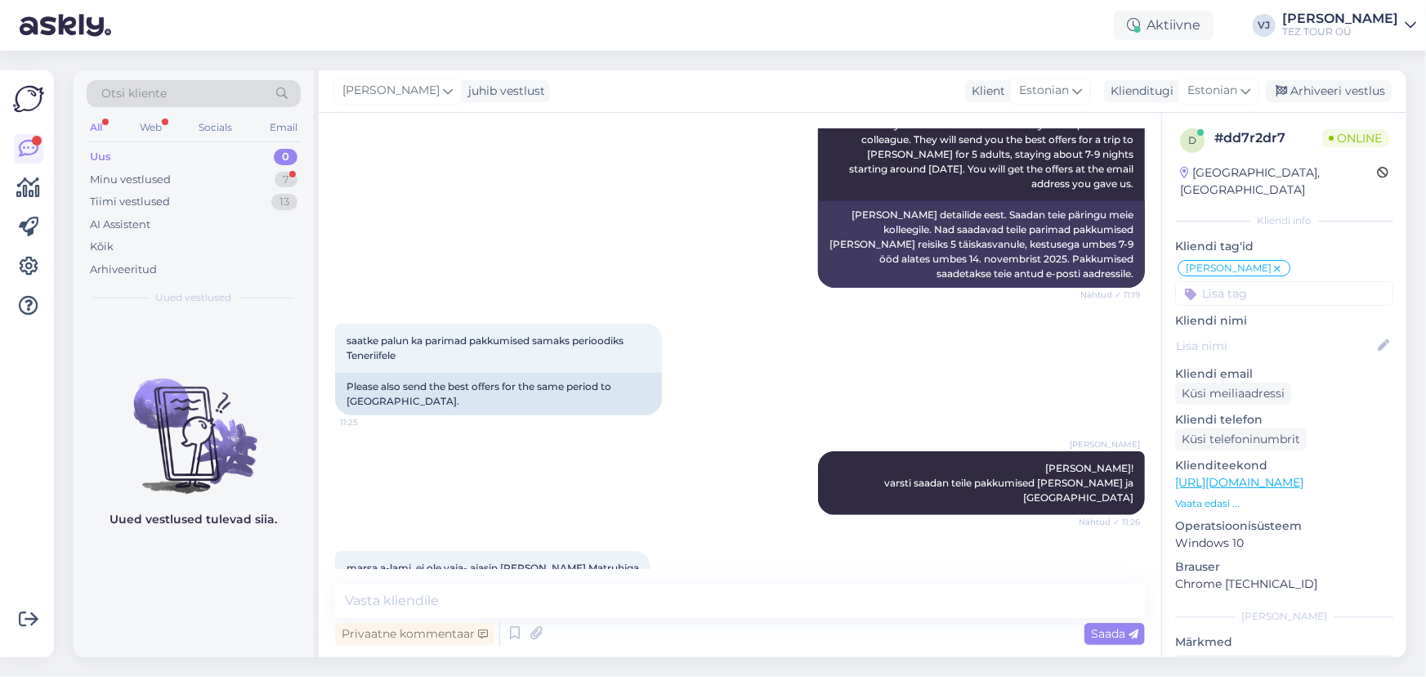
scroll to position [729, 0]
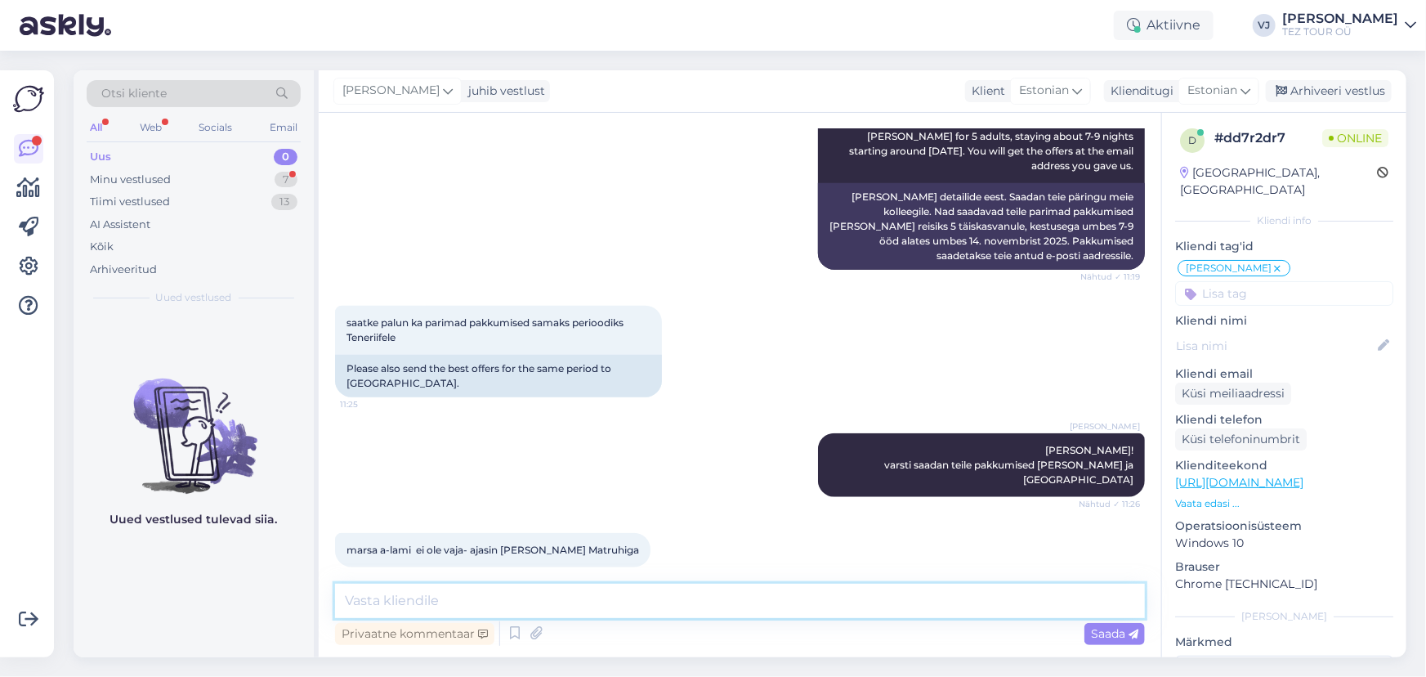
click at [568, 605] on textarea at bounding box center [740, 600] width 810 height 34
type textarea "Ehk ainult Tenerife"
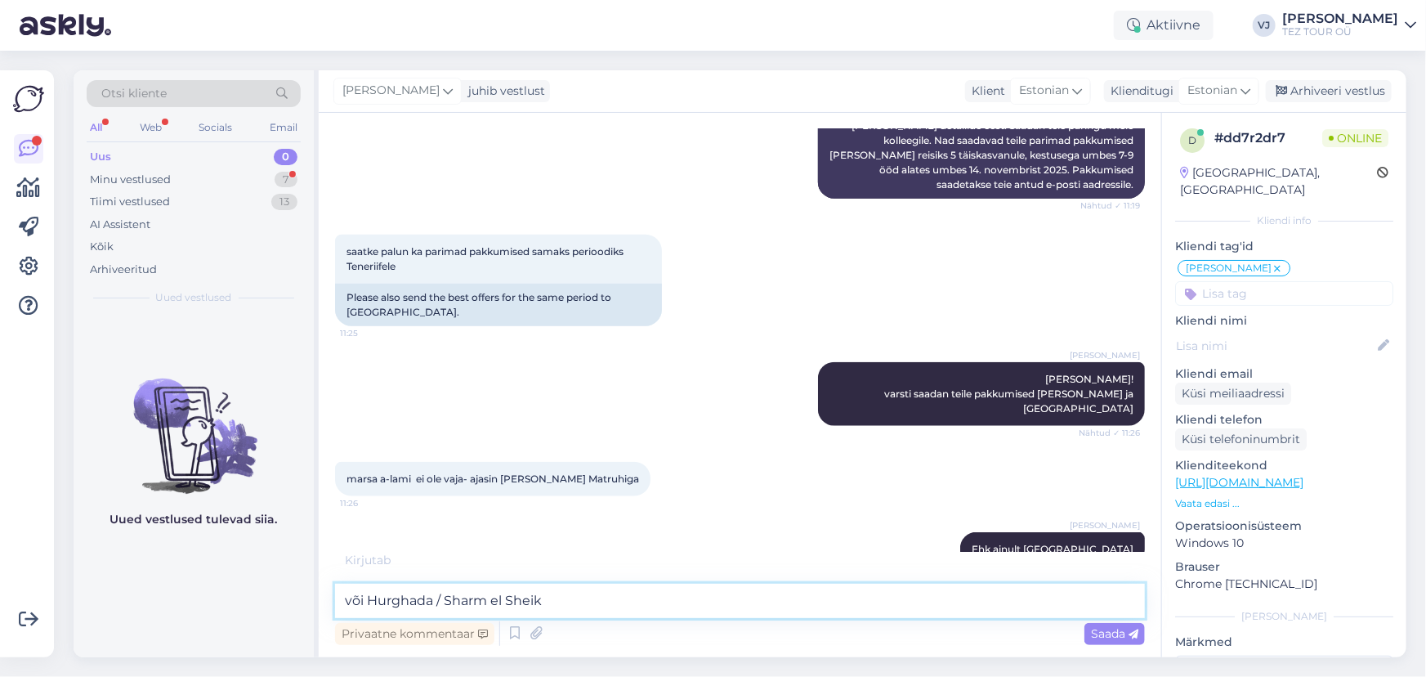
scroll to position [870, 0]
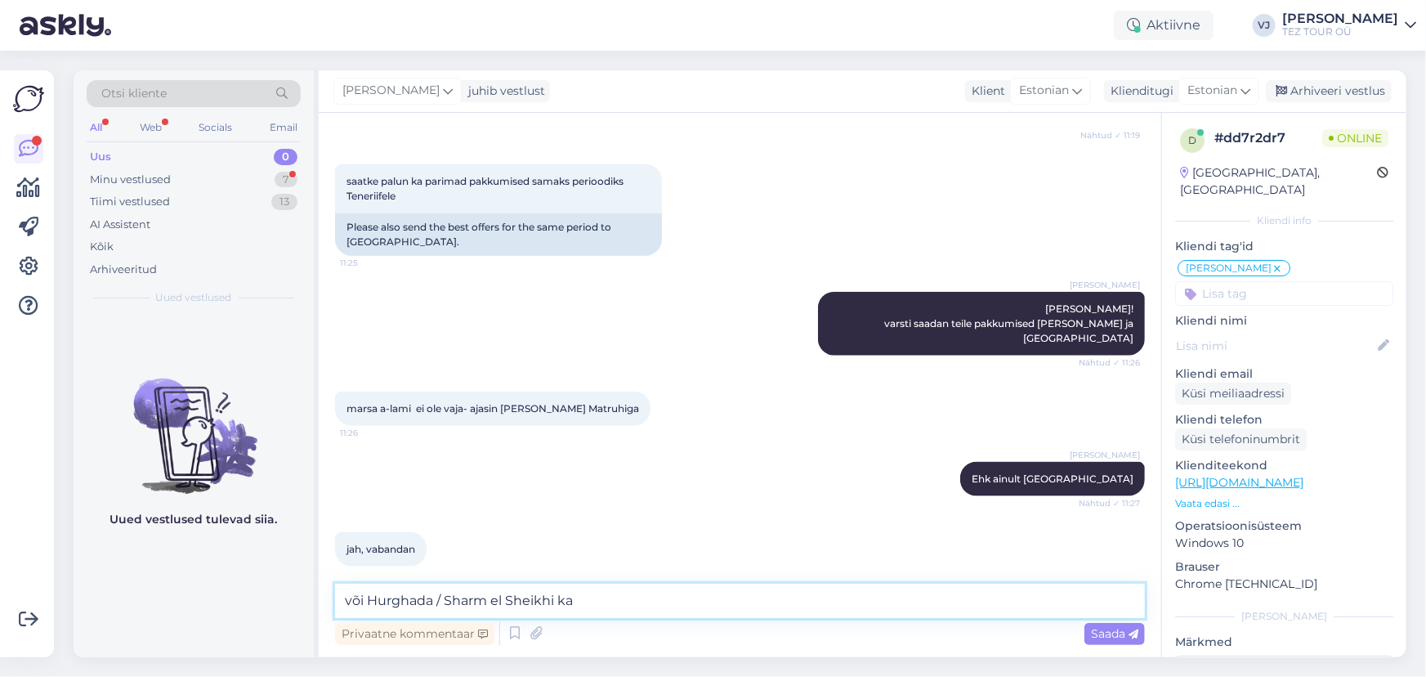
type textarea "või Hurghada / Sharm el Sheikhi ka?"
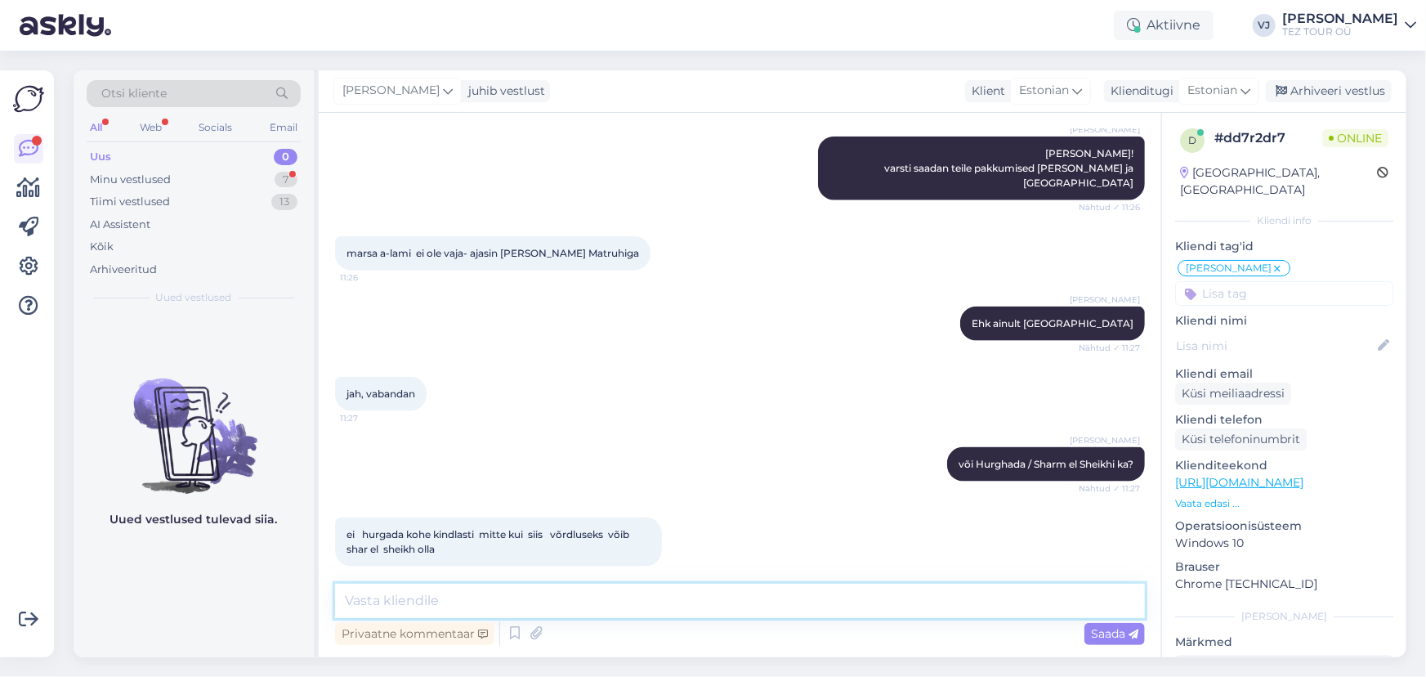
scroll to position [1025, 0]
click at [659, 600] on textarea at bounding box center [740, 600] width 810 height 34
type textarea "Ok"
